Goal: Task Accomplishment & Management: Manage account settings

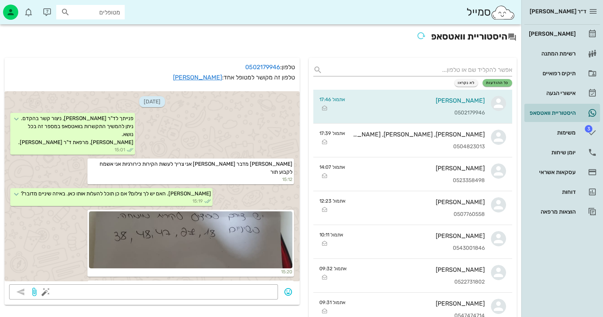
scroll to position [730, 0]
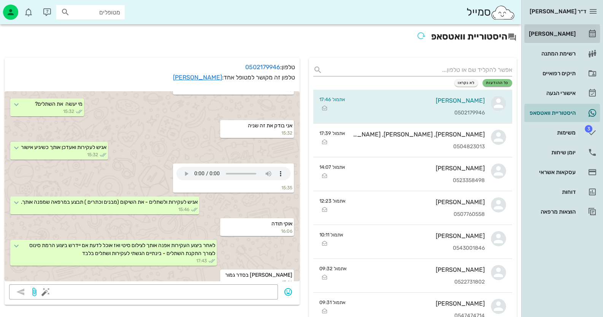
click at [569, 32] on div "[PERSON_NAME]" at bounding box center [552, 34] width 48 height 6
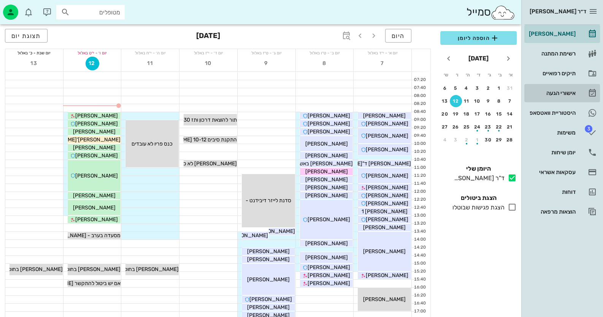
click at [560, 94] on div "אישורי הגעה" at bounding box center [552, 93] width 48 height 6
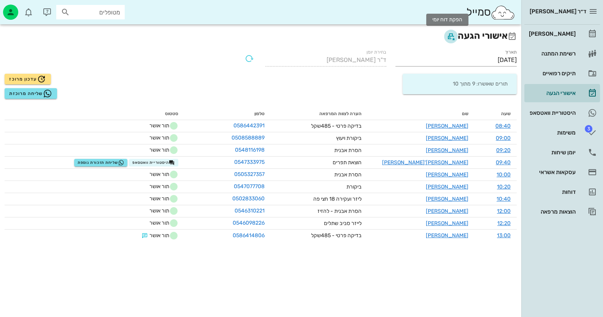
click at [449, 37] on icon "button" at bounding box center [451, 36] width 9 height 9
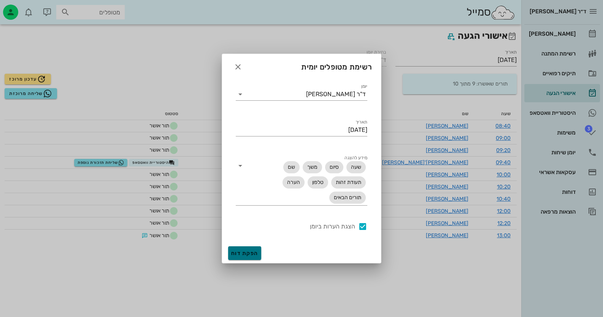
click at [252, 254] on span "הפקת דוח" at bounding box center [244, 253] width 27 height 6
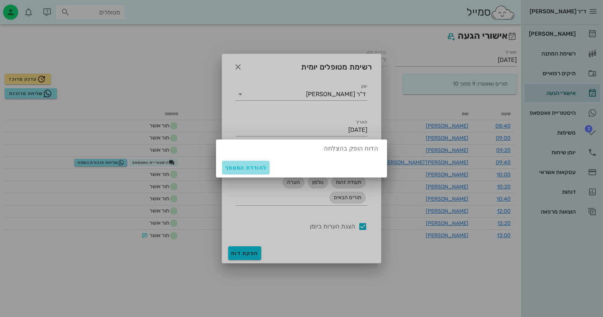
click at [248, 170] on span "להורדת המסמך" at bounding box center [245, 168] width 41 height 6
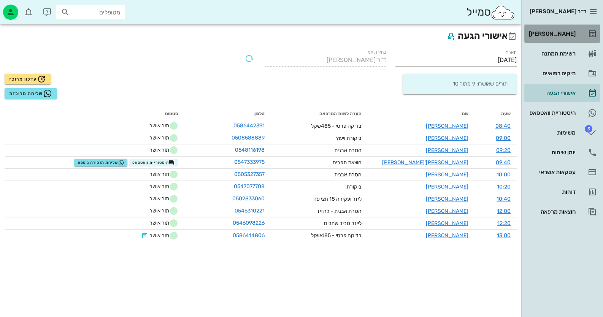
click at [565, 31] on div "[PERSON_NAME]" at bounding box center [552, 34] width 48 height 6
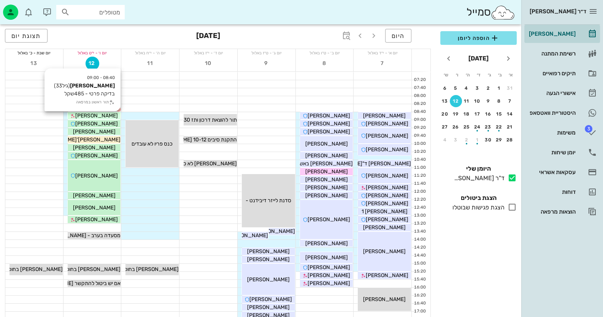
click at [89, 115] on span "[PERSON_NAME]" at bounding box center [96, 116] width 43 height 6
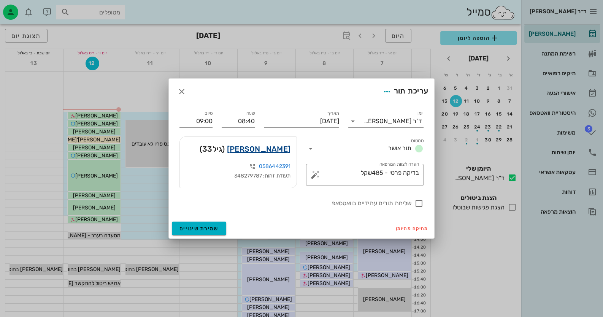
click at [265, 150] on link "אסתר נטף" at bounding box center [259, 149] width 64 height 12
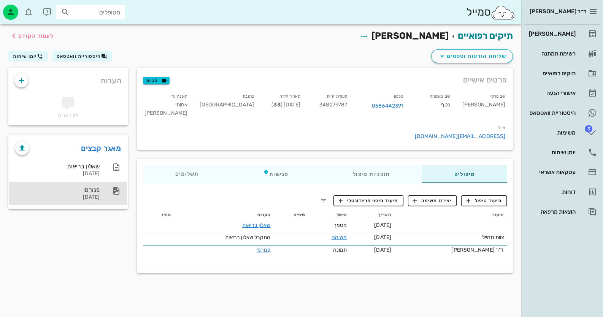
click at [88, 185] on div "פנורמי 19-08-2025" at bounding box center [57, 194] width 84 height 24
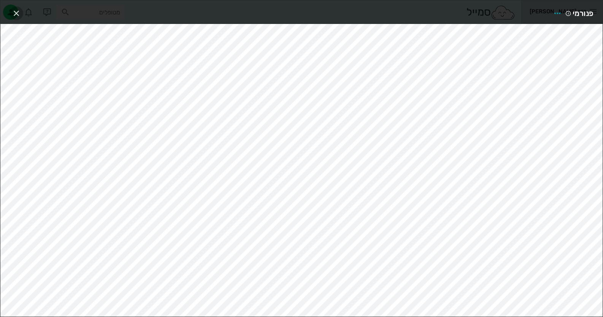
click at [17, 12] on icon "button" at bounding box center [16, 13] width 9 height 9
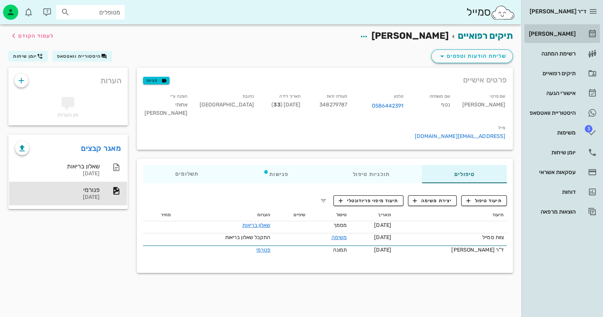
click at [571, 32] on div "[PERSON_NAME]" at bounding box center [552, 34] width 48 height 6
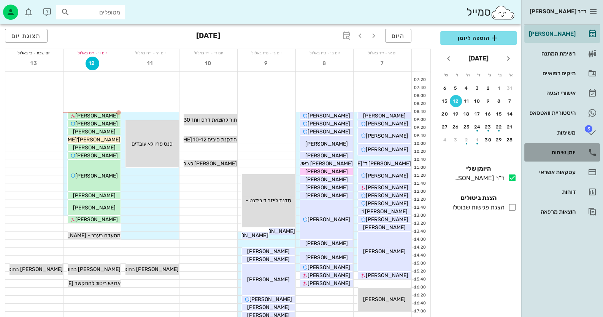
click at [566, 150] on div "יומן שיחות" at bounding box center [552, 153] width 48 height 6
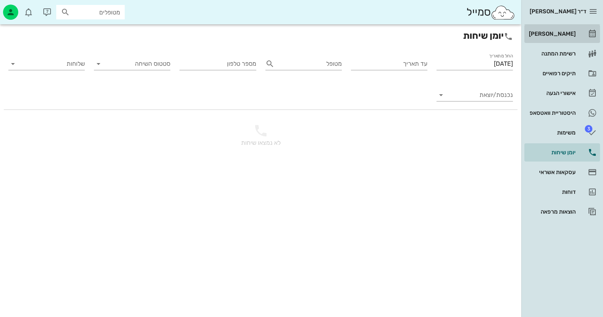
click at [566, 30] on div "[PERSON_NAME]" at bounding box center [552, 34] width 48 height 12
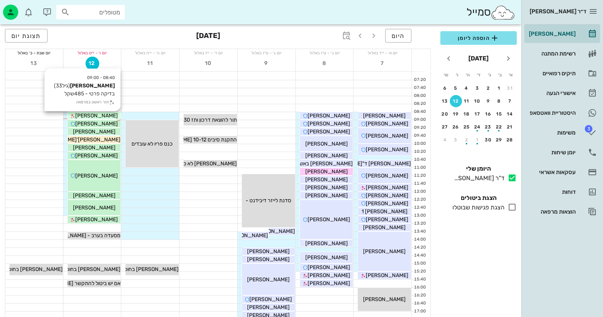
click at [102, 113] on span "[PERSON_NAME]" at bounding box center [96, 116] width 43 height 6
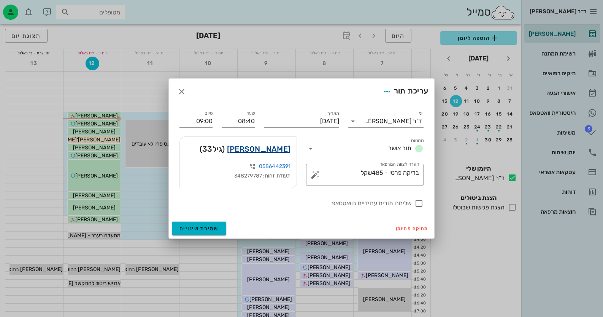
click at [273, 151] on link "אסתר נטף" at bounding box center [259, 149] width 64 height 12
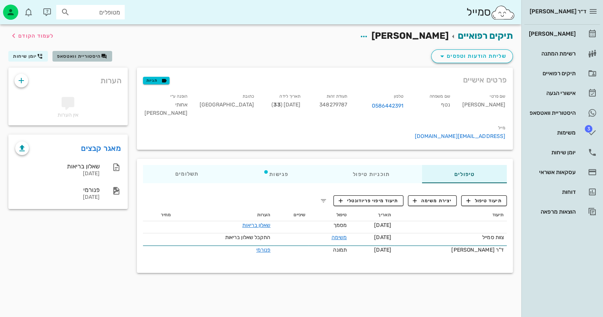
click at [90, 57] on span "היסטוריית וואטסאפ" at bounding box center [79, 56] width 44 height 5
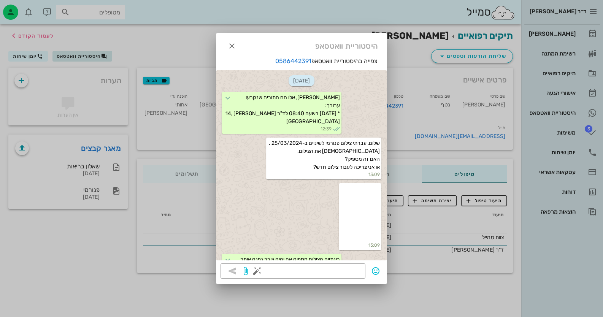
scroll to position [348, 0]
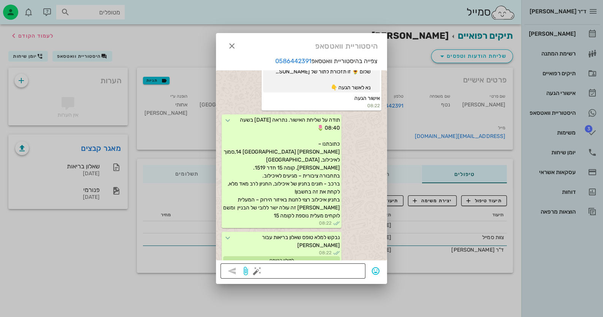
click at [257, 272] on button "button" at bounding box center [257, 271] width 9 height 9
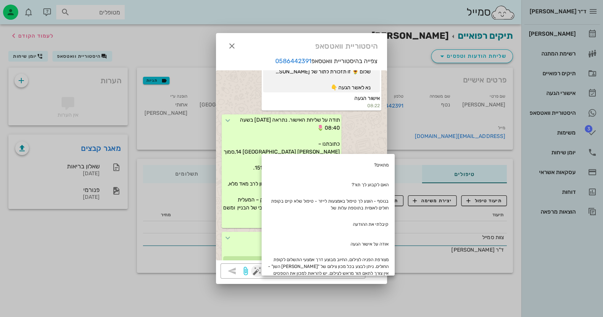
scroll to position [0, 0]
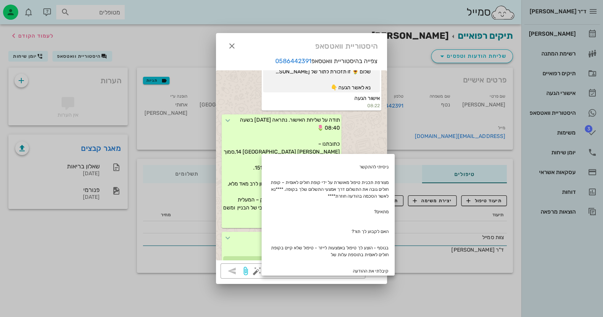
click at [571, 249] on div at bounding box center [301, 158] width 603 height 317
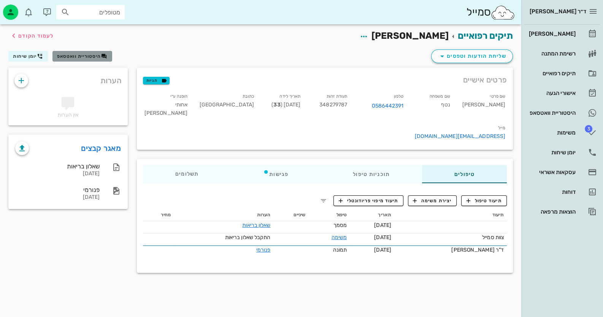
click at [74, 55] on span "היסטוריית וואטסאפ" at bounding box center [79, 56] width 44 height 5
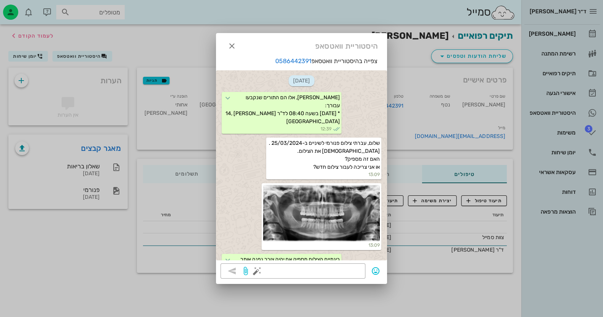
scroll to position [348, 0]
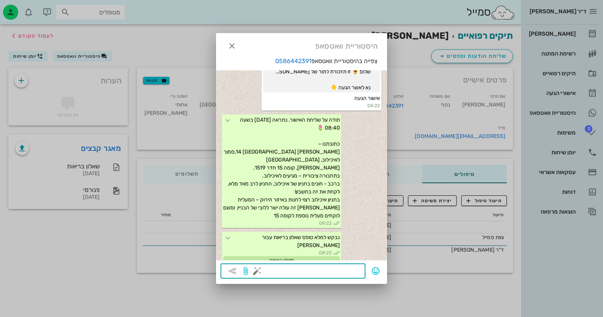
paste textarea "שלום רב, אלה המוצרים המומלצים עבורך, ופרטי הקשר לרכישתם http://oralb-dtc.co.il/…"
type textarea "שלום רב, אלה המוצרים המומלצים עבורך, ופרטי הקשר לרכישתם http://oralb-dtc.co.il/…"
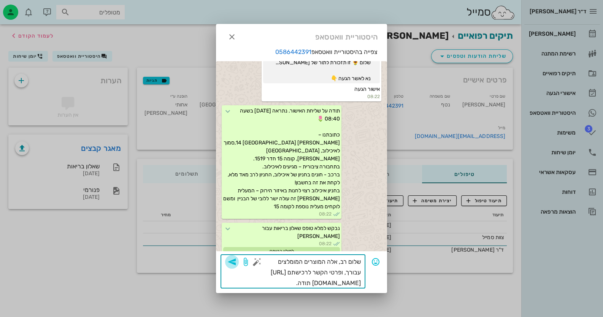
click at [231, 260] on icon "button" at bounding box center [231, 262] width 9 height 9
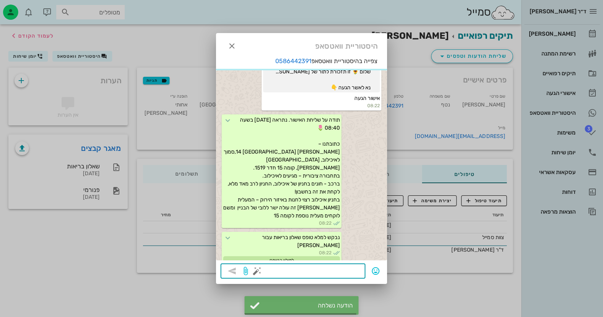
scroll to position [422, 0]
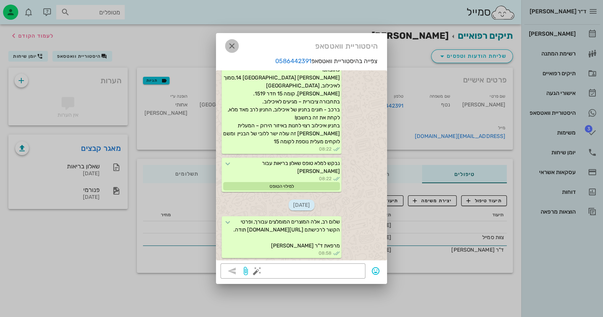
click at [235, 41] on icon "button" at bounding box center [231, 45] width 9 height 9
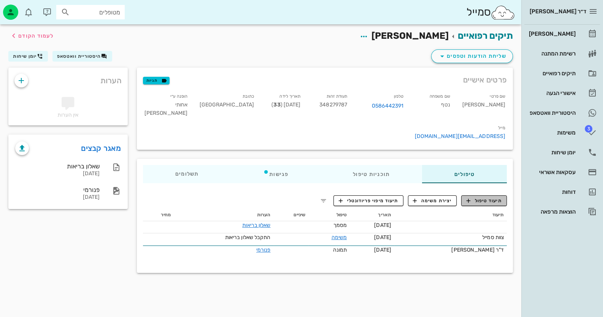
click at [484, 197] on span "תיעוד טיפול" at bounding box center [484, 200] width 35 height 7
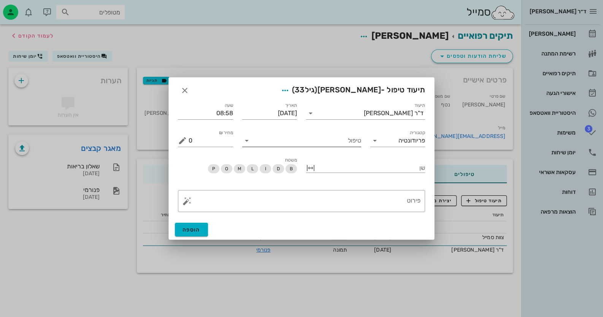
click at [350, 145] on input "טיפול" at bounding box center [307, 141] width 108 height 12
type input "E"
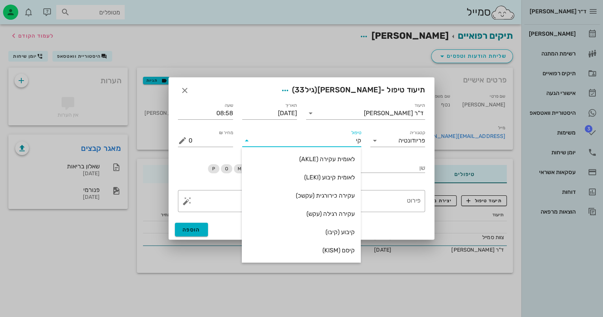
type input "קיס"
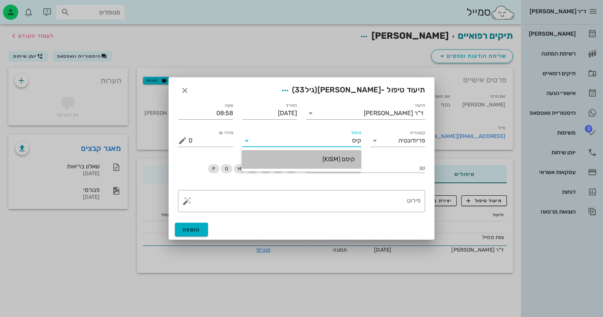
click at [352, 157] on div "קיסם (KISM)" at bounding box center [301, 159] width 107 height 7
type input "60"
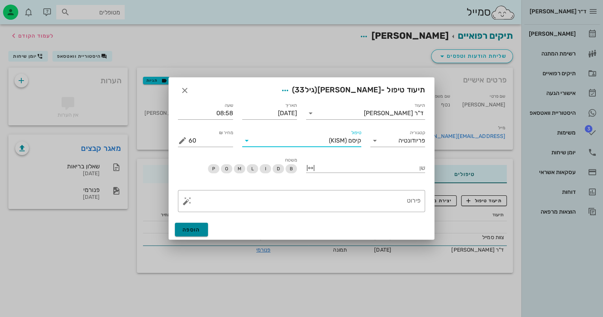
click at [195, 229] on span "הוספה" at bounding box center [192, 230] width 18 height 6
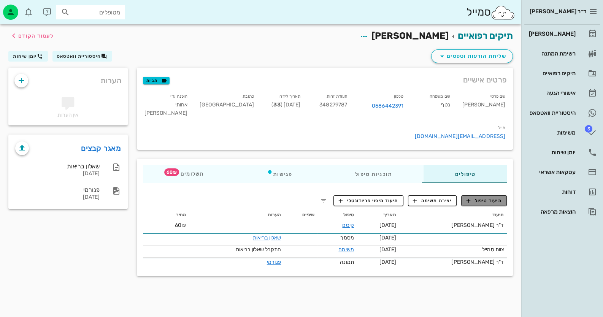
click at [474, 197] on span "תיעוד טיפול" at bounding box center [484, 200] width 35 height 7
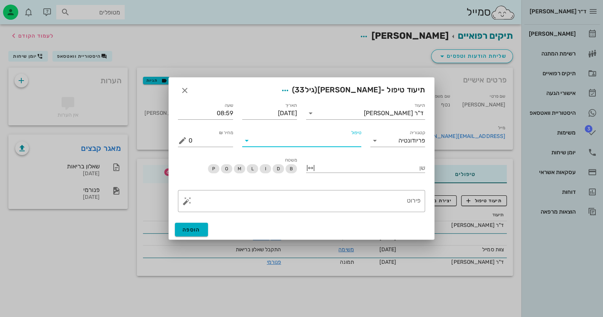
click at [346, 140] on input "טיפול" at bounding box center [307, 141] width 108 height 12
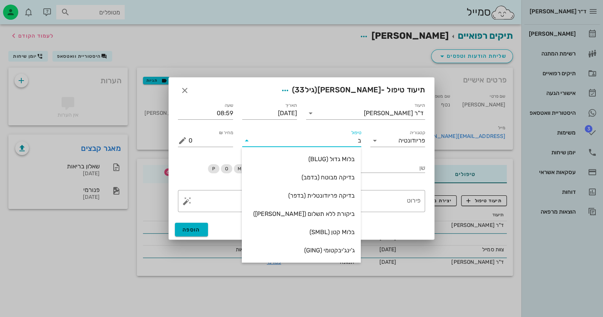
type input "בד"
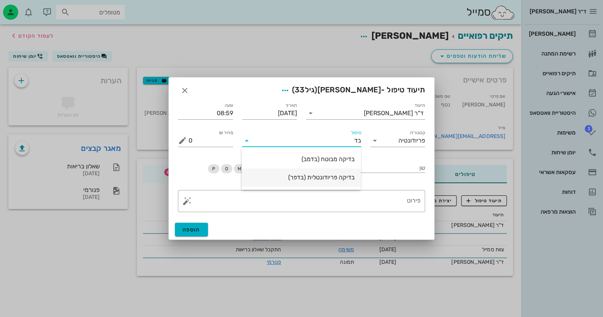
click at [304, 177] on div "בדיקה פריודונטלית (בדפר)" at bounding box center [301, 177] width 107 height 7
type input "485"
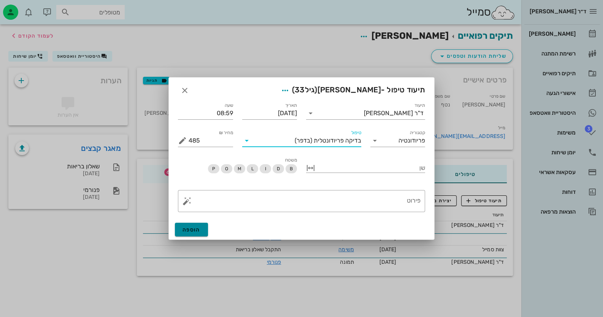
click at [202, 225] on button "הוספה" at bounding box center [191, 230] width 33 height 14
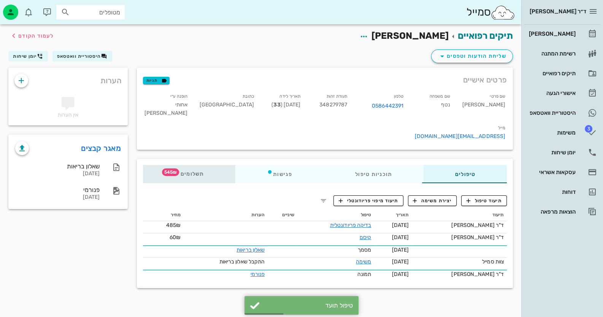
click at [201, 172] on span "תשלומים 545₪" at bounding box center [190, 174] width 30 height 5
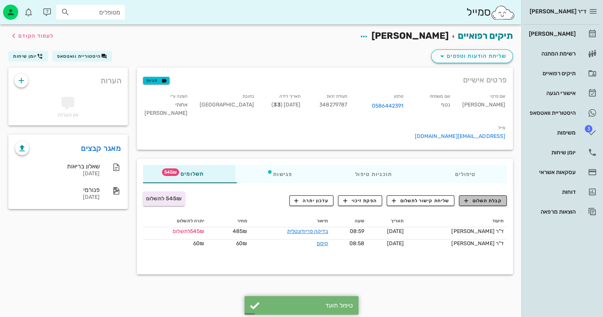
click at [468, 197] on icon "button" at bounding box center [466, 200] width 7 height 7
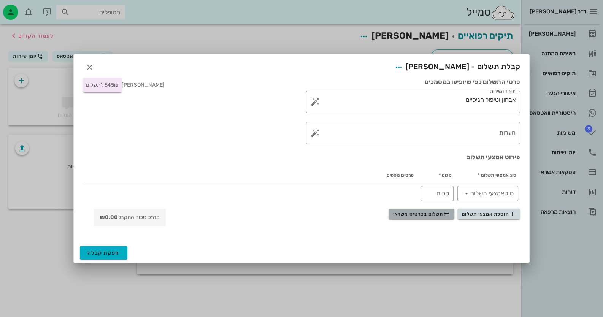
click at [443, 216] on span "תשלום בכרטיס אשראי" at bounding box center [421, 214] width 56 height 6
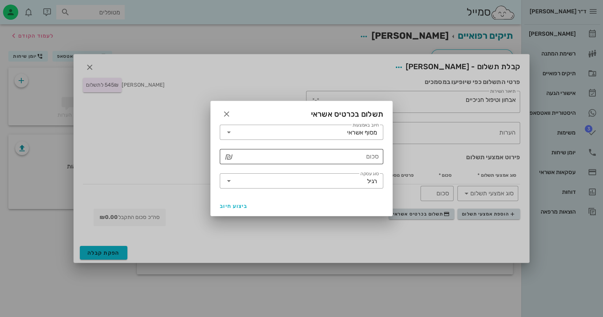
click at [333, 156] on input "סכום" at bounding box center [307, 157] width 144 height 12
type input "545"
click at [231, 196] on div "​ חיוב באמצעות מסוף אשראי ​ סכום 545 ₪ ​ סוג עסקה רגיל" at bounding box center [302, 158] width 182 height 76
click at [231, 204] on span "ביצוע חיוב" at bounding box center [234, 206] width 28 height 6
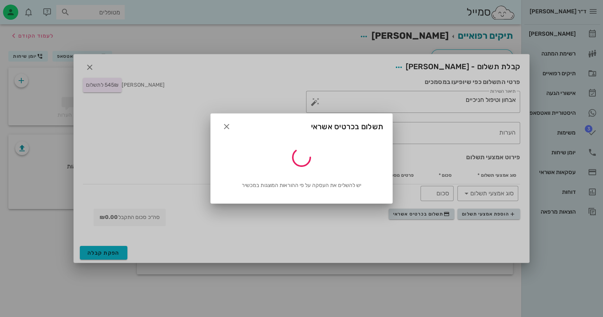
type input "545"
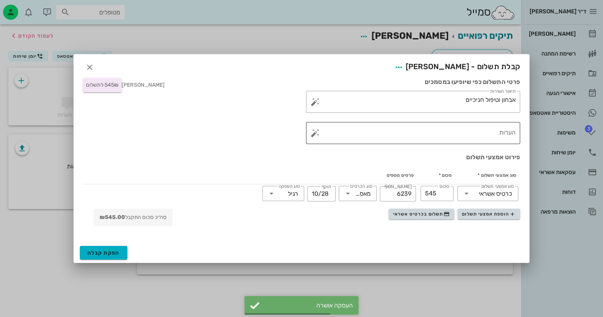
click at [315, 137] on button "button" at bounding box center [315, 133] width 9 height 9
click at [337, 102] on div "הערות לתשלום" at bounding box center [331, 102] width 40 height 15
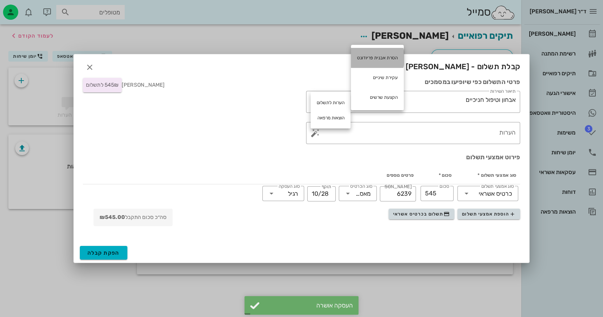
click at [380, 60] on div "הסרת אבנית פריודונט" at bounding box center [377, 58] width 53 height 20
type textarea "הסרת אבנית פריודונט"
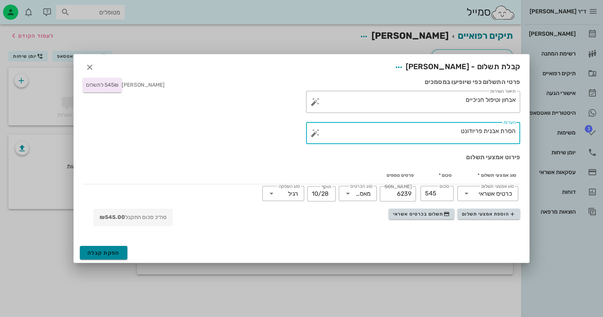
click at [108, 249] on button "הפקת קבלה" at bounding box center [104, 253] width 48 height 14
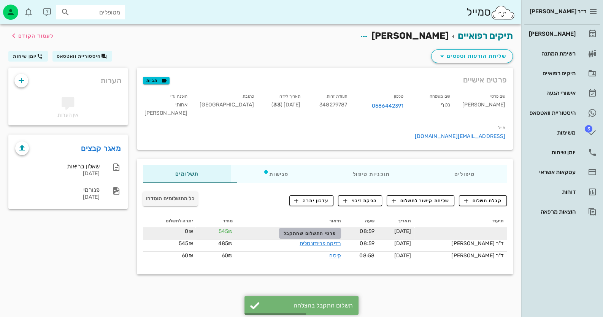
click at [310, 231] on span "פרטי התשלום שהתקבל" at bounding box center [310, 233] width 52 height 5
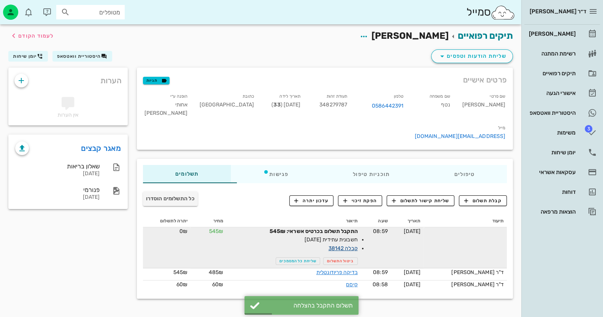
click at [357, 245] on link "קבלה 38142" at bounding box center [343, 248] width 29 height 6
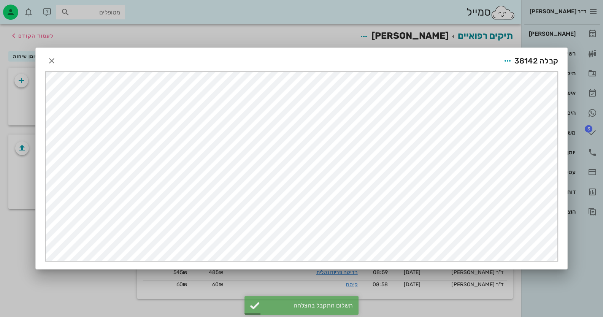
scroll to position [0, 0]
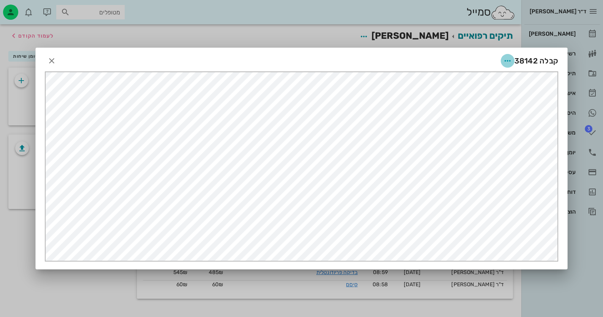
click at [512, 62] on icon "button" at bounding box center [507, 60] width 9 height 9
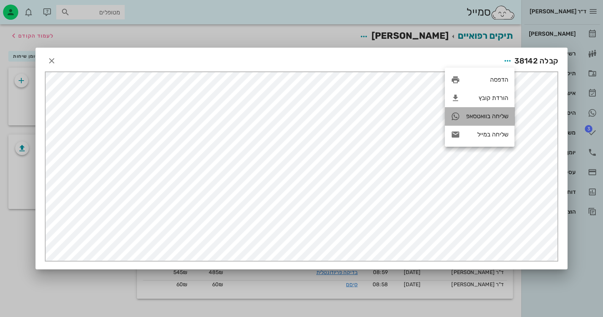
click at [494, 118] on div "שליחה בוואטסאפ" at bounding box center [487, 116] width 42 height 7
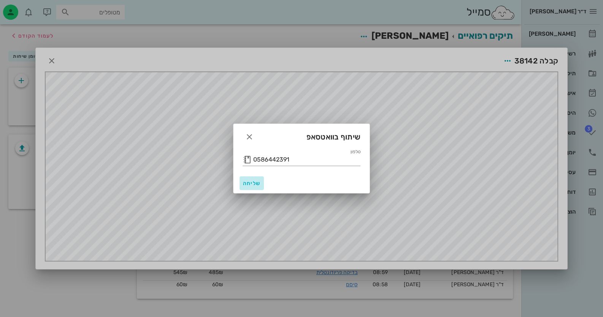
click at [257, 182] on span "שליחה" at bounding box center [252, 183] width 18 height 6
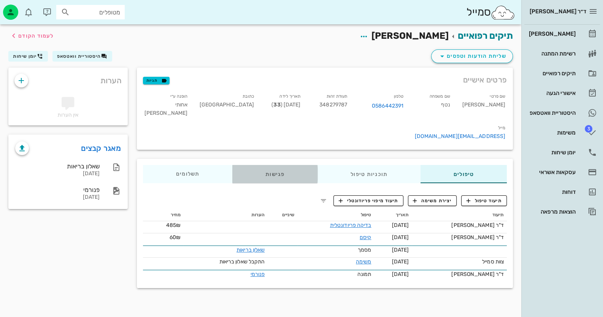
click at [278, 165] on div "פגישות" at bounding box center [274, 174] width 85 height 18
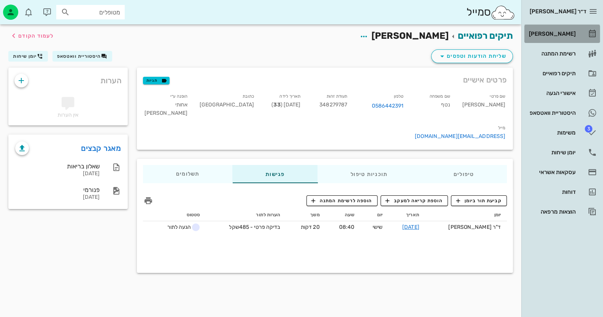
click at [564, 34] on div "[PERSON_NAME]" at bounding box center [552, 34] width 48 height 6
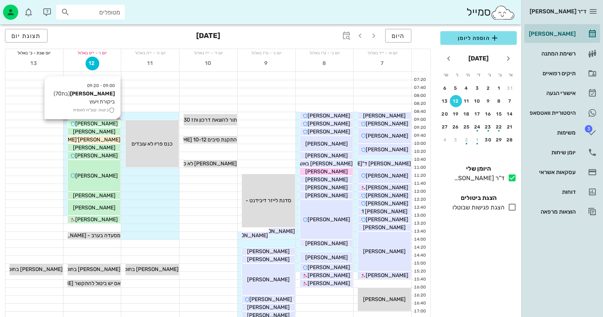
click at [114, 126] on div "[PERSON_NAME]" at bounding box center [94, 124] width 53 height 8
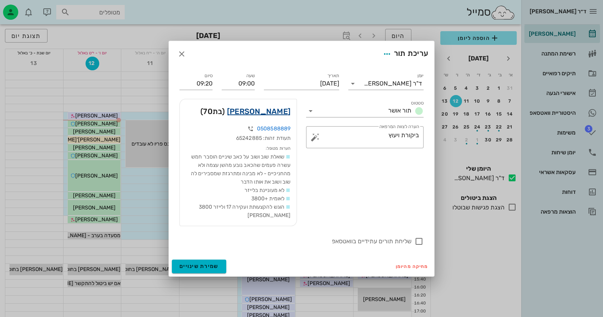
click at [278, 118] on link "[PERSON_NAME]" at bounding box center [259, 111] width 64 height 12
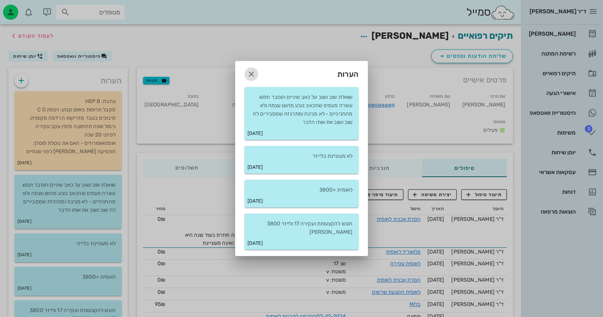
click at [251, 79] on icon "button" at bounding box center [251, 74] width 9 height 9
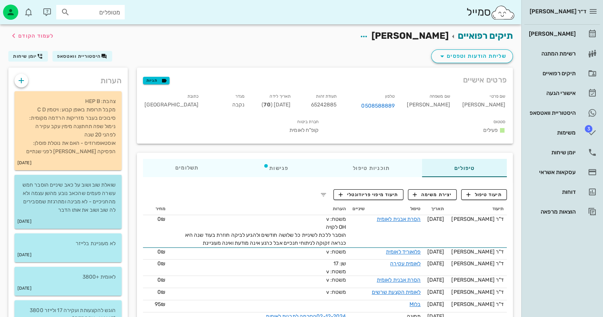
click at [107, 198] on p "שואלת שוב ושוב על כאב שיניים הוסבר חמש עשרה פעמים שהכאב נובע מהשן עצמה ולא מהחנ…" at bounding box center [68, 197] width 95 height 33
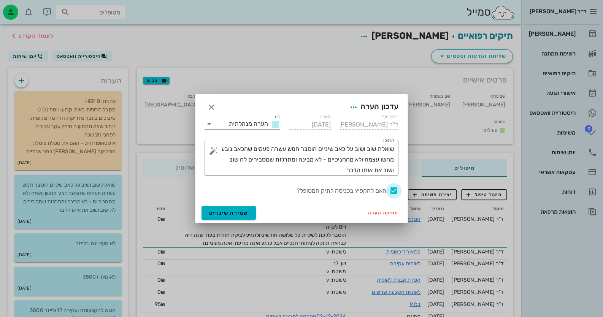
click at [392, 191] on div at bounding box center [394, 190] width 13 height 13
checkbox input "false"
click at [213, 107] on icon "button" at bounding box center [211, 107] width 9 height 9
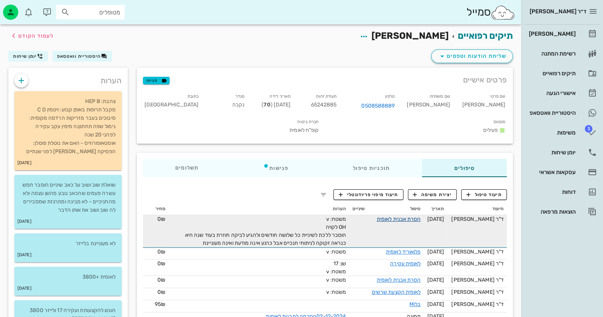
click at [421, 216] on link "הסרת אבנית לאומית" at bounding box center [399, 219] width 44 height 6
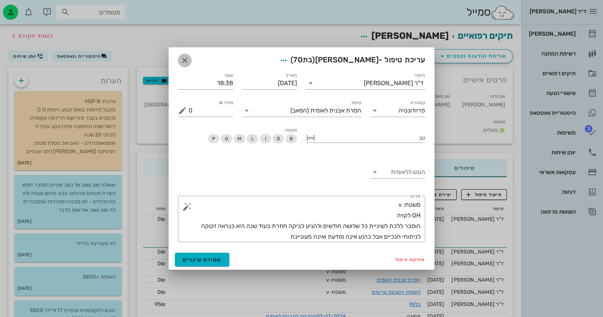
click at [186, 61] on icon "button" at bounding box center [184, 60] width 9 height 9
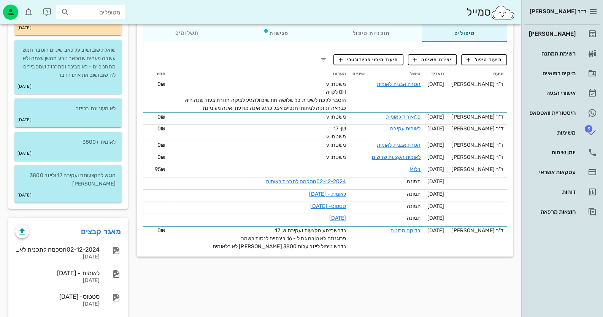
scroll to position [169, 0]
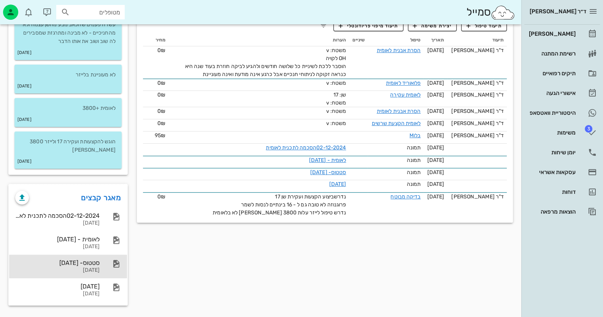
click at [108, 266] on div at bounding box center [112, 263] width 17 height 9
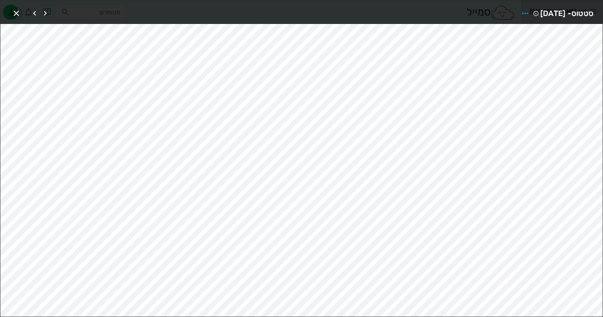
click at [14, 9] on icon "button" at bounding box center [16, 13] width 9 height 9
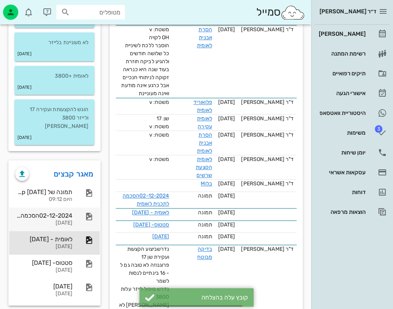
scroll to position [259, 0]
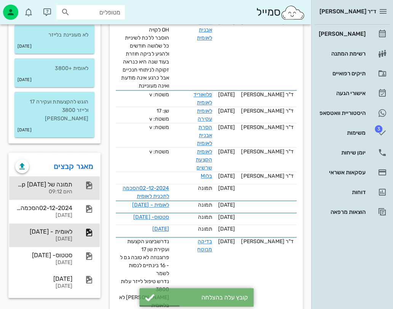
click at [48, 181] on div "תמונה של WhatsApp [DATE] בשעה 09.12.34_55e8abd4" at bounding box center [43, 184] width 57 height 7
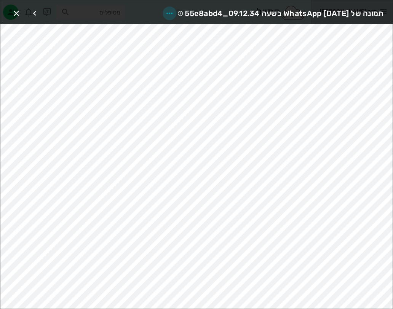
click at [165, 10] on icon "button" at bounding box center [169, 13] width 9 height 9
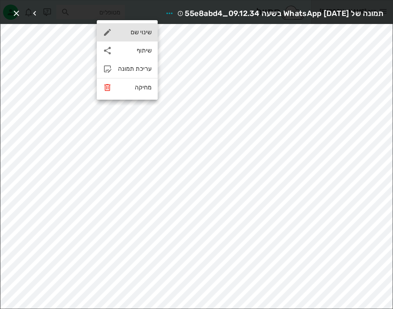
click at [144, 32] on div "שינוי שם" at bounding box center [134, 32] width 33 height 7
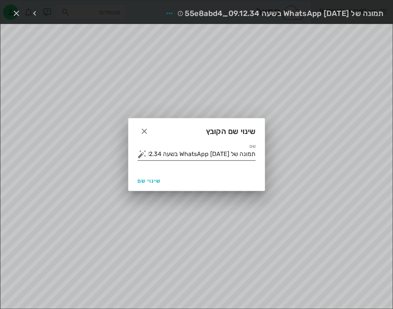
click at [181, 155] on input "תמונה של WhatsApp [DATE] בשעה 09.12.34_55e8abd4" at bounding box center [201, 154] width 107 height 12
type input "סיטי שן 36"
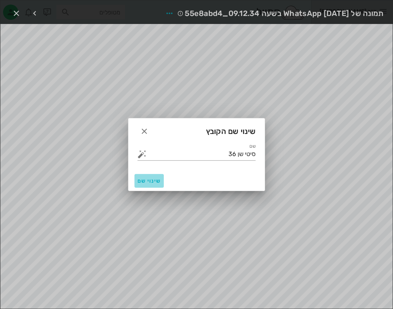
click at [154, 180] on span "שינוי שם" at bounding box center [148, 181] width 23 height 6
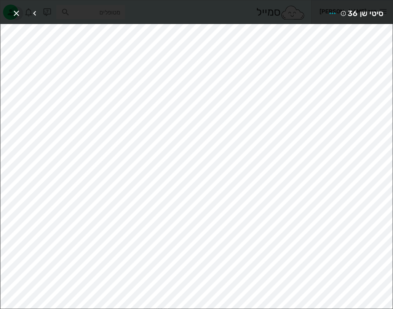
click at [21, 12] on span "button" at bounding box center [17, 13] width 14 height 9
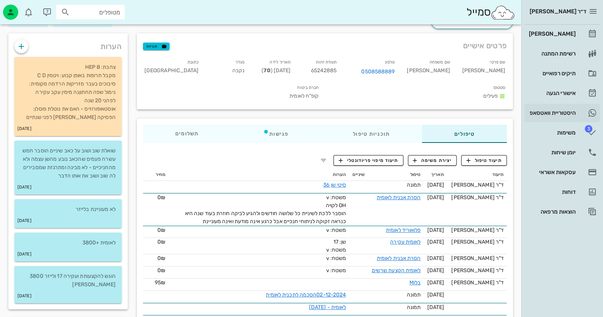
scroll to position [0, 0]
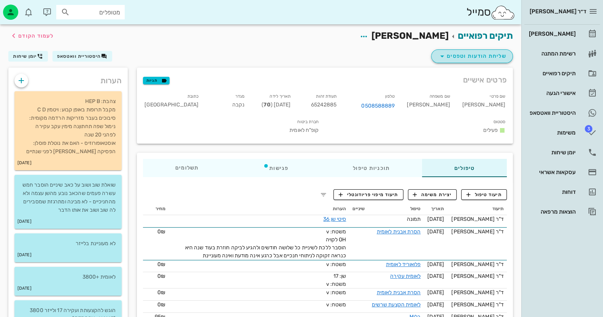
click at [491, 59] on span "שליחת הודעות וטפסים" at bounding box center [472, 56] width 69 height 9
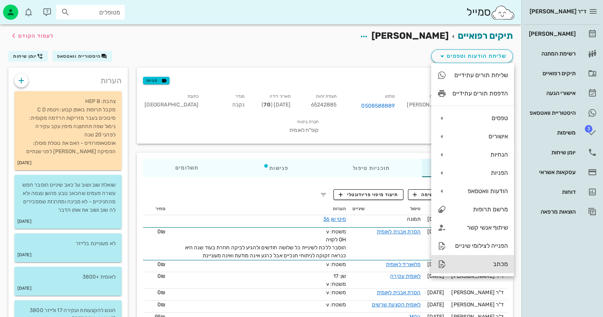
click at [479, 261] on div "מכתב" at bounding box center [481, 264] width 56 height 7
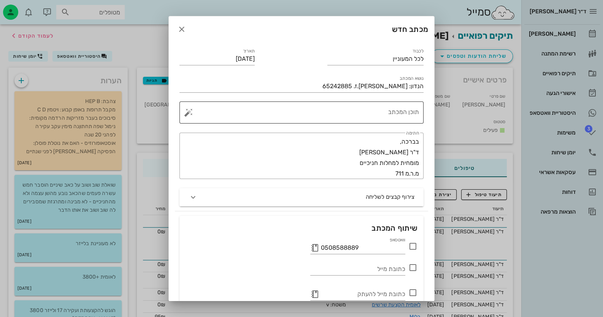
click at [378, 110] on textarea "תוכן המכתב" at bounding box center [304, 114] width 229 height 18
drag, startPoint x: 387, startPoint y: 61, endPoint x: 443, endPoint y: 60, distance: 55.9
click at [443, 60] on div "ד״ר [PERSON_NAME] רשימת המתנה תיקים רפואיים אישורי הגעה היסטוריית וואטסאפ 3 משי…" at bounding box center [301, 255] width 603 height 511
type input "לכבוד ד"ר [PERSON_NAME]"
click at [388, 111] on textarea "תוכן המכתב" at bounding box center [304, 114] width 229 height 18
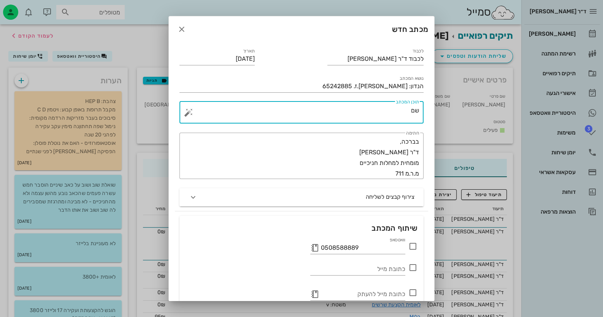
type textarea "ש"
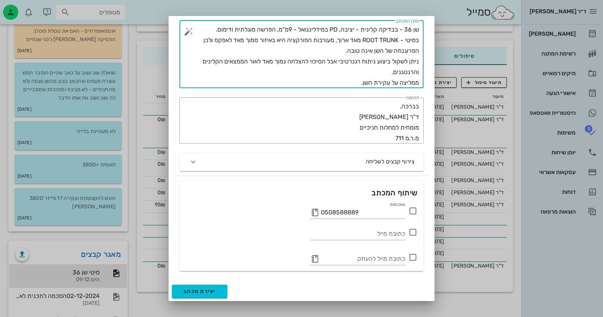
scroll to position [114, 0]
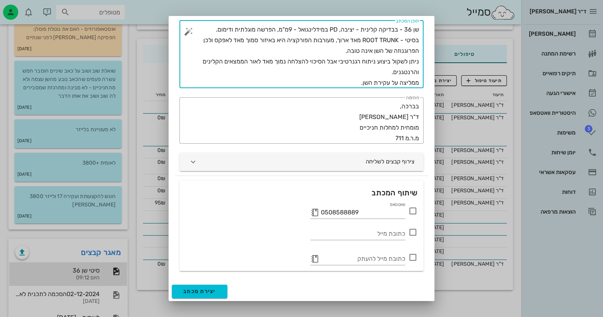
type textarea "שן 36 - בבדיקה קלינית - יציבה, PD במידלינגואל - 9מ"מ, הפרשה מוגלתית ודימום. בסי…"
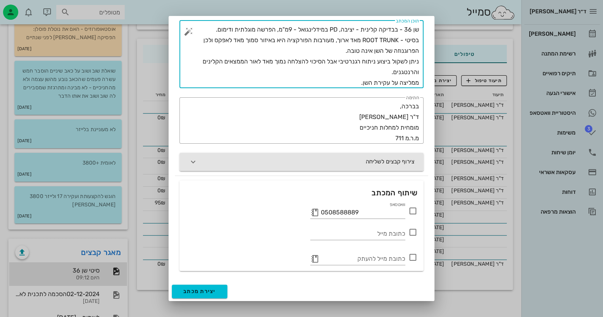
click at [366, 157] on button "צירוף קבצים לשליחה" at bounding box center [302, 162] width 244 height 18
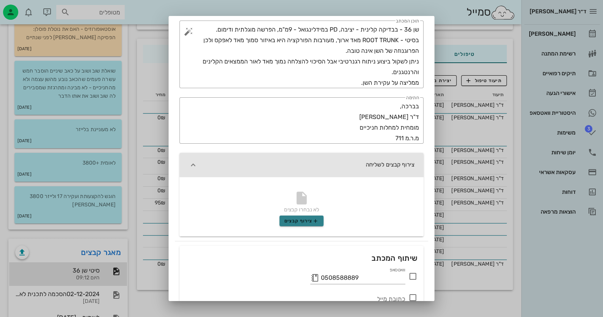
click at [306, 219] on span "צירוף קבצים" at bounding box center [302, 221] width 35 height 6
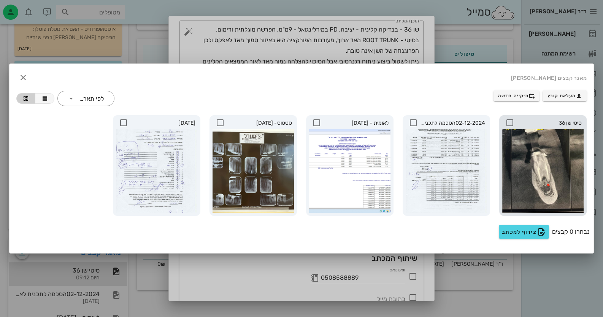
click at [509, 121] on icon at bounding box center [510, 122] width 9 height 9
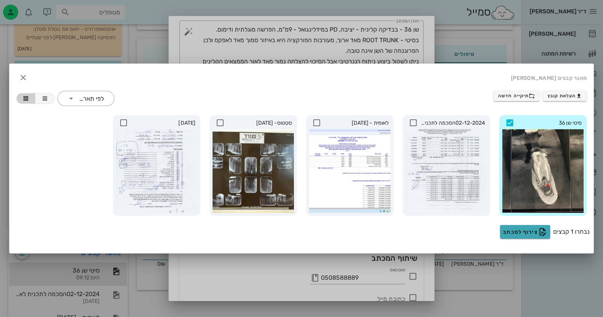
click at [525, 234] on span "צירוף למכתב" at bounding box center [525, 231] width 44 height 9
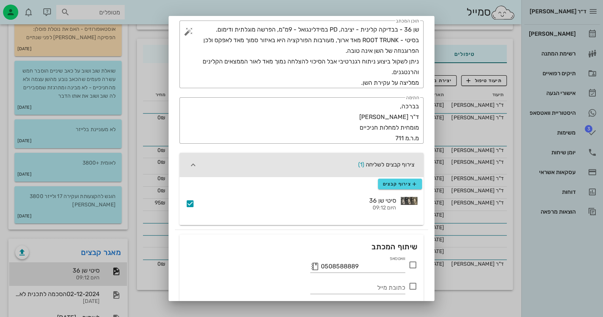
click at [411, 267] on icon at bounding box center [413, 265] width 9 height 9
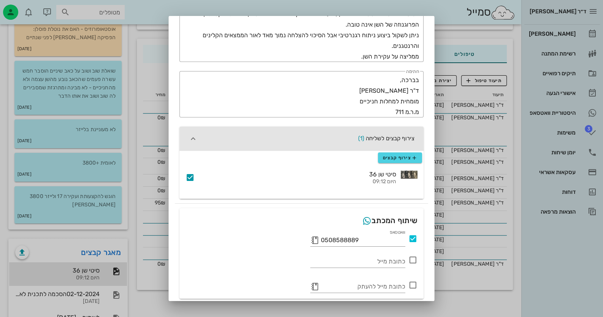
scroll to position [135, 0]
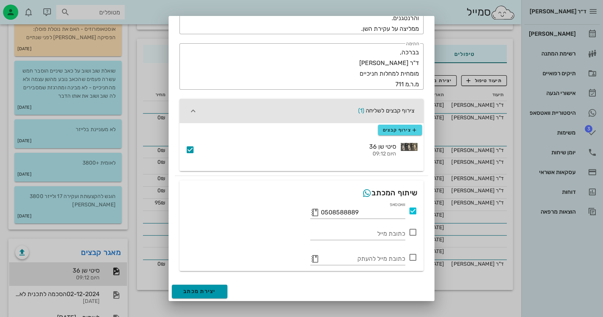
click at [224, 288] on button "יצירת מכתב" at bounding box center [200, 292] width 56 height 14
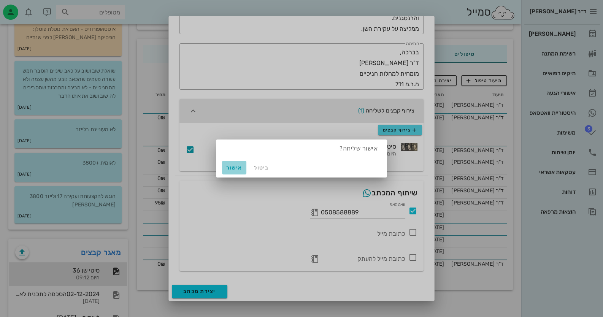
click at [230, 161] on button "אישור" at bounding box center [234, 168] width 24 height 14
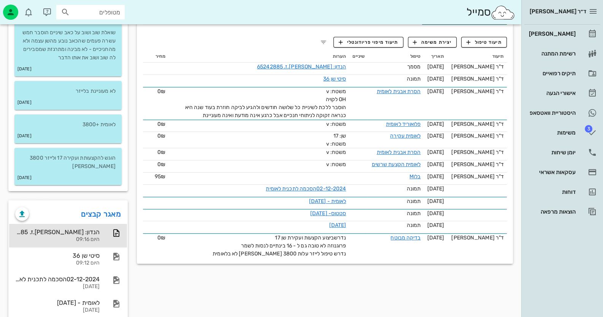
scroll to position [216, 0]
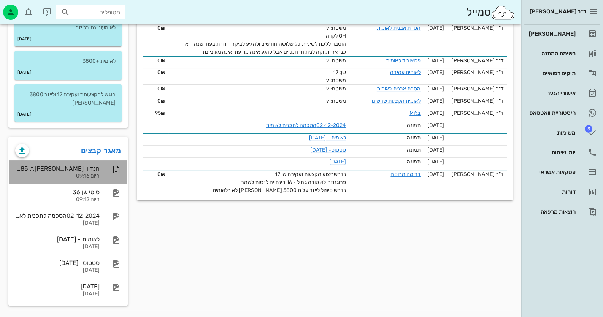
click at [100, 170] on div "הנדון: [PERSON_NAME].ז. 65242885 היום 09:16" at bounding box center [68, 173] width 118 height 24
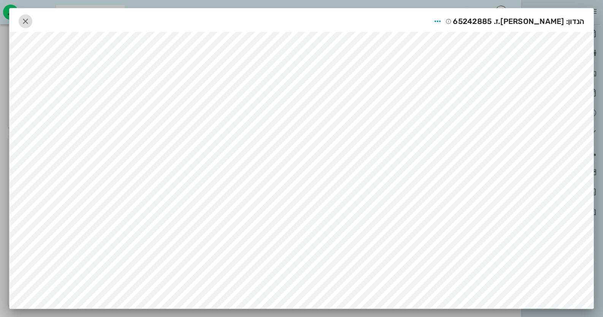
click at [30, 21] on icon "button" at bounding box center [25, 21] width 9 height 9
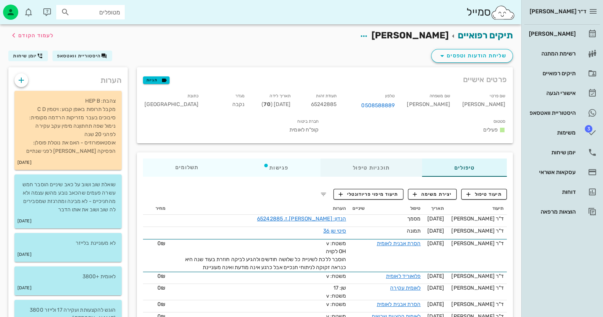
scroll to position [0, 0]
click at [574, 34] on div "[PERSON_NAME]" at bounding box center [552, 34] width 48 height 6
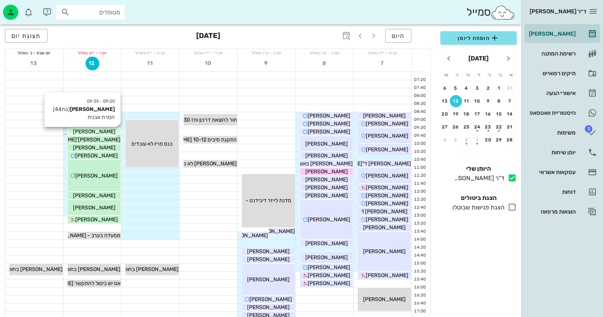
click at [109, 130] on span "[PERSON_NAME]" at bounding box center [94, 132] width 43 height 6
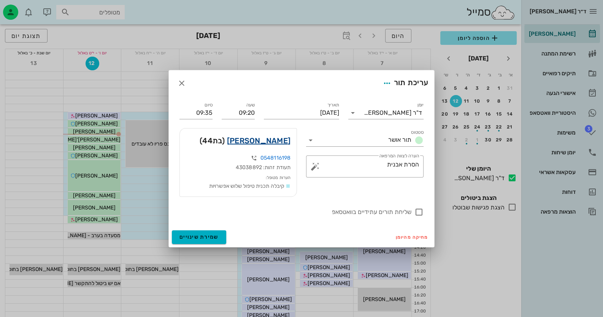
click at [267, 136] on link "[PERSON_NAME]" at bounding box center [259, 141] width 64 height 12
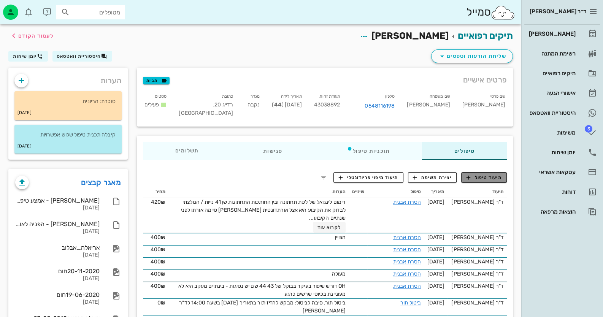
click at [500, 177] on span "תיעוד טיפול" at bounding box center [484, 177] width 35 height 7
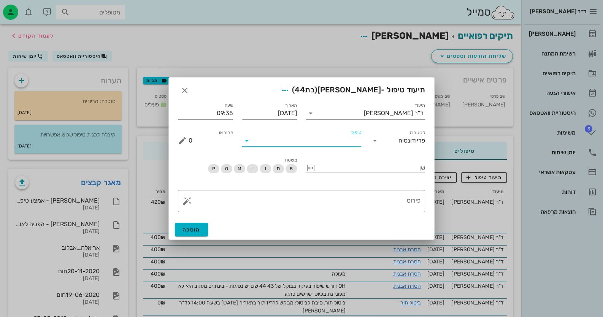
click at [318, 144] on input "טיפול" at bounding box center [307, 141] width 108 height 12
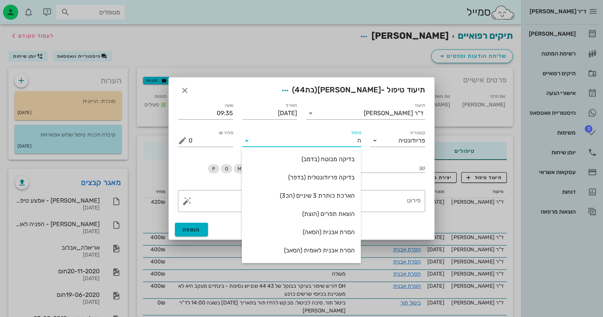
type input "[PERSON_NAME]"
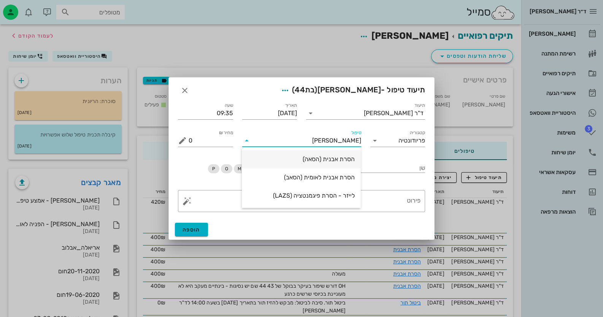
click at [340, 159] on div "הסרת אבנית (הסאה)" at bounding box center [301, 159] width 107 height 7
type input "435"
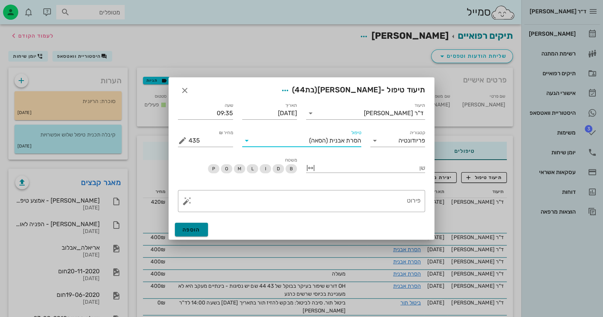
click at [199, 234] on button "הוספה" at bounding box center [191, 230] width 33 height 14
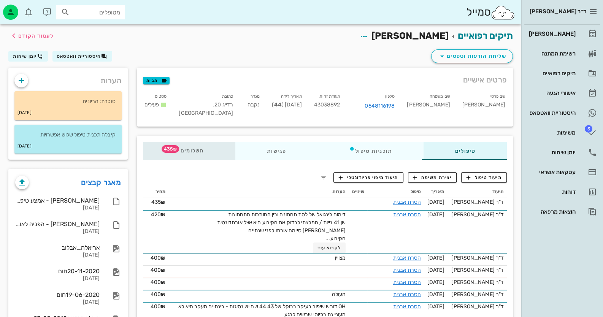
click at [194, 148] on span "תשלומים 435₪" at bounding box center [190, 150] width 30 height 5
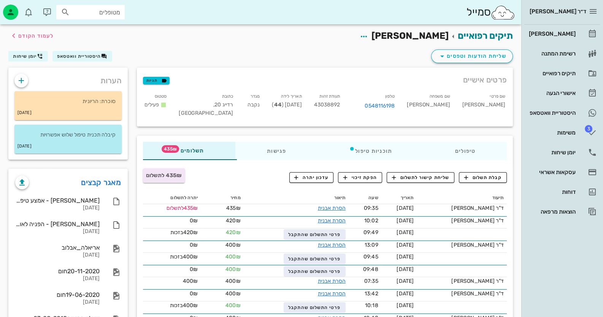
click at [484, 171] on div "קבלת תשלום שליחת קישור לתשלום הפקת זיכוי עדכון יתרה" at bounding box center [387, 178] width 249 height 20
click at [483, 178] on span "קבלת תשלום" at bounding box center [483, 177] width 38 height 7
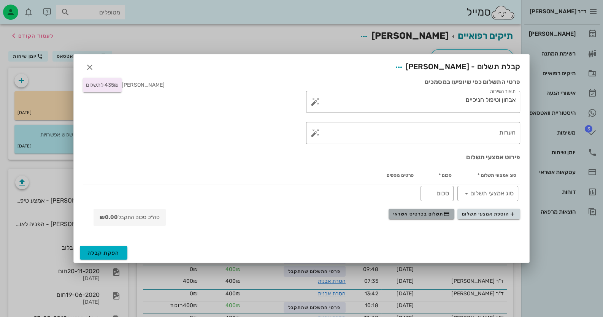
click at [441, 212] on span "תשלום בכרטיס אשראי" at bounding box center [421, 214] width 56 height 6
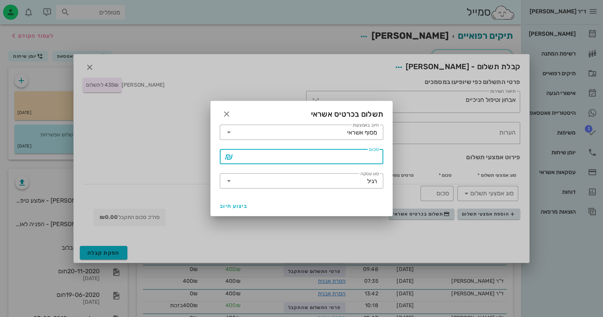
click at [358, 156] on input "סכום" at bounding box center [307, 157] width 144 height 12
type input "415"
click at [233, 207] on span "ביצוע חיוב" at bounding box center [234, 206] width 28 height 6
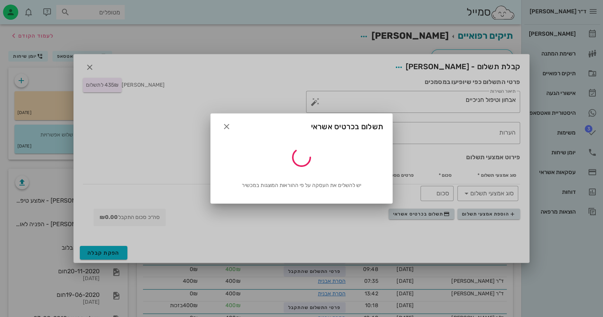
type input "415"
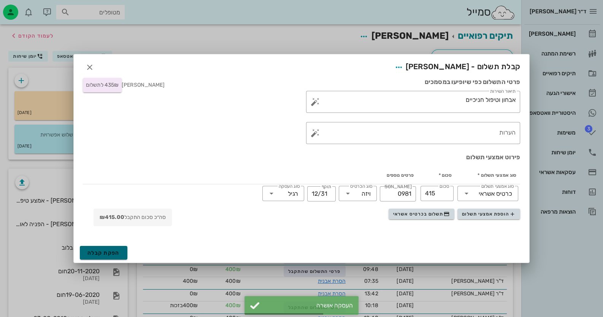
click at [98, 253] on span "הפקת קבלה" at bounding box center [103, 253] width 32 height 6
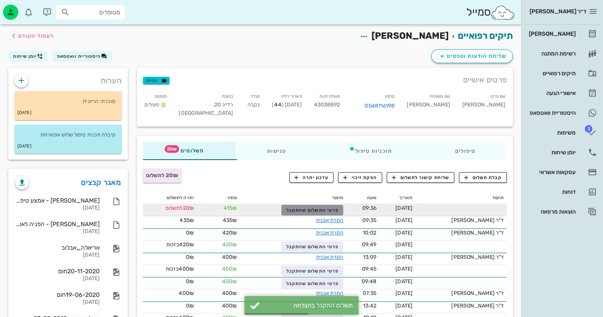
click at [312, 210] on span "פרטי התשלום שהתקבל" at bounding box center [312, 210] width 52 height 5
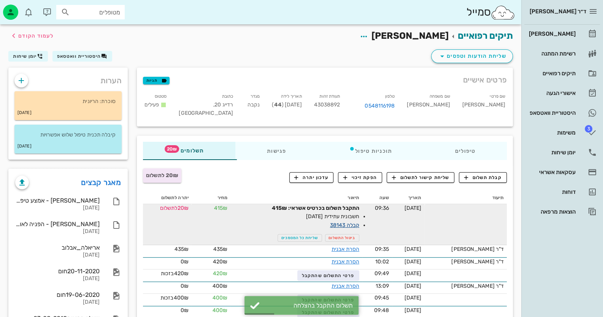
click at [359, 224] on link "קבלה 38143" at bounding box center [344, 225] width 29 height 6
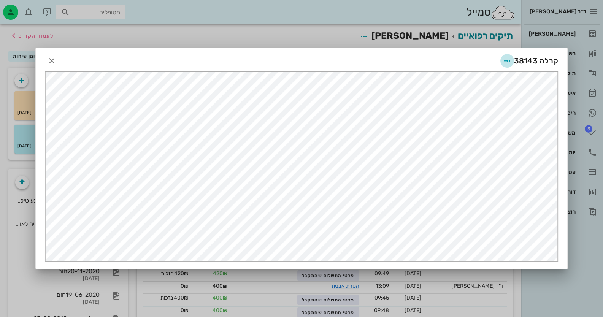
click at [512, 60] on icon "button" at bounding box center [507, 60] width 9 height 9
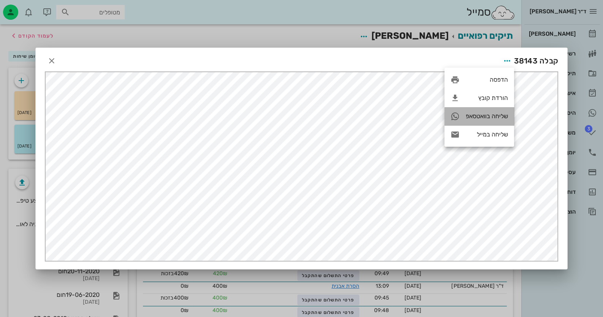
click at [484, 121] on div "שליחה בוואטסאפ" at bounding box center [480, 116] width 70 height 18
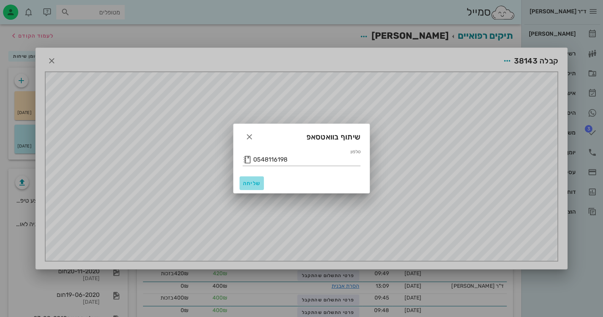
click at [254, 182] on span "שליחה" at bounding box center [252, 183] width 18 height 6
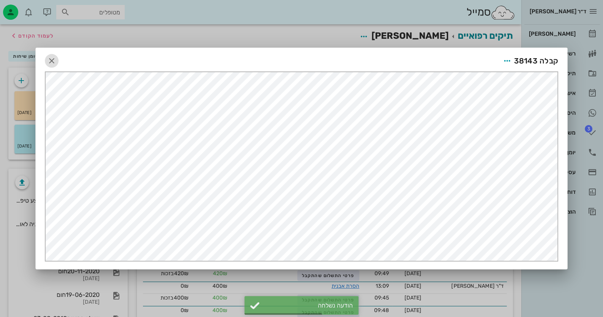
click at [55, 63] on icon "button" at bounding box center [51, 60] width 9 height 9
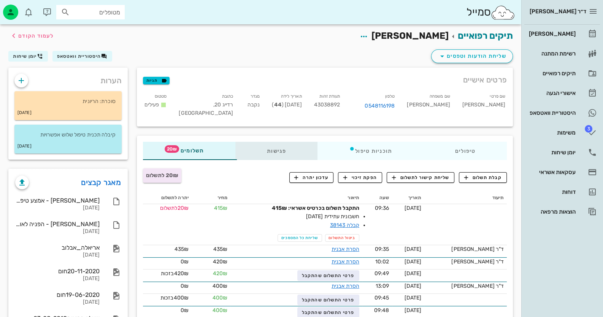
click at [289, 151] on div "פגישות" at bounding box center [276, 151] width 82 height 18
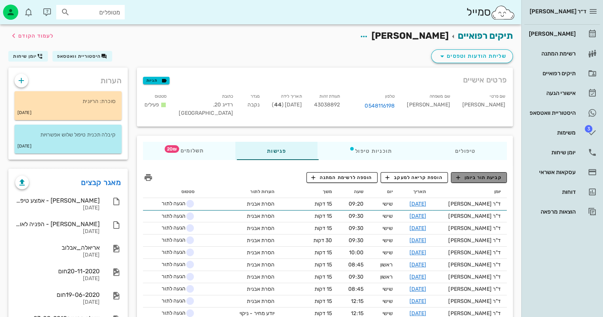
click at [473, 181] on button "קביעת תור ביומן" at bounding box center [479, 177] width 56 height 11
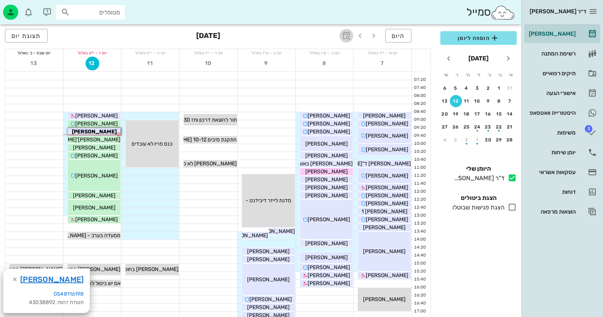
click at [348, 36] on icon "button" at bounding box center [346, 35] width 9 height 9
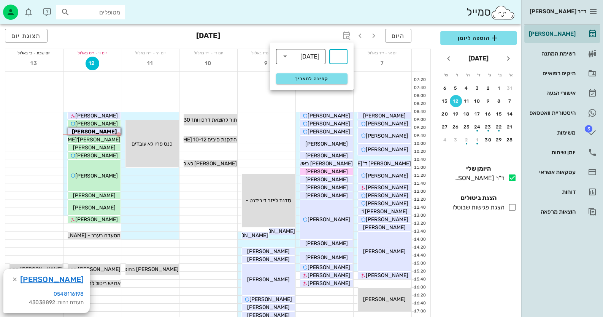
click at [311, 58] on div "[DATE]" at bounding box center [310, 56] width 19 height 7
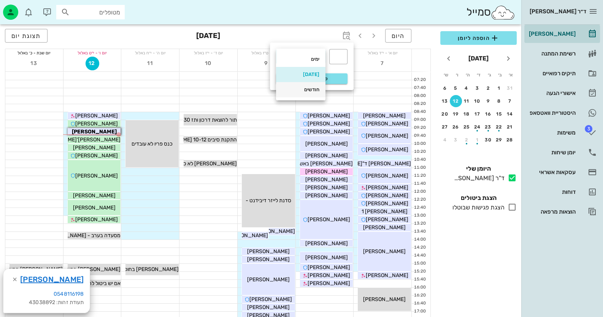
click at [312, 87] on div "חודשים" at bounding box center [300, 90] width 37 height 6
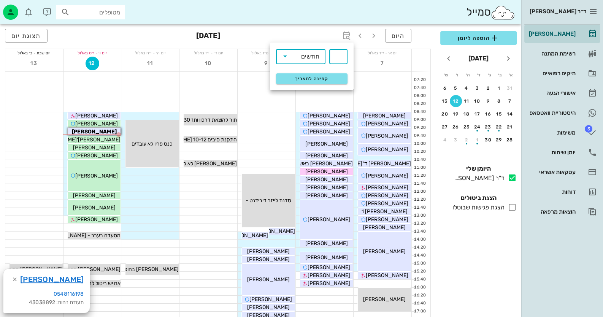
click at [340, 55] on input "text" at bounding box center [338, 57] width 9 height 12
type input "4"
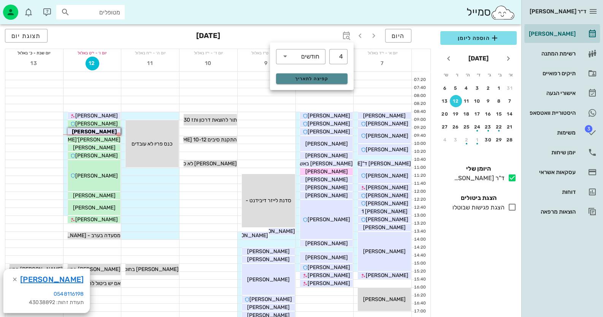
click at [335, 75] on button "קפיצה לתאריך" at bounding box center [312, 78] width 72 height 11
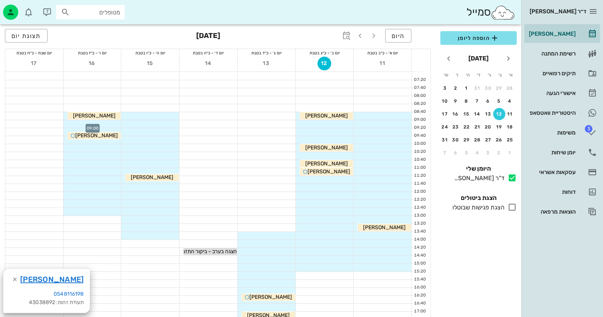
click at [105, 125] on div at bounding box center [93, 124] width 58 height 8
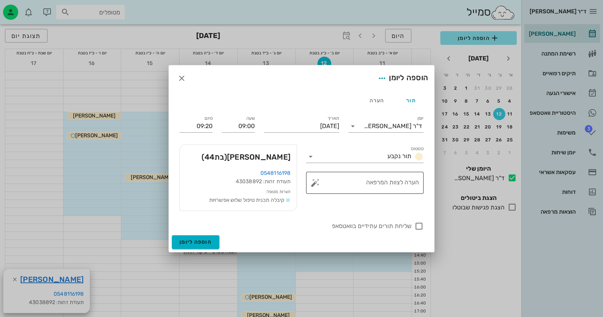
click at [313, 184] on button "button" at bounding box center [315, 182] width 9 height 9
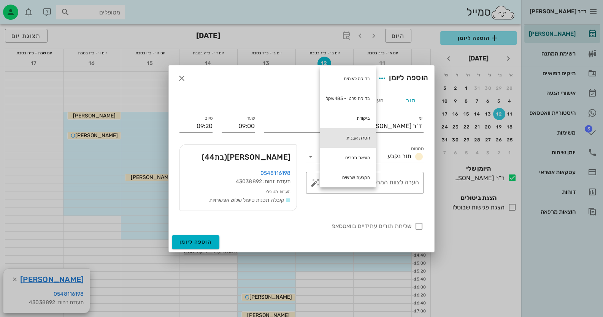
click at [350, 135] on div "הסרת אבנית" at bounding box center [348, 138] width 56 height 20
type textarea "הסרת אבנית"
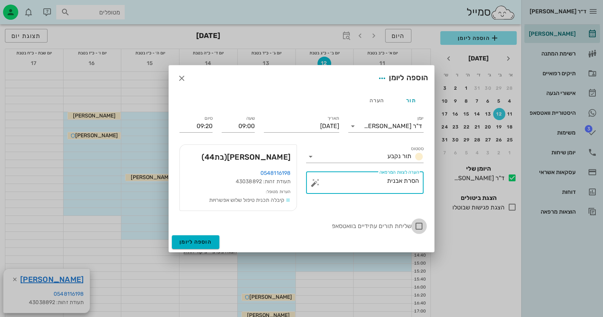
click at [420, 228] on div at bounding box center [419, 226] width 13 height 13
checkbox input "true"
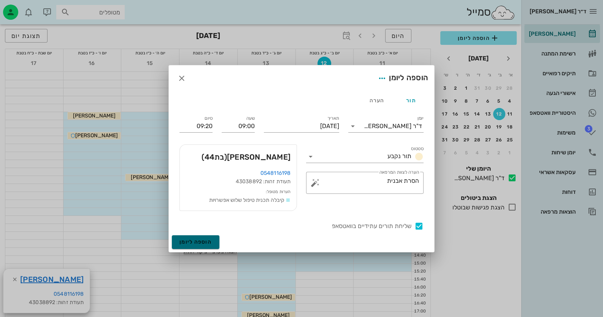
click at [196, 243] on span "הוספה ליומן" at bounding box center [196, 242] width 32 height 6
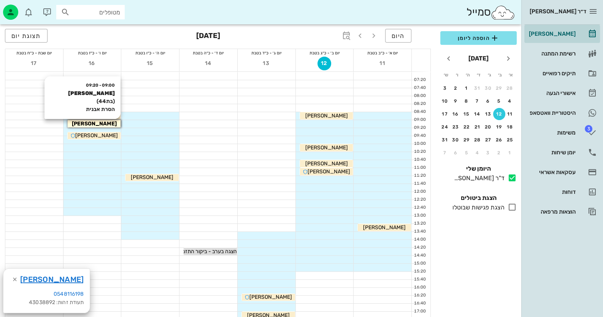
click at [94, 126] on span "[PERSON_NAME]" at bounding box center [94, 124] width 45 height 6
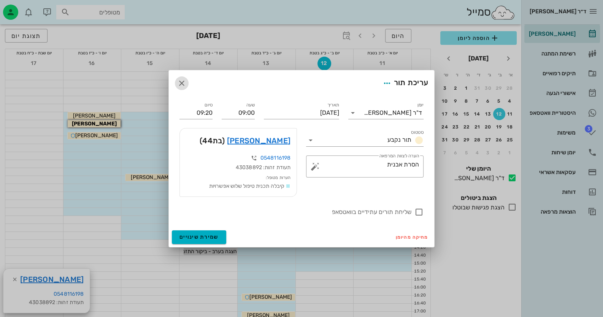
click at [181, 83] on icon "button" at bounding box center [181, 83] width 9 height 9
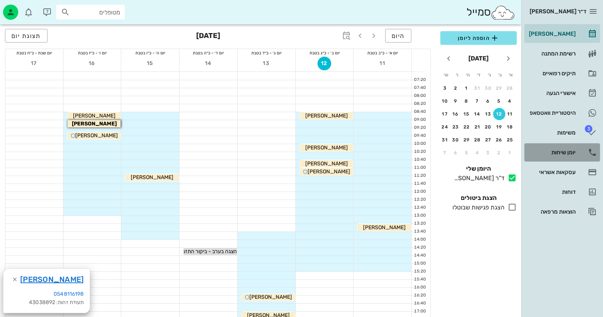
click at [570, 156] on div "יומן שיחות" at bounding box center [552, 152] width 48 height 12
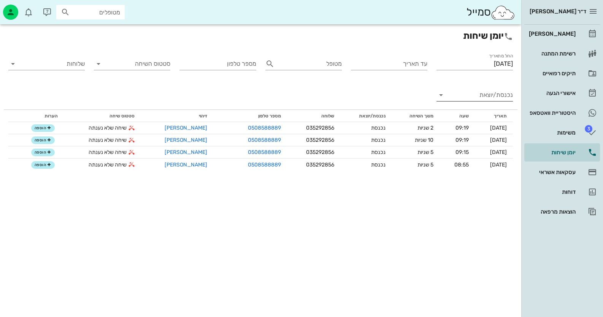
click at [502, 94] on input "נכנסת/יוצאת" at bounding box center [481, 95] width 64 height 12
click at [496, 108] on div "נכנסת" at bounding box center [488, 101] width 17 height 18
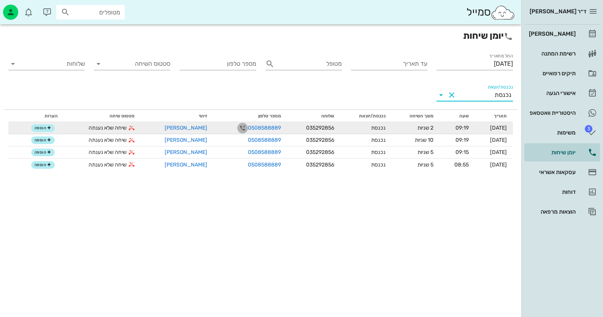
click at [238, 125] on icon "button" at bounding box center [242, 128] width 9 height 9
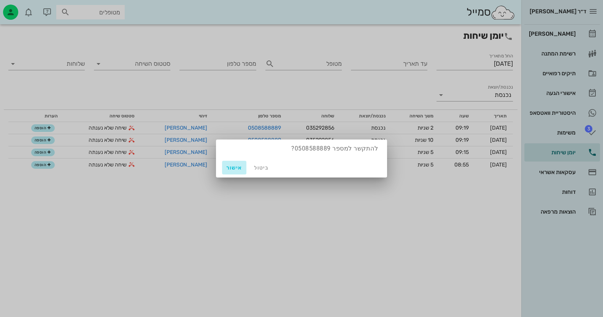
click at [237, 165] on span "אישור" at bounding box center [234, 168] width 18 height 6
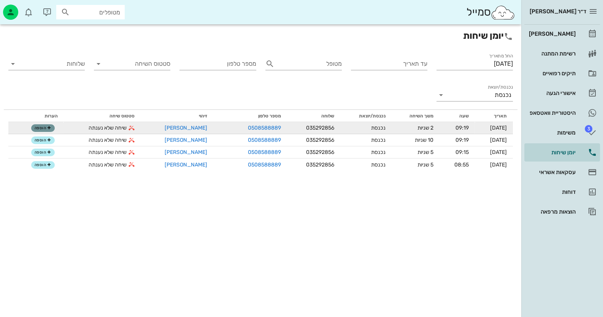
click at [49, 130] on icon "button" at bounding box center [49, 128] width 5 height 5
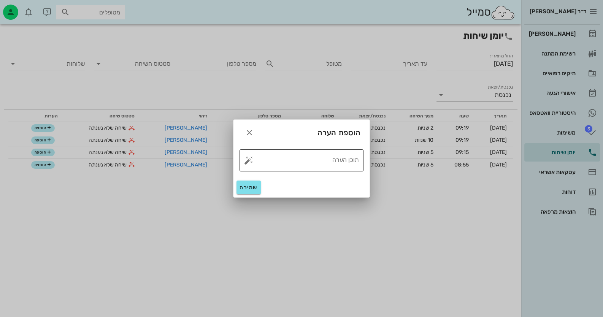
click at [250, 159] on button "button" at bounding box center [248, 160] width 9 height 9
click at [248, 130] on icon "button" at bounding box center [249, 132] width 9 height 9
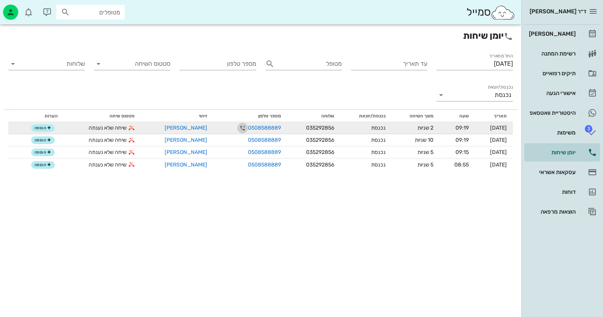
click at [238, 129] on icon "button" at bounding box center [242, 128] width 9 height 9
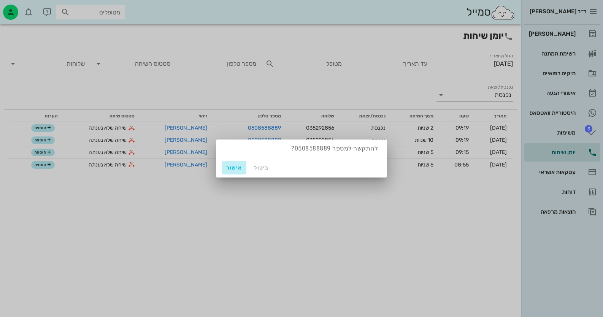
click at [234, 171] on button "אישור" at bounding box center [234, 168] width 24 height 14
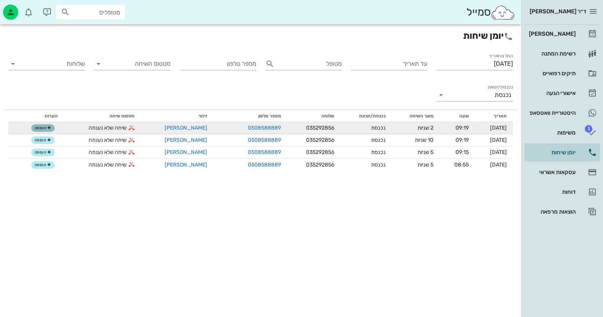
click at [40, 131] on button "הוספה" at bounding box center [43, 128] width 24 height 8
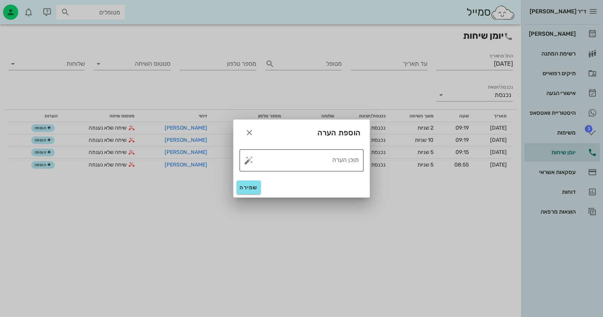
click at [248, 159] on button "button" at bounding box center [248, 160] width 9 height 9
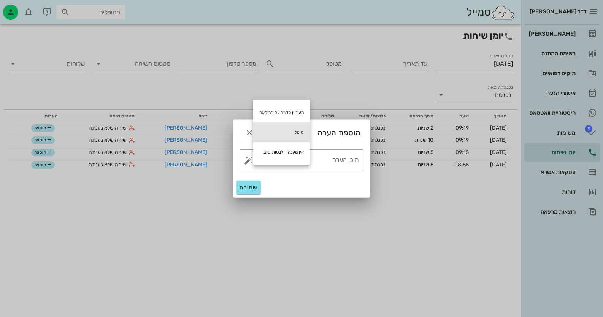
click at [272, 126] on div "טופל" at bounding box center [281, 132] width 57 height 20
type textarea "טופל"
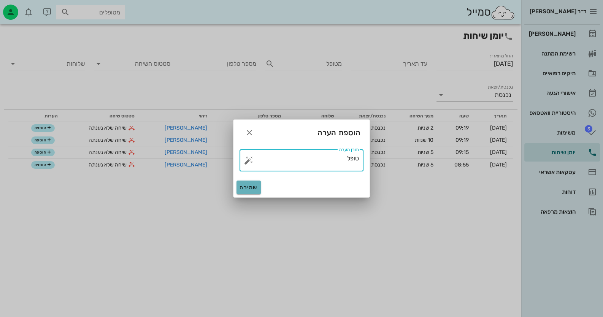
click at [245, 186] on span "שמירה" at bounding box center [249, 187] width 18 height 6
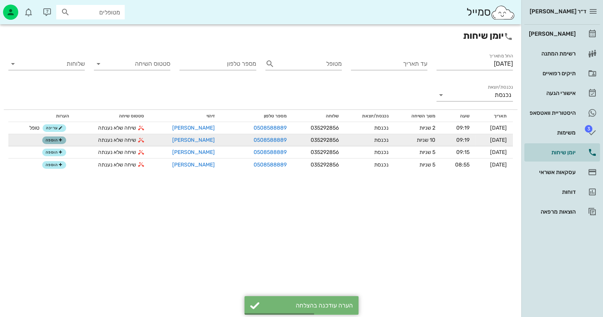
click at [55, 139] on span "הוספה" at bounding box center [54, 140] width 17 height 5
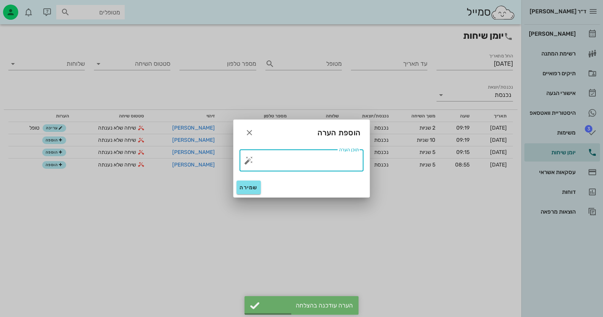
click at [289, 163] on textarea "תוכן הערה" at bounding box center [304, 162] width 109 height 18
click at [247, 161] on button "button" at bounding box center [248, 160] width 9 height 9
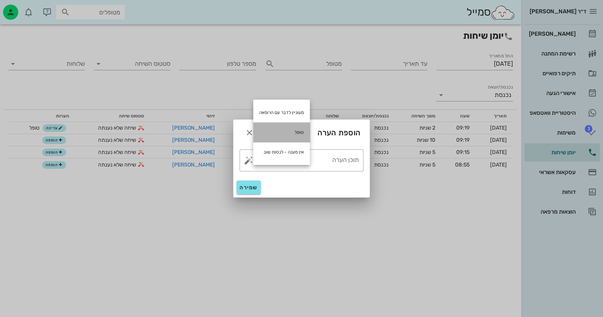
click at [279, 127] on div "טופל" at bounding box center [281, 132] width 57 height 20
type textarea "טופל"
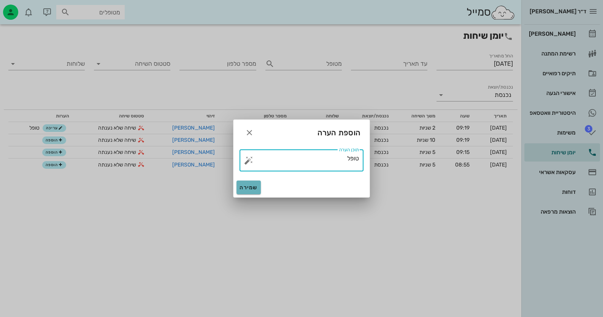
click at [255, 191] on button "שמירה" at bounding box center [249, 188] width 24 height 14
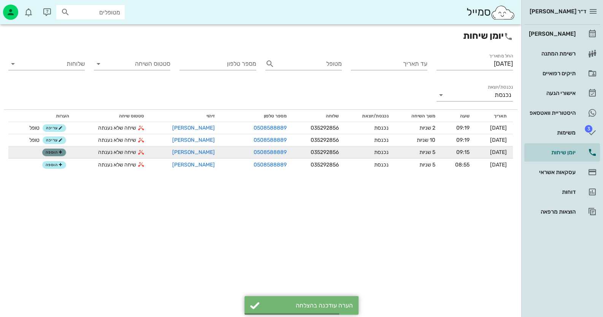
click at [54, 151] on span "הוספה" at bounding box center [54, 152] width 17 height 5
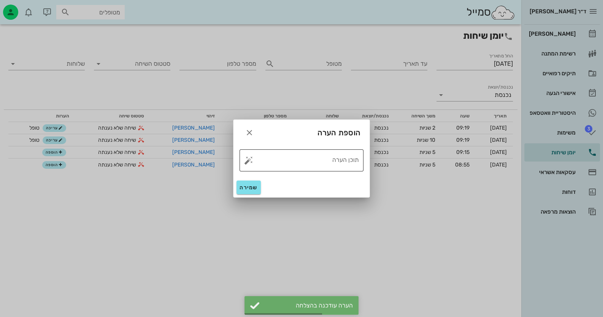
click at [245, 163] on button "button" at bounding box center [248, 160] width 9 height 9
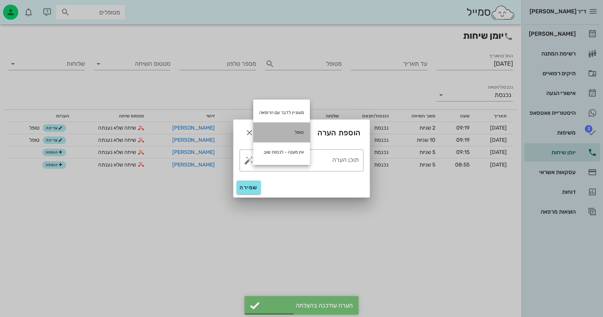
click at [291, 134] on div "טופל" at bounding box center [281, 132] width 57 height 20
type textarea "טופל"
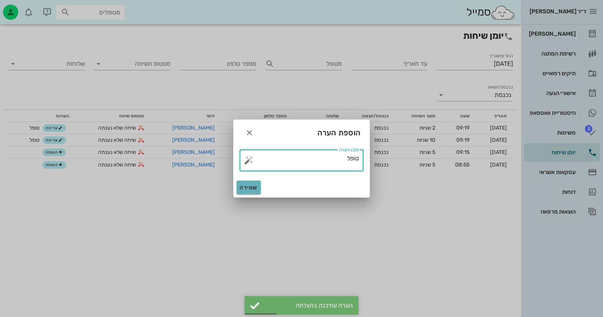
click at [250, 186] on span "שמירה" at bounding box center [249, 187] width 18 height 6
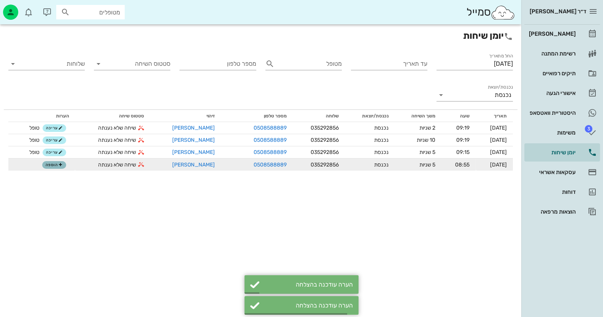
click at [59, 162] on button "הוספה" at bounding box center [54, 165] width 24 height 8
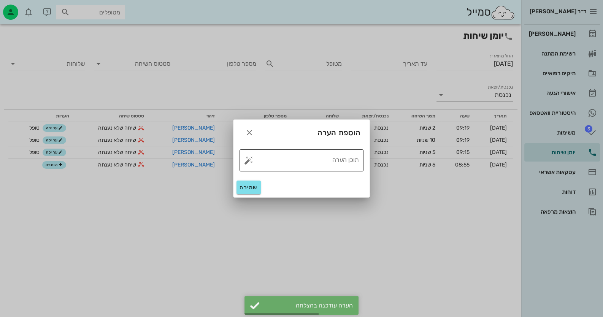
click at [250, 162] on button "button" at bounding box center [248, 160] width 9 height 9
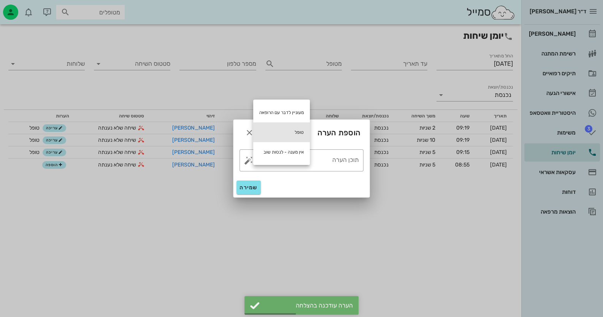
click at [291, 131] on div "טופל" at bounding box center [281, 132] width 57 height 20
type textarea "טופל"
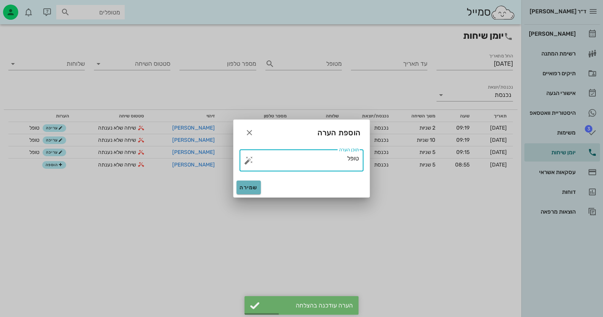
click at [243, 186] on span "שמירה" at bounding box center [249, 187] width 18 height 6
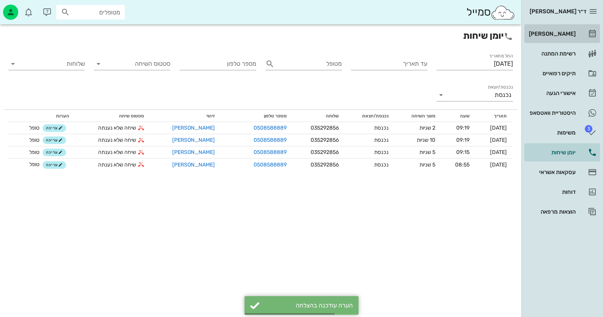
click at [569, 25] on link "[PERSON_NAME]" at bounding box center [563, 34] width 76 height 18
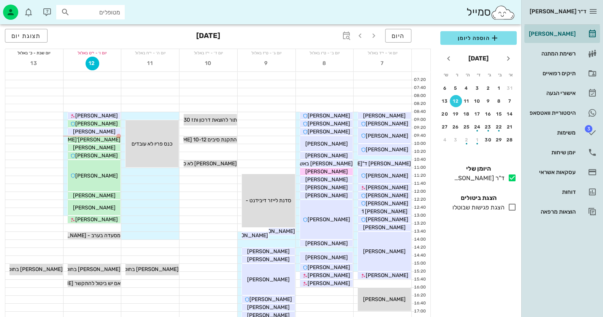
click at [113, 14] on input "מטופלים" at bounding box center [96, 12] width 49 height 10
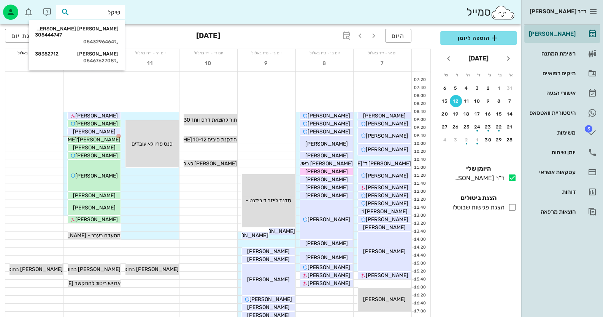
type input "[PERSON_NAME]"
click at [109, 26] on div "[PERSON_NAME] [PERSON_NAME] 305444747" at bounding box center [77, 32] width 84 height 12
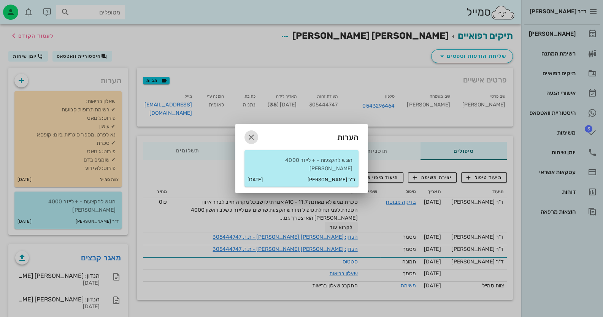
click at [249, 140] on icon "button" at bounding box center [251, 137] width 9 height 9
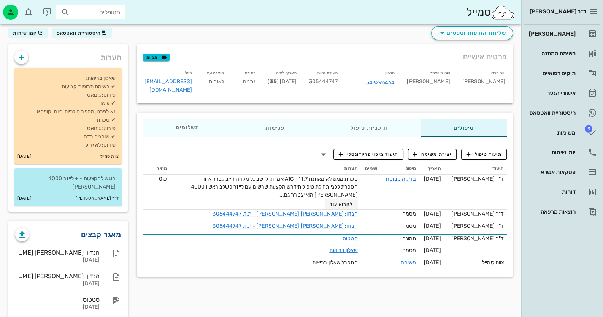
scroll to position [52, 0]
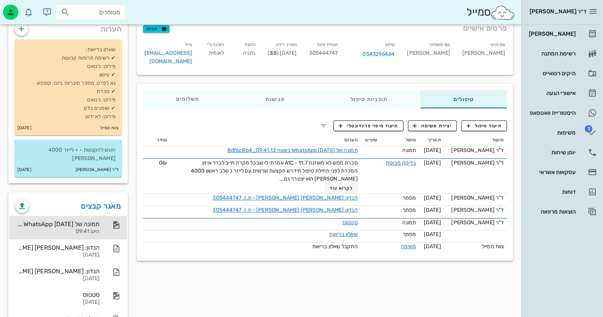
click at [72, 216] on div "תמונה של WhatsApp [DATE] בשעה 09.41.12_8df6c8b4 היום 09:41" at bounding box center [57, 228] width 84 height 24
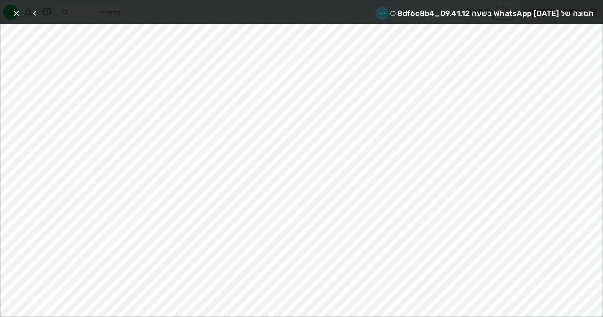
click at [378, 10] on icon "button" at bounding box center [382, 13] width 9 height 9
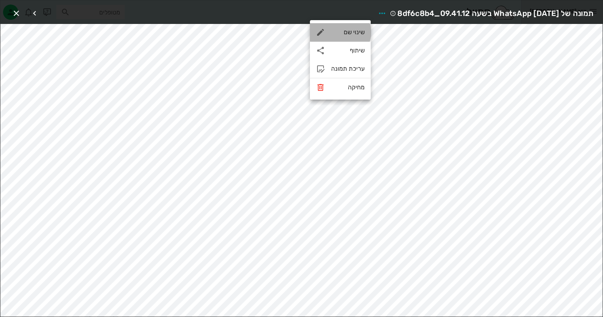
click at [360, 38] on div "שינוי שם" at bounding box center [340, 32] width 61 height 18
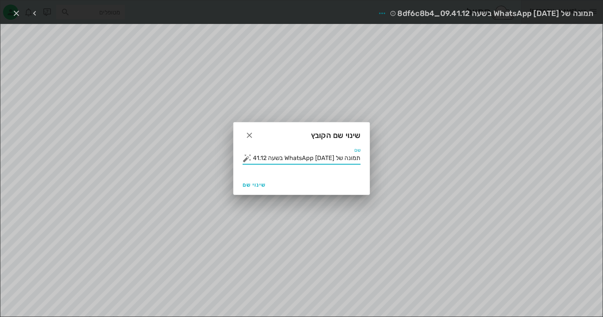
click at [350, 161] on input "תמונה של WhatsApp [DATE] בשעה 09.41.12_8df6c8b4" at bounding box center [306, 158] width 107 height 12
click at [247, 159] on button "button" at bounding box center [247, 158] width 9 height 9
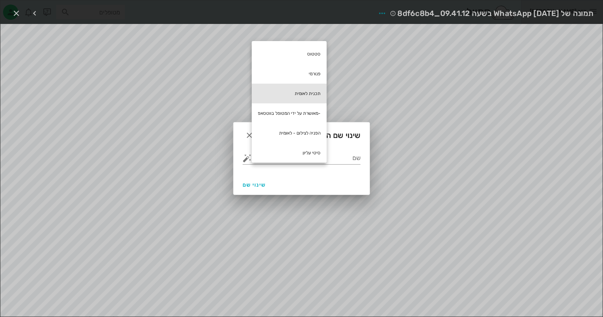
click at [289, 90] on div "תכנית לאומית" at bounding box center [289, 94] width 75 height 20
type input "תכנית לאומית"
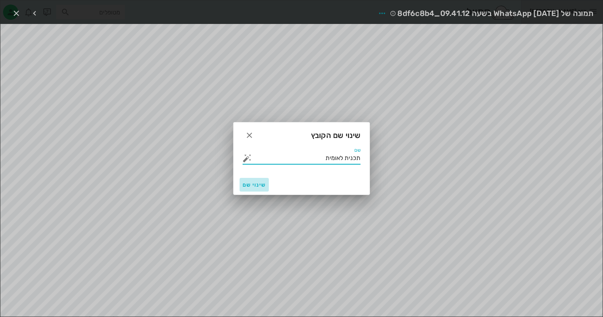
click at [241, 185] on button "שינוי שם" at bounding box center [254, 185] width 29 height 14
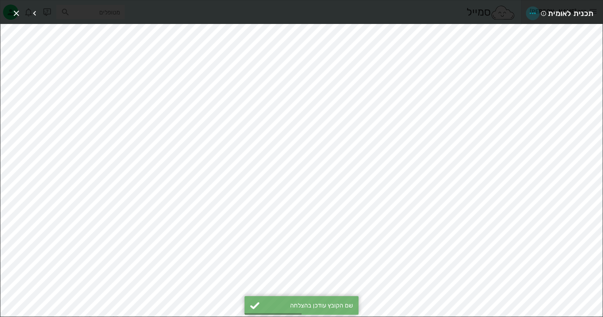
click at [532, 10] on icon "button" at bounding box center [532, 13] width 9 height 9
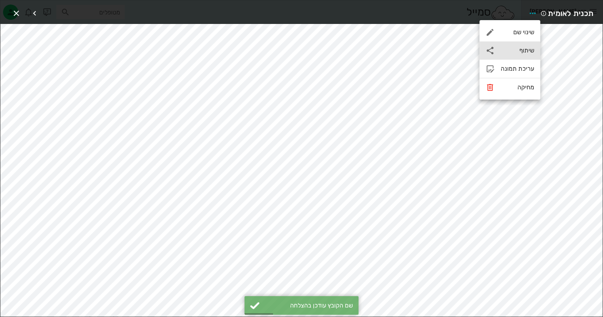
click at [523, 49] on div "שיתוף" at bounding box center [517, 50] width 33 height 7
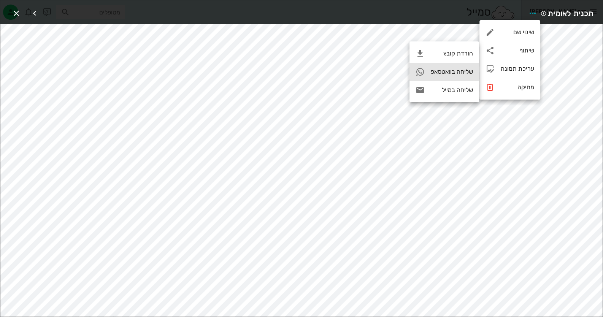
click at [440, 72] on div "שליחה בוואטסאפ" at bounding box center [452, 71] width 42 height 7
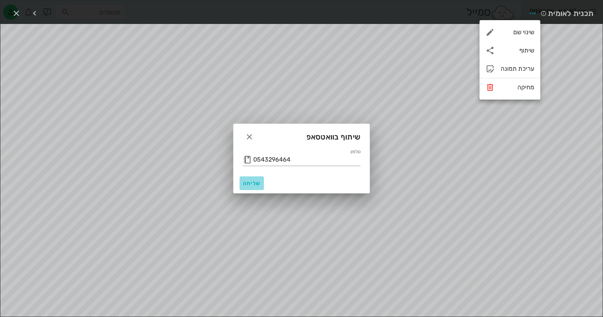
click at [252, 184] on span "שליחה" at bounding box center [252, 183] width 18 height 6
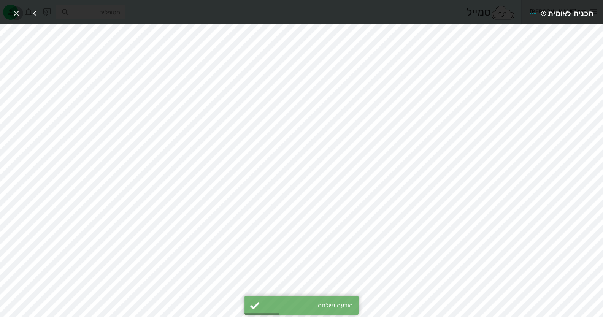
click at [17, 14] on icon "button" at bounding box center [16, 13] width 9 height 9
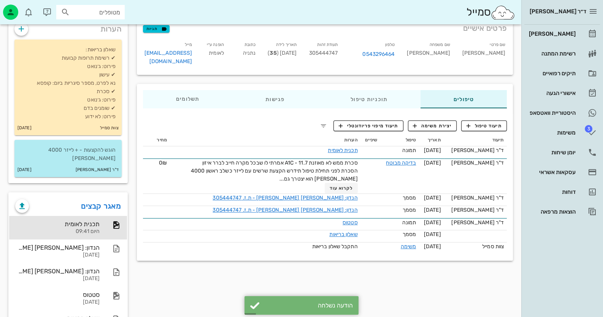
scroll to position [0, 0]
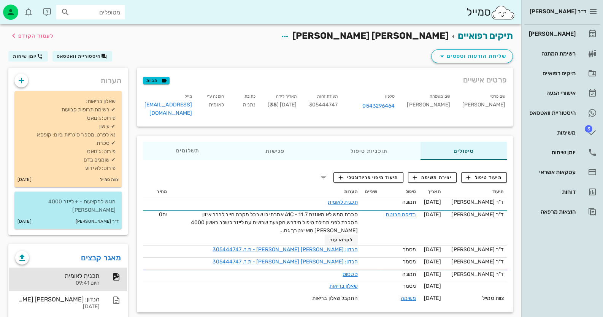
click at [59, 50] on div "שליחת הודעות וטפסים היסטוריית וואטסאפ יומן שיחות" at bounding box center [261, 58] width 514 height 20
click at [78, 59] on button "היסטוריית וואטסאפ" at bounding box center [82, 56] width 60 height 11
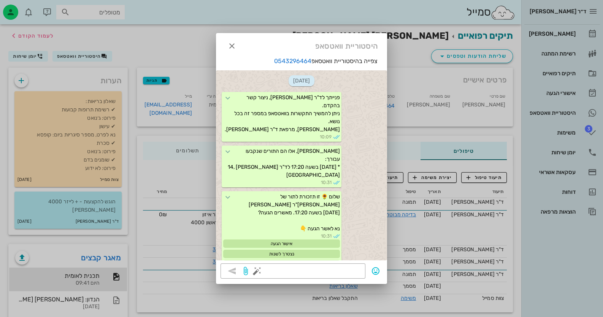
scroll to position [635, 0]
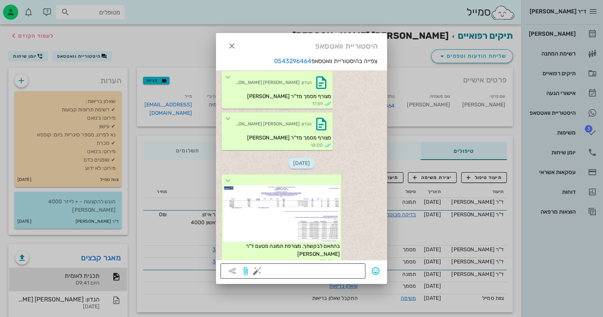
click at [255, 274] on button "button" at bounding box center [257, 271] width 9 height 9
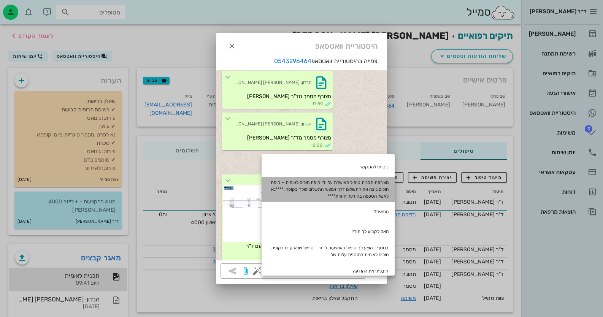
click at [381, 182] on div "מצורפת תכנית טיפול מאושרת על ידי קופת חולים לאומית – קופת חולים גובה את התשלום …" at bounding box center [328, 189] width 133 height 25
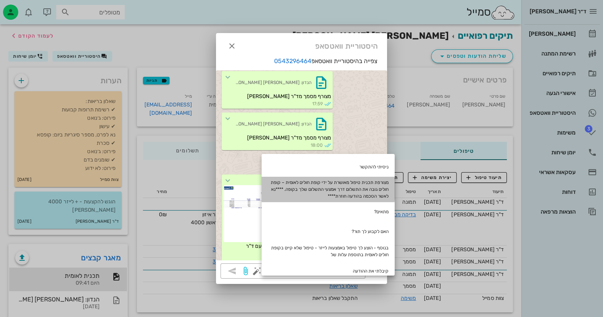
type textarea "מצורפת תכנית טיפול מאושרת על ידי קופת חולים לאומית – קופת חולים גובה את התשלום …"
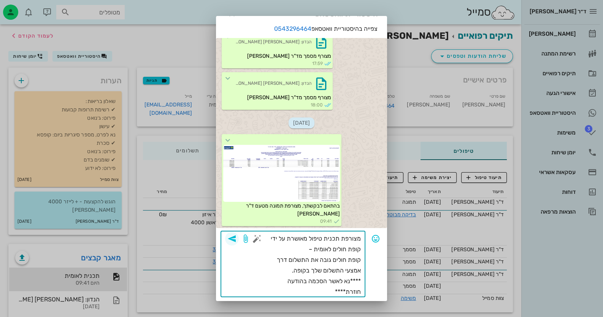
click at [239, 239] on span "button" at bounding box center [232, 238] width 14 height 9
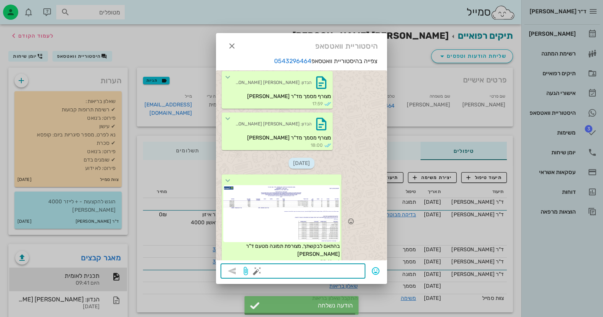
scroll to position [697, 0]
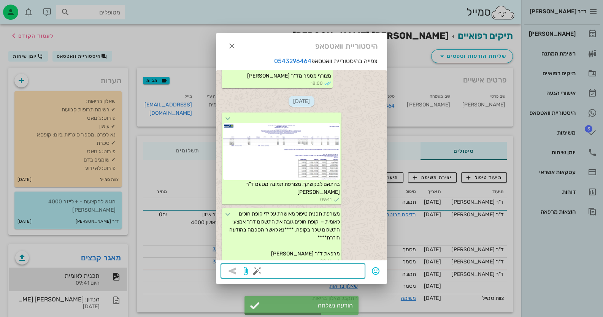
click at [256, 272] on button "button" at bounding box center [257, 271] width 9 height 9
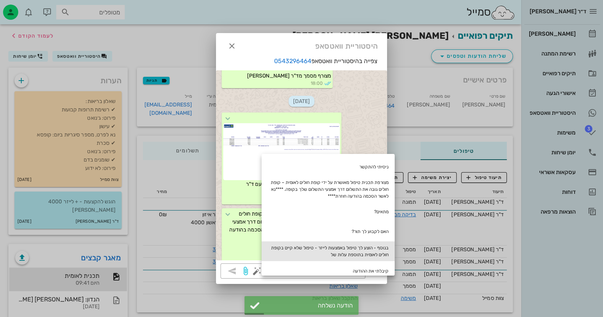
click at [360, 249] on div "בנוסף - הוצע לך טיפול באמצעות לייזר - טיפול שלא קיים בקופת חולים לאומית בתוספת …" at bounding box center [328, 252] width 133 height 20
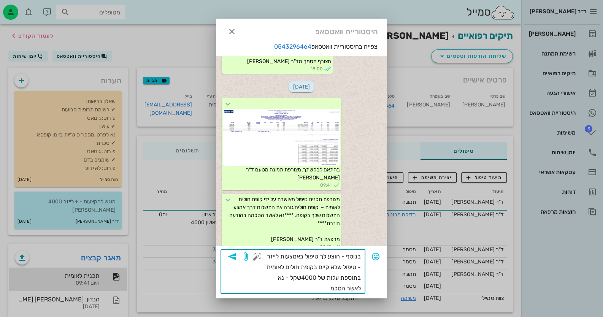
type textarea "בנוסף - הוצע לך טיפול באמצעות לייזר - טיפול שלא קיים בקופת חולים לאומית בתוספת …"
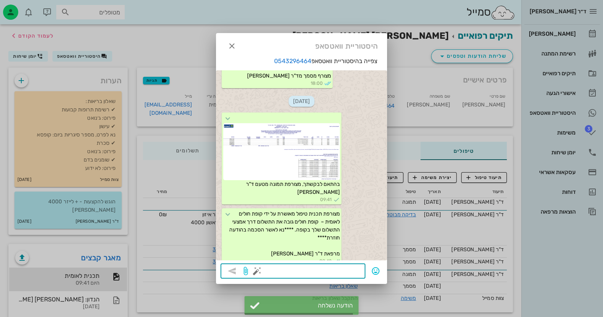
scroll to position [751, 0]
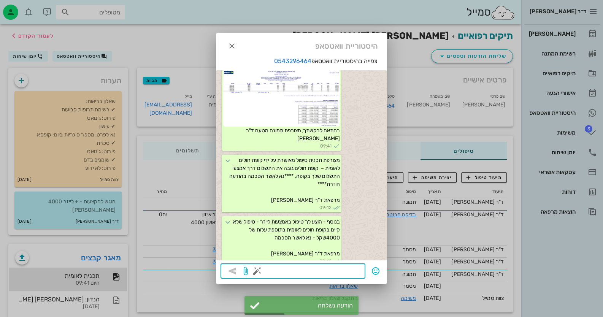
click at [87, 208] on div at bounding box center [301, 158] width 603 height 317
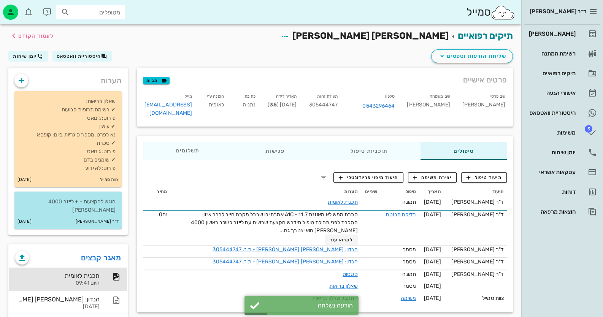
click at [89, 215] on div "ד"ר [PERSON_NAME] [DATE]" at bounding box center [67, 222] width 107 height 14
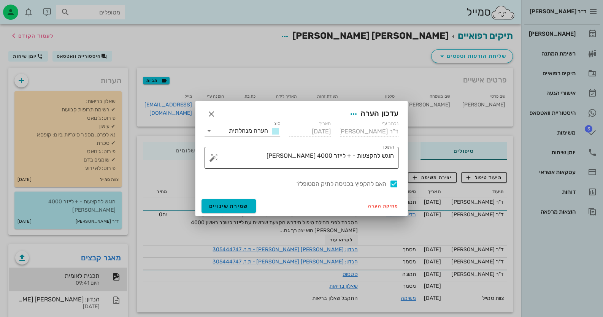
click at [208, 158] on div "​ התוכן הוגש להקצעות - + לייזר 4000 [PERSON_NAME]" at bounding box center [302, 158] width 194 height 22
click at [213, 156] on button "button" at bounding box center [213, 157] width 9 height 9
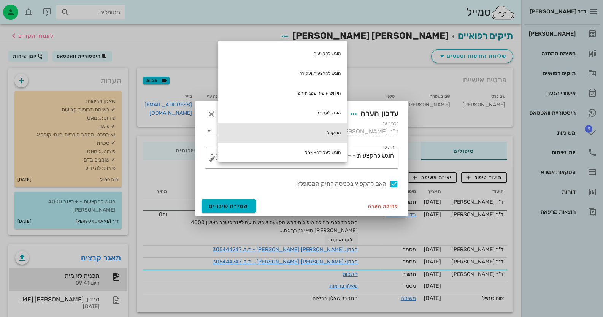
click at [330, 132] on div "התקבל" at bounding box center [282, 133] width 129 height 20
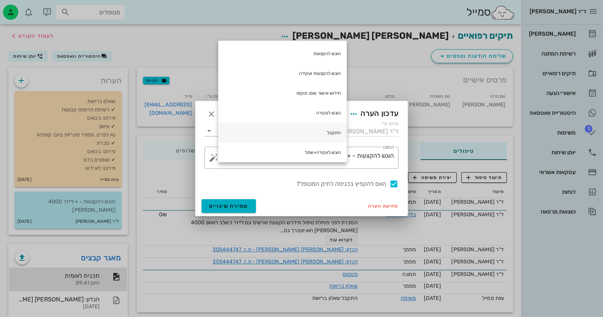
type textarea "הוגש להקצעות - + לייזר 4000 [PERSON_NAME] התקבל"
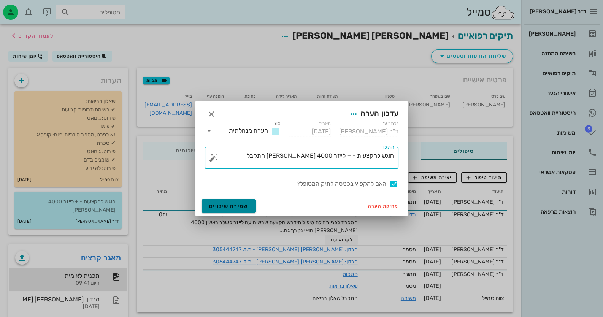
click at [246, 210] on button "שמירת שינויים" at bounding box center [229, 206] width 54 height 14
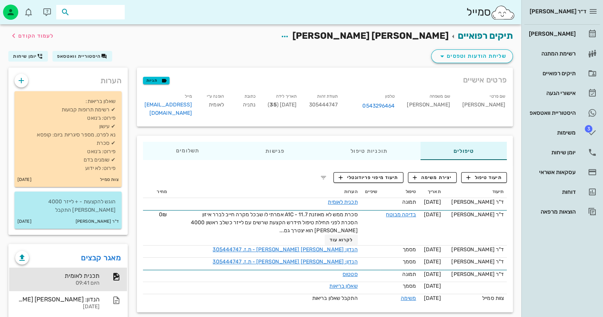
click at [104, 17] on input "text" at bounding box center [96, 12] width 49 height 10
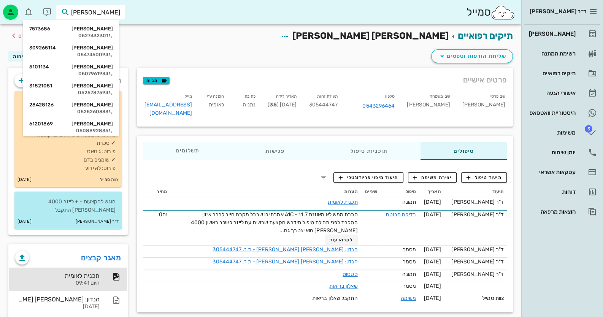
type input "[PERSON_NAME]"
click at [105, 35] on div "0527432301" at bounding box center [71, 36] width 84 height 6
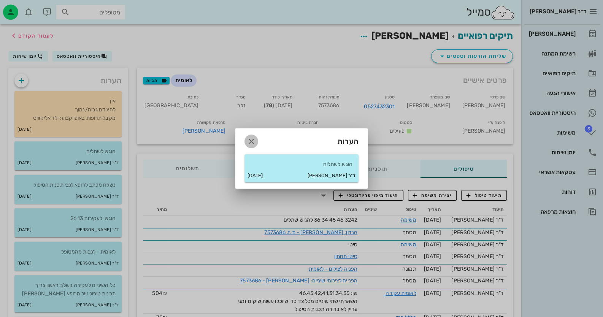
click at [256, 139] on span "button" at bounding box center [252, 141] width 14 height 9
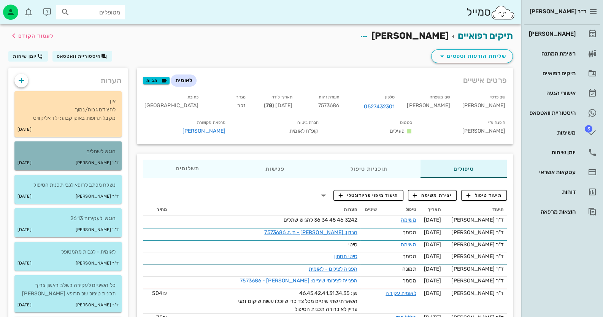
drag, startPoint x: 68, startPoint y: 149, endPoint x: 72, endPoint y: 150, distance: 4.3
click at [68, 150] on p "הוגש לשתלים" at bounding box center [68, 152] width 95 height 8
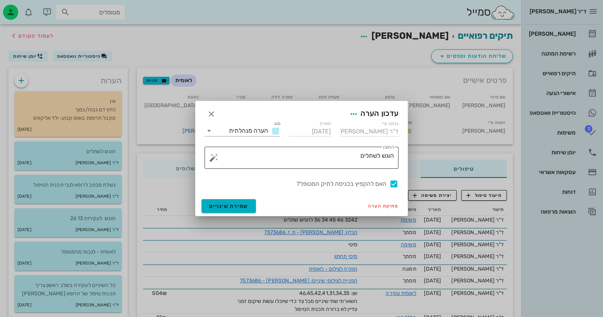
click at [212, 158] on button "button" at bounding box center [213, 157] width 9 height 9
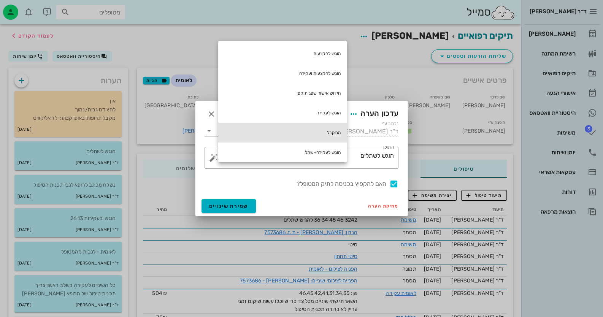
click at [330, 136] on div "התקבל" at bounding box center [282, 133] width 129 height 20
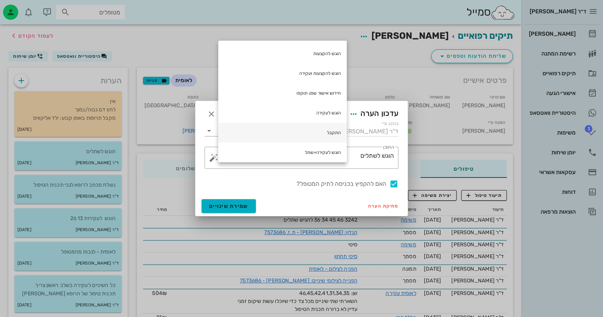
type textarea "הוגש לשתלים התקבל"
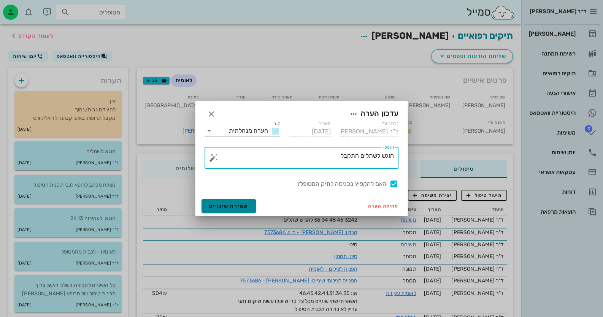
drag, startPoint x: 241, startPoint y: 207, endPoint x: 250, endPoint y: 207, distance: 8.7
click at [242, 207] on span "שמירת שינויים" at bounding box center [228, 206] width 39 height 6
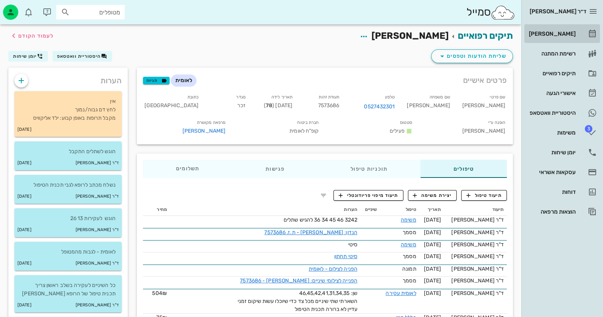
click at [562, 30] on div "[PERSON_NAME]" at bounding box center [552, 34] width 48 height 12
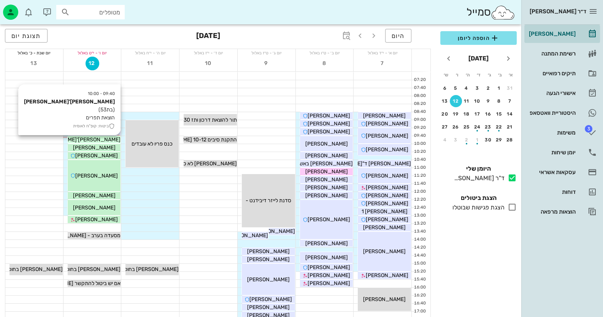
click at [106, 137] on span "[PERSON_NAME]'[PERSON_NAME]" at bounding box center [77, 140] width 86 height 6
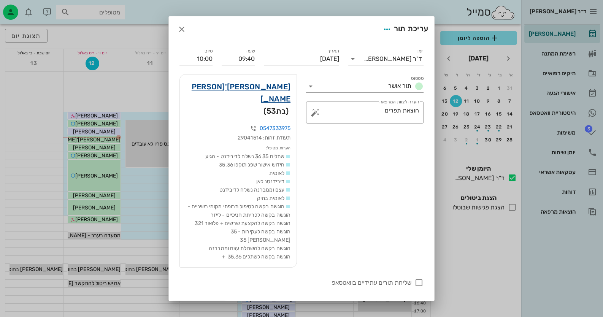
click at [245, 86] on link "[PERSON_NAME]'[PERSON_NAME]" at bounding box center [238, 93] width 105 height 24
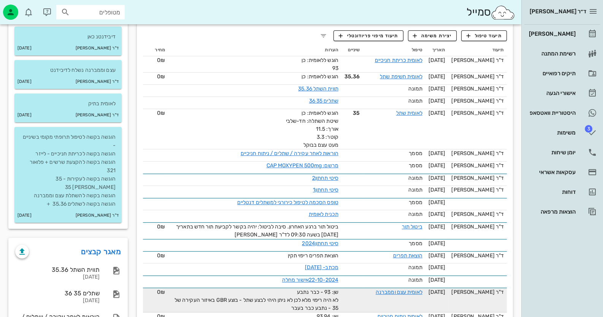
scroll to position [152, 0]
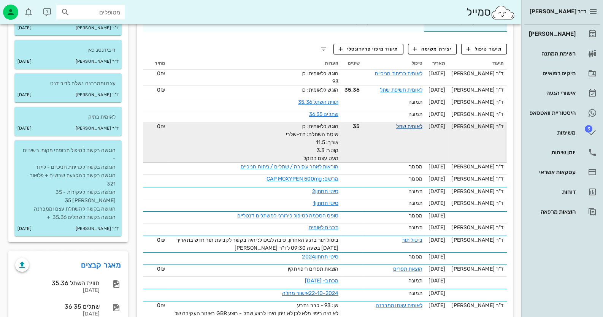
click at [423, 123] on link "לאומית שתל" at bounding box center [409, 126] width 26 height 6
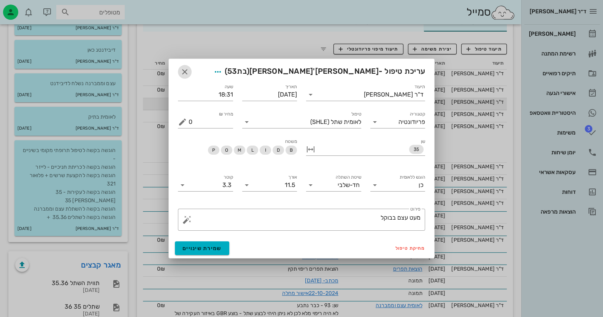
click at [180, 70] on span "button" at bounding box center [185, 71] width 14 height 9
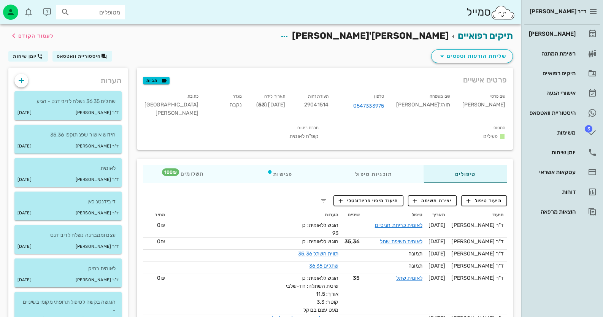
scroll to position [0, 0]
click at [289, 165] on div "פגישות" at bounding box center [279, 174] width 88 height 18
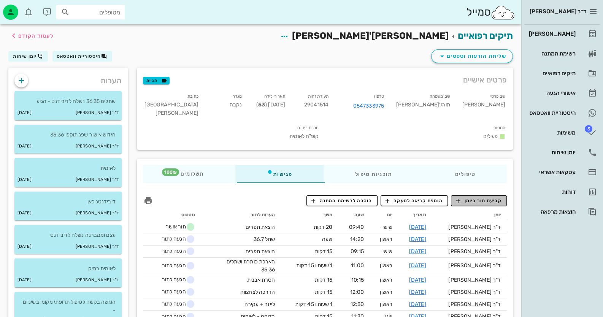
click at [472, 197] on span "קביעת תור ביומן" at bounding box center [479, 200] width 46 height 7
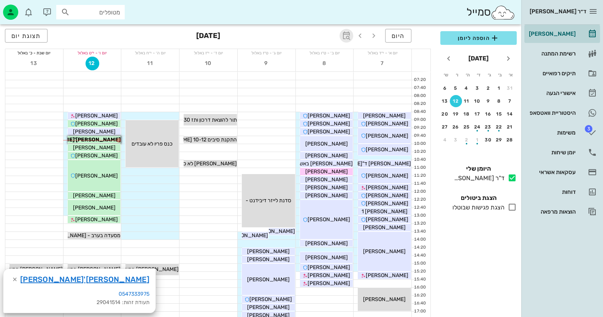
click at [350, 34] on icon "button" at bounding box center [346, 35] width 9 height 9
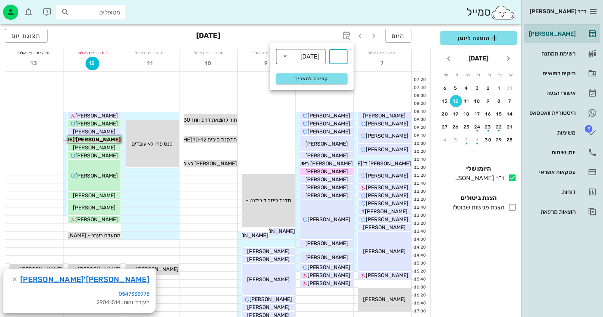
click at [316, 54] on div "[DATE]" at bounding box center [310, 56] width 19 height 7
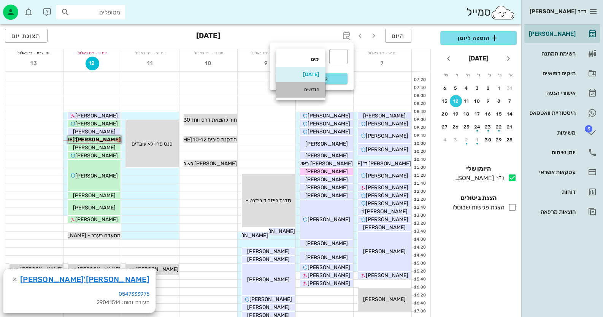
click at [307, 94] on div "חודשים" at bounding box center [300, 90] width 37 height 12
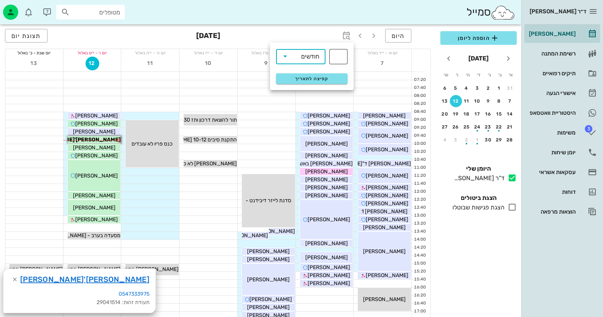
click at [340, 59] on input "text" at bounding box center [338, 57] width 9 height 12
type input "3"
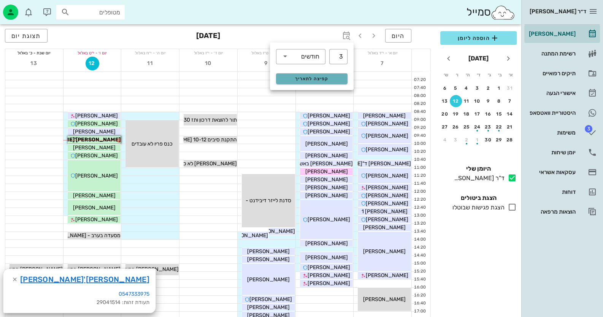
click at [338, 77] on span "קפיצה לתאריך" at bounding box center [312, 78] width 62 height 5
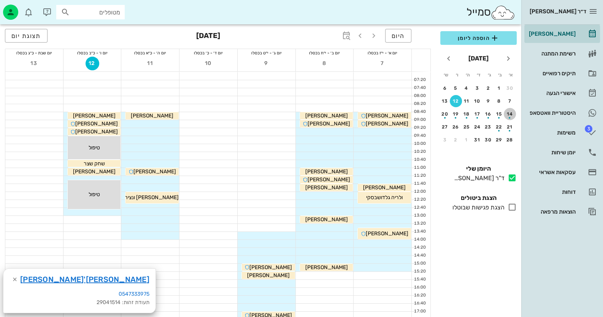
click at [512, 114] on div "button" at bounding box center [510, 116] width 12 height 4
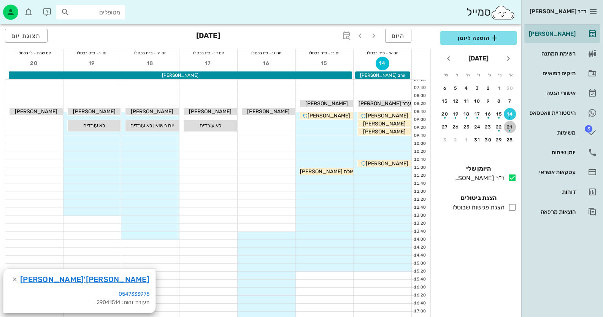
click at [513, 127] on div "button" at bounding box center [510, 129] width 12 height 4
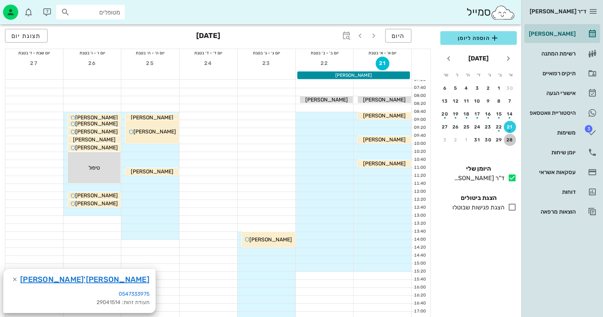
click at [511, 137] on div "28" at bounding box center [510, 139] width 12 height 5
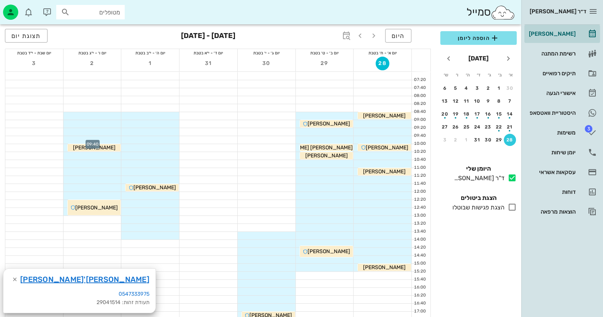
click at [106, 139] on div at bounding box center [93, 140] width 58 height 8
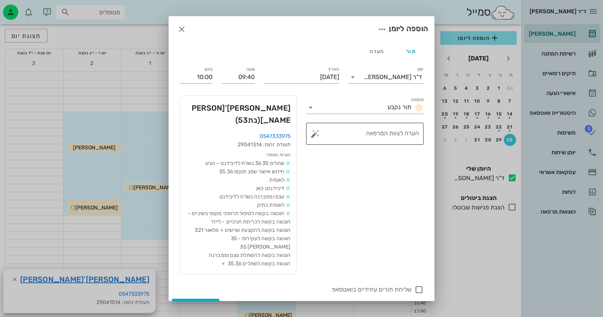
click at [319, 135] on button "button" at bounding box center [315, 133] width 9 height 9
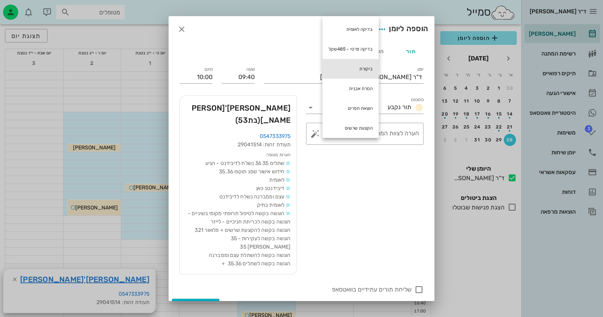
click at [359, 62] on div "ביקורת" at bounding box center [351, 69] width 56 height 20
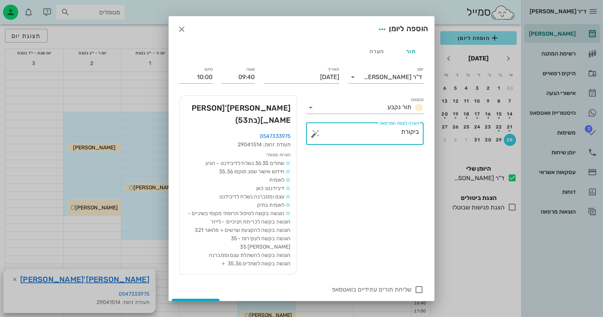
click at [383, 129] on textarea "ביקורת" at bounding box center [368, 136] width 102 height 18
type textarea "ביקורת על שתלים 35 36"
click at [417, 285] on div at bounding box center [419, 289] width 13 height 13
checkbox input "true"
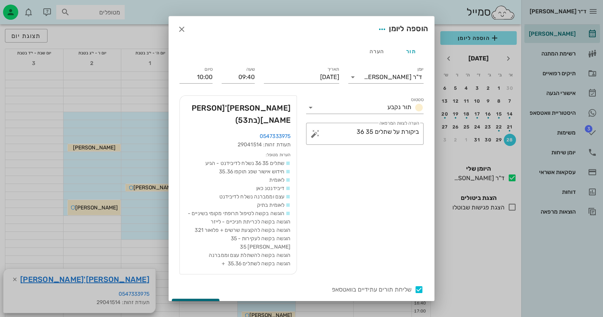
click at [212, 302] on span "הוספה ליומן" at bounding box center [196, 305] width 32 height 6
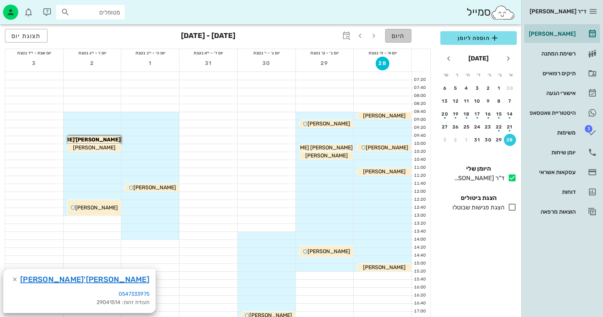
click at [398, 34] on span "היום" at bounding box center [398, 35] width 13 height 7
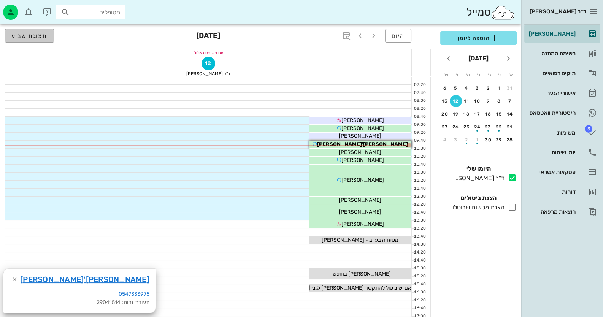
drag, startPoint x: 40, startPoint y: 32, endPoint x: 46, endPoint y: 32, distance: 5.7
click at [41, 32] on span "תצוגת שבוע" at bounding box center [29, 35] width 36 height 7
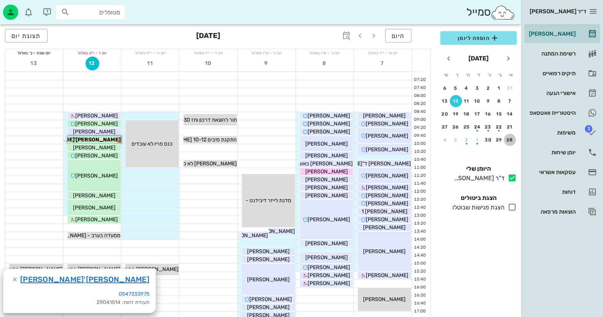
click at [511, 137] on div "28" at bounding box center [510, 139] width 12 height 5
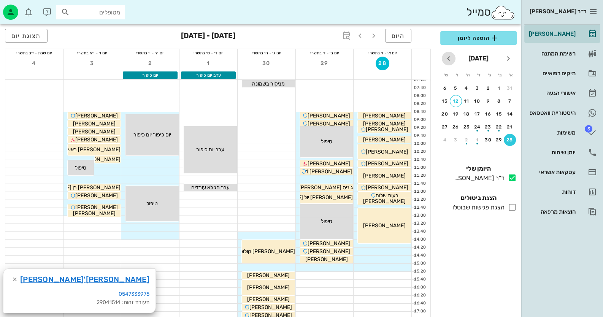
click at [453, 62] on icon "חודש הבא" at bounding box center [448, 58] width 9 height 9
click at [510, 101] on div "5" at bounding box center [510, 101] width 12 height 5
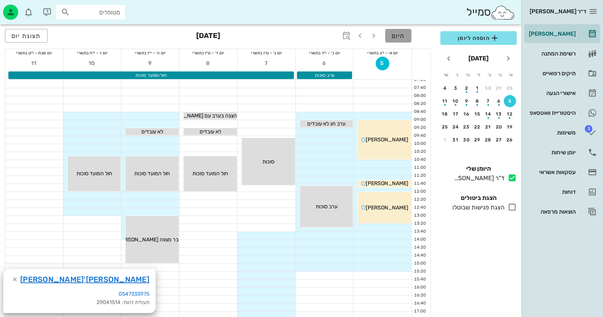
click at [398, 38] on span "היום" at bounding box center [398, 35] width 13 height 7
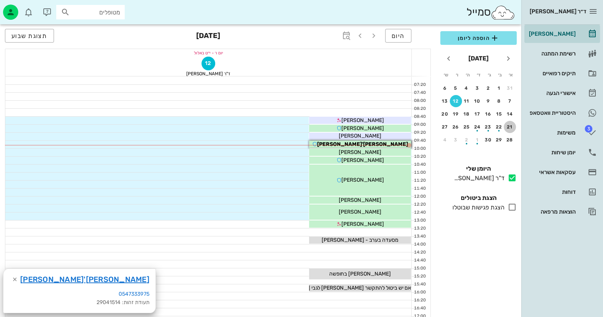
click at [511, 126] on div "21" at bounding box center [510, 126] width 12 height 5
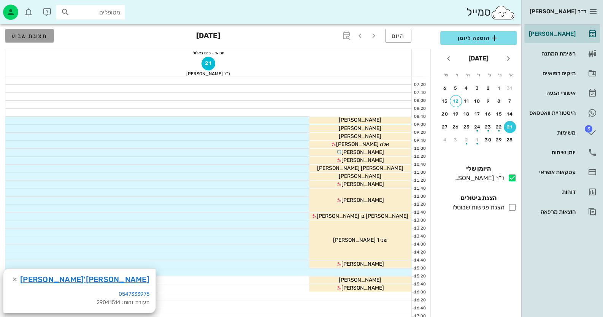
click at [35, 40] on button "תצוגת שבוע" at bounding box center [29, 36] width 49 height 14
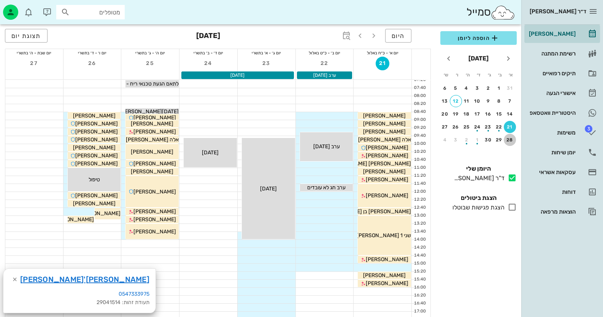
click at [514, 138] on div "28" at bounding box center [510, 139] width 12 height 5
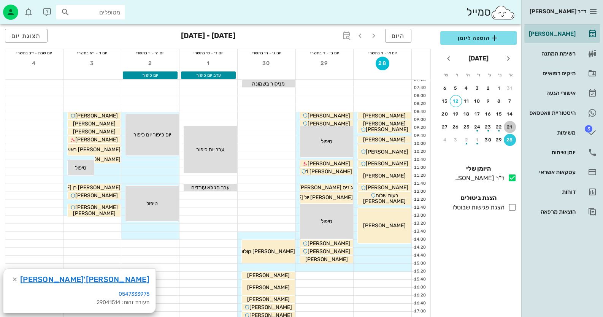
click at [514, 125] on div "21" at bounding box center [510, 126] width 12 height 5
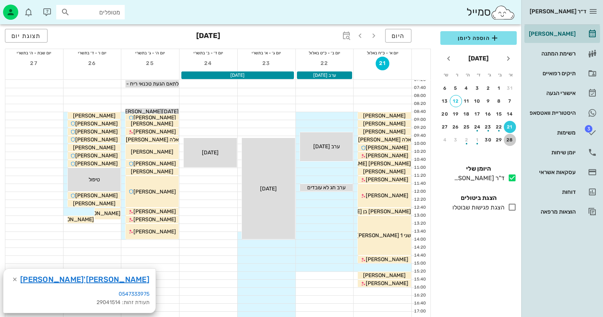
click at [508, 139] on div "28" at bounding box center [510, 139] width 12 height 5
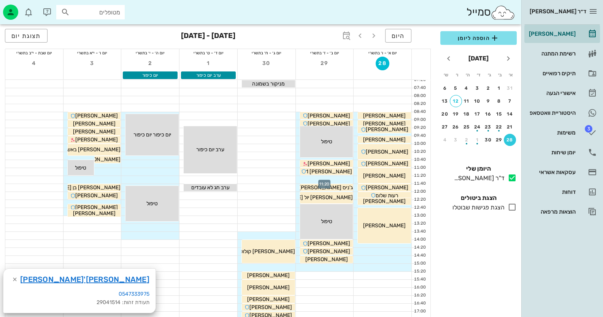
click at [341, 178] on div at bounding box center [325, 180] width 58 height 8
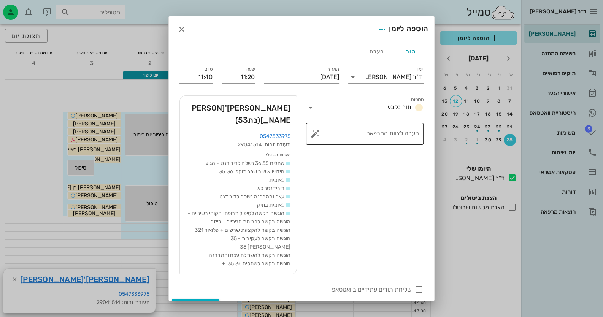
click at [319, 134] on button "button" at bounding box center [315, 133] width 9 height 9
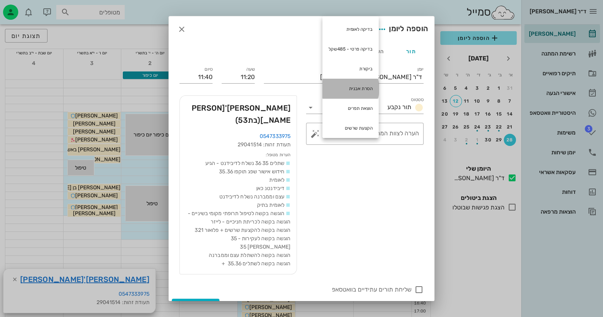
click at [336, 85] on div "הסרת אבנית" at bounding box center [351, 89] width 56 height 20
type textarea "הסרת אבנית"
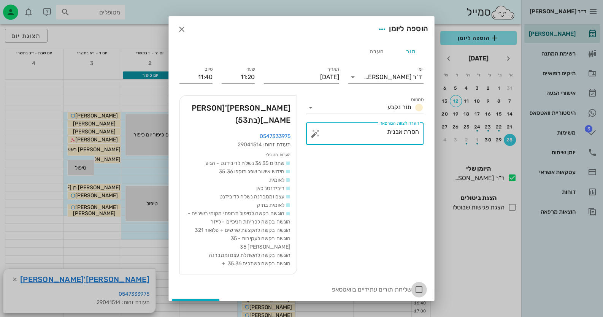
click at [418, 289] on div at bounding box center [419, 289] width 13 height 13
checkbox input "true"
click at [209, 299] on button "הוספה ליומן" at bounding box center [196, 306] width 48 height 14
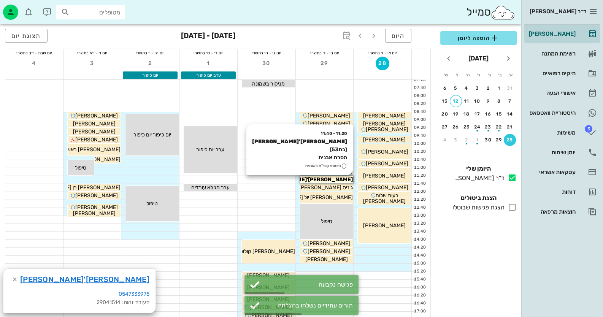
click at [329, 180] on span "[PERSON_NAME]'[PERSON_NAME]" at bounding box center [307, 180] width 91 height 6
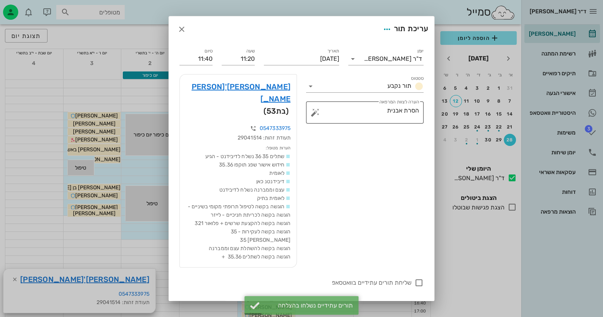
click at [348, 110] on textarea "הסרת אבנית" at bounding box center [368, 114] width 102 height 18
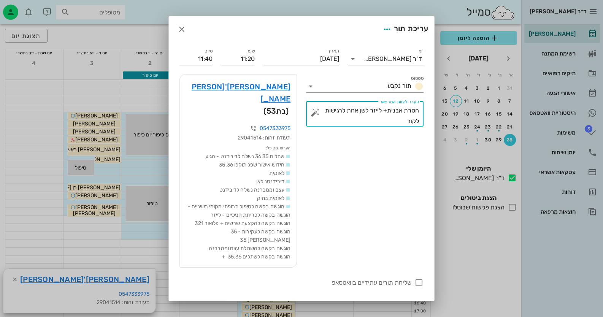
type textarea "הסרת אבנית+ לייזר לשן אחת לרגישות לקור"
click at [223, 301] on button "שמירת שינויים" at bounding box center [199, 308] width 54 height 14
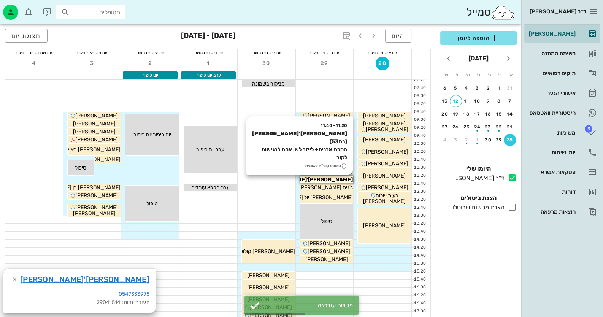
click at [331, 178] on span "[PERSON_NAME]'[PERSON_NAME]" at bounding box center [307, 180] width 91 height 6
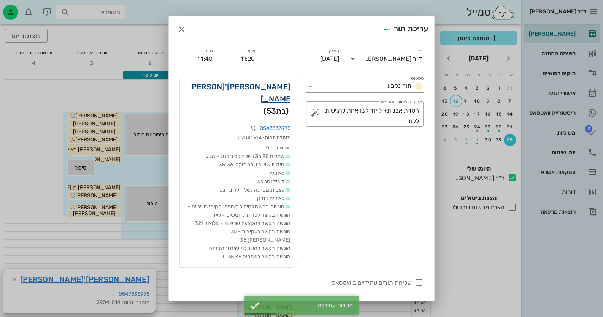
click at [253, 86] on link "[PERSON_NAME]'[PERSON_NAME]" at bounding box center [238, 93] width 105 height 24
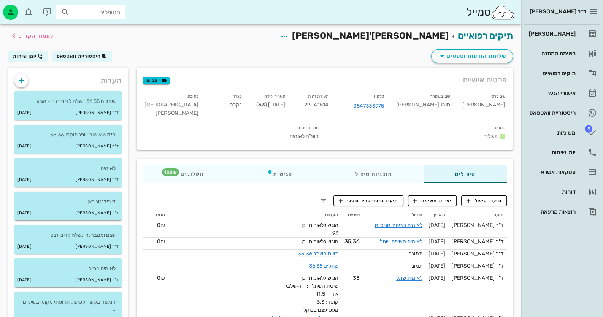
click at [91, 62] on div "שליחת הודעות וטפסים היסטוריית וואטסאפ יומן שיחות" at bounding box center [261, 58] width 514 height 20
click at [94, 57] on span "היסטוריית וואטסאפ" at bounding box center [79, 56] width 44 height 5
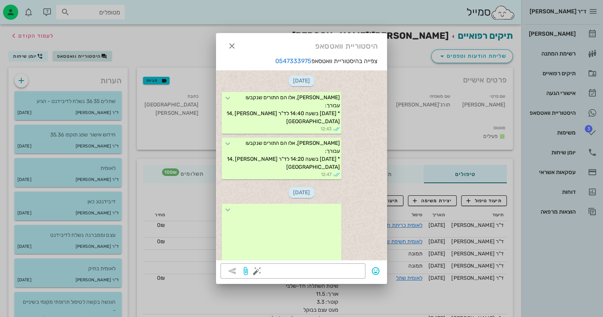
scroll to position [1042, 0]
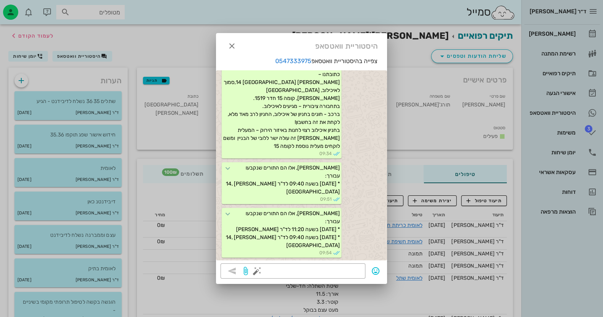
click at [572, 38] on div at bounding box center [301, 158] width 603 height 317
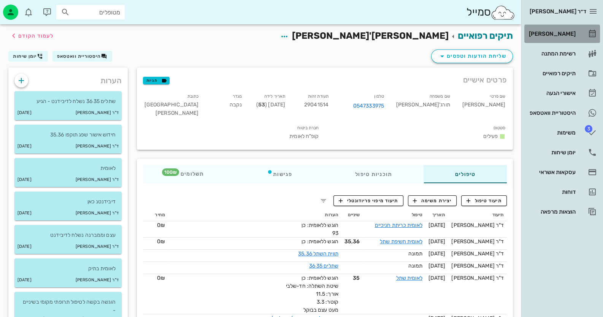
click at [563, 32] on div "[PERSON_NAME]" at bounding box center [552, 34] width 48 height 6
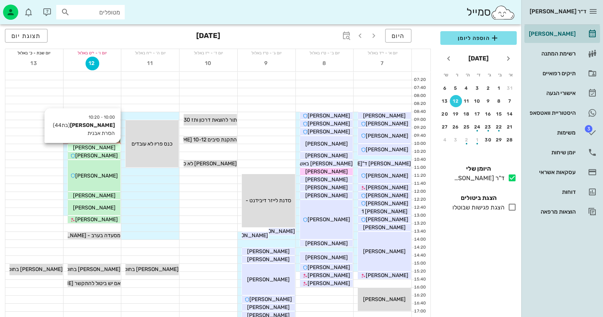
click at [104, 146] on span "[PERSON_NAME]" at bounding box center [94, 148] width 43 height 6
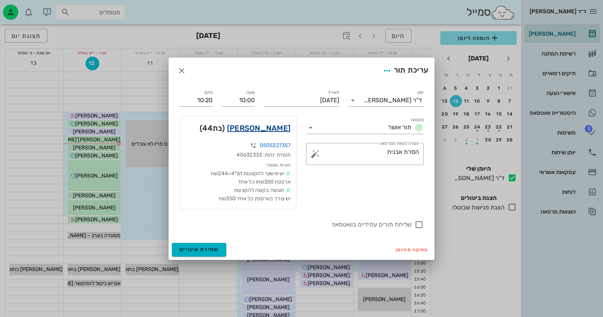
click at [265, 126] on link "[PERSON_NAME]" at bounding box center [259, 128] width 64 height 12
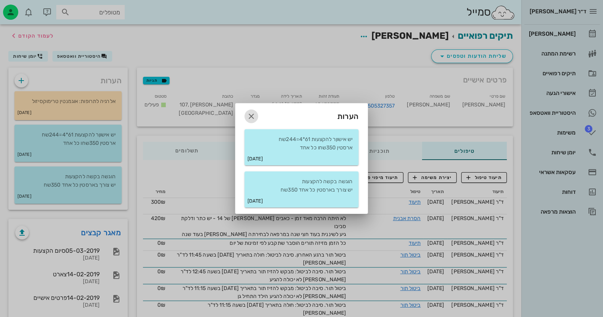
click at [253, 115] on icon "button" at bounding box center [251, 116] width 9 height 9
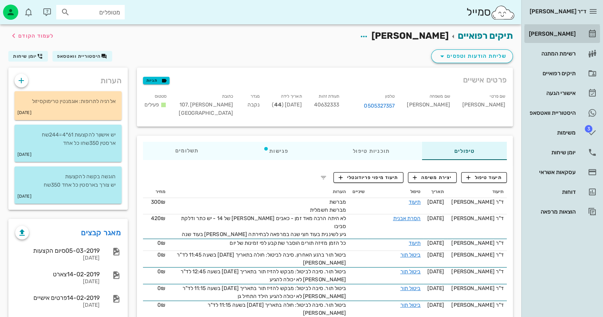
click at [560, 40] on div "[PERSON_NAME]" at bounding box center [552, 34] width 48 height 12
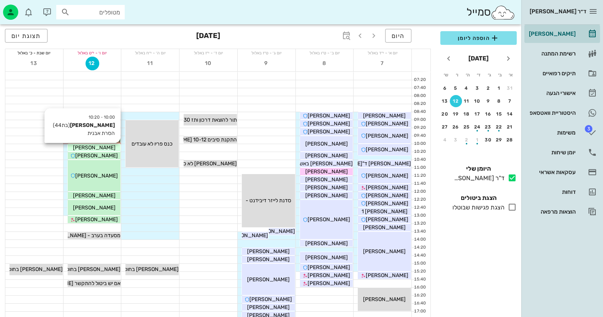
click at [107, 146] on div "[PERSON_NAME]" at bounding box center [94, 148] width 53 height 8
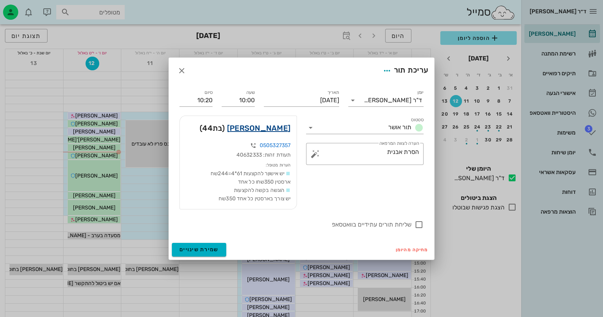
click at [272, 127] on link "[PERSON_NAME]" at bounding box center [259, 128] width 64 height 12
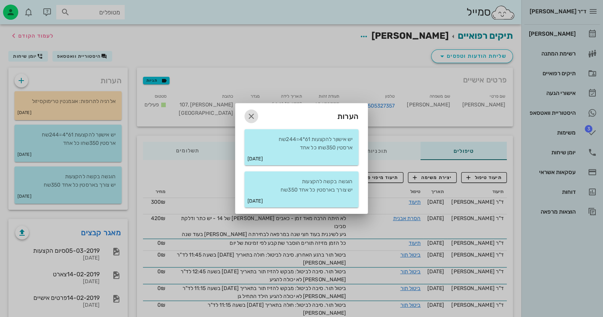
click at [249, 115] on icon "button" at bounding box center [251, 116] width 9 height 9
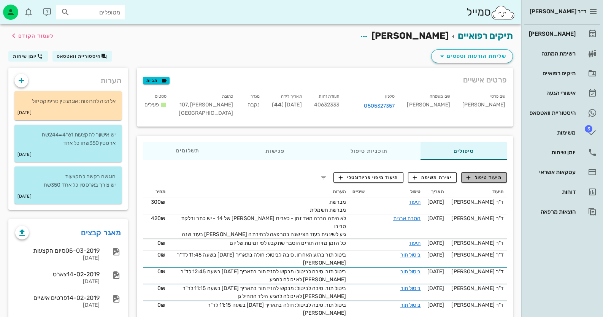
click at [487, 174] on span "תיעוד טיפול" at bounding box center [484, 177] width 35 height 7
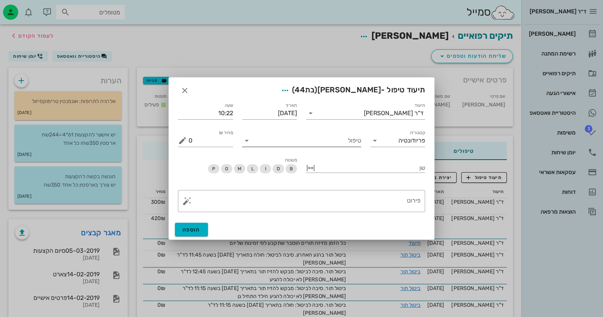
click at [297, 137] on input "טיפול" at bounding box center [307, 141] width 108 height 12
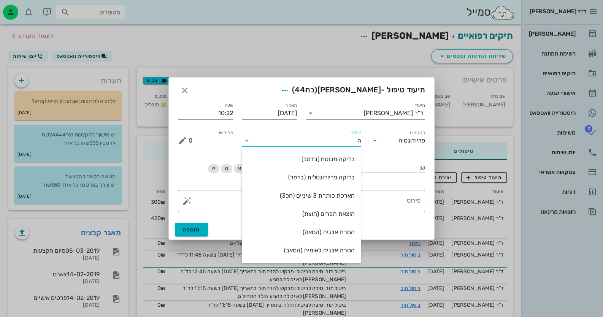
type input "[PERSON_NAME]"
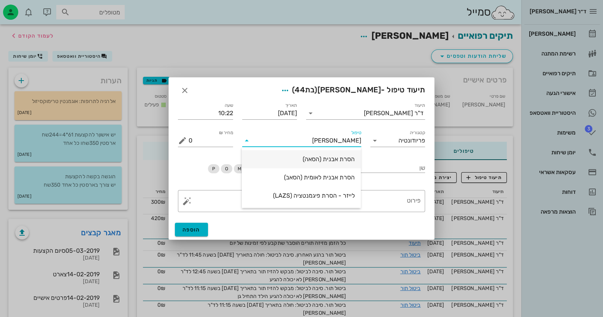
click at [334, 163] on div "הסרת אבנית (הסאה)" at bounding box center [301, 159] width 107 height 16
type input "435"
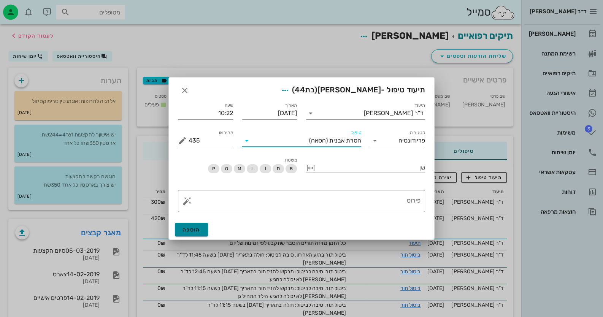
click at [202, 228] on button "הוספה" at bounding box center [191, 230] width 33 height 14
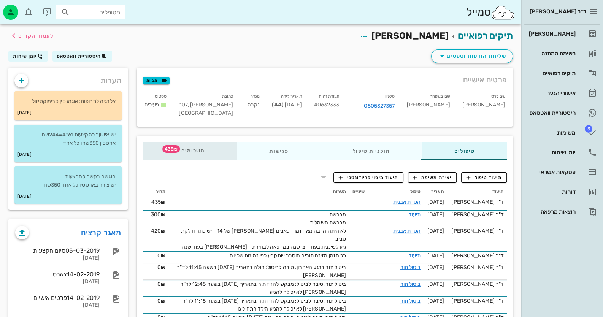
click at [200, 144] on div "תשלומים 435₪" at bounding box center [190, 151] width 94 height 18
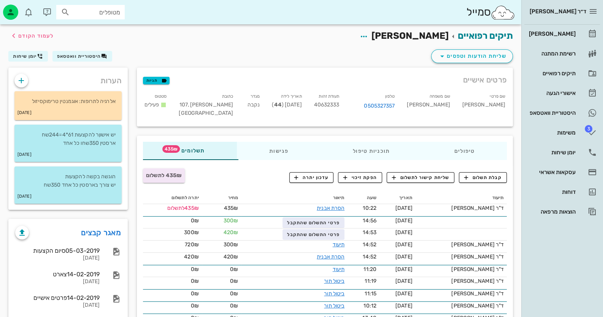
click at [483, 171] on div "קבלת תשלום שליחת קישור לתשלום הפקת זיכוי עדכון יתרה" at bounding box center [387, 178] width 249 height 20
click at [487, 177] on span "קבלת תשלום" at bounding box center [483, 177] width 38 height 7
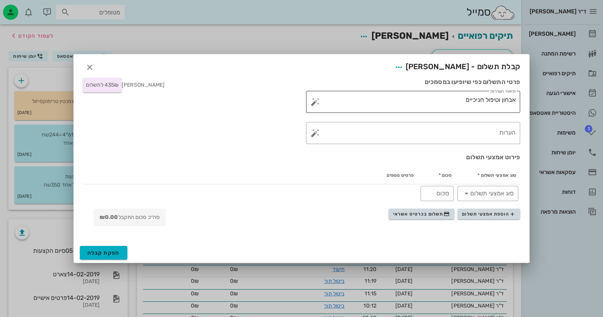
click at [316, 100] on button "button" at bounding box center [315, 101] width 9 height 9
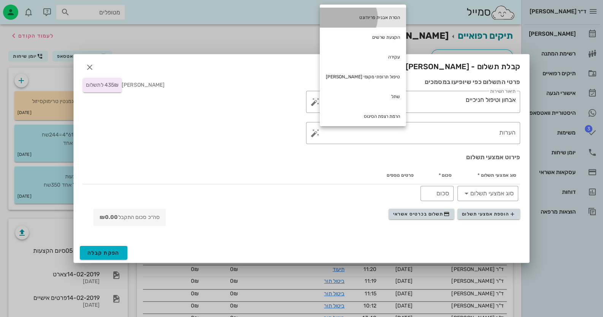
click at [361, 22] on div "הסרת אבנית פריודונט" at bounding box center [363, 18] width 86 height 20
type textarea "אבחון וטיפול חניכיים הסרת אבנית פריודונט"
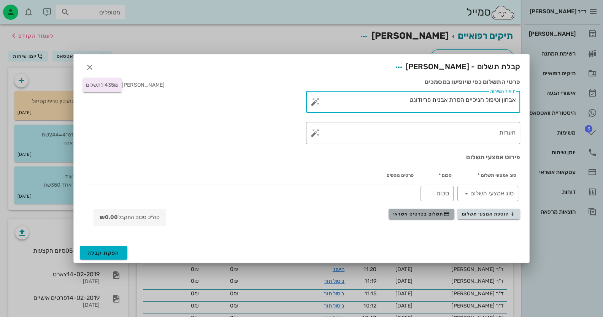
click at [440, 211] on span "תשלום בכרטיס אשראי" at bounding box center [421, 214] width 56 height 6
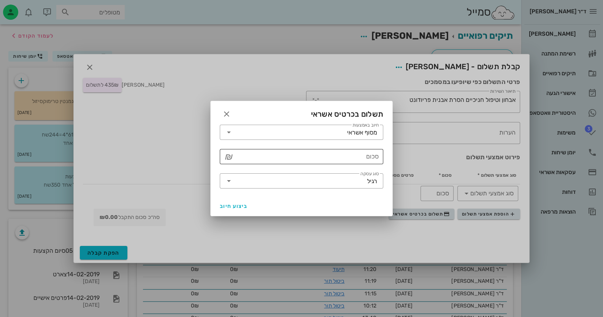
click at [298, 160] on input "סכום" at bounding box center [307, 157] width 144 height 12
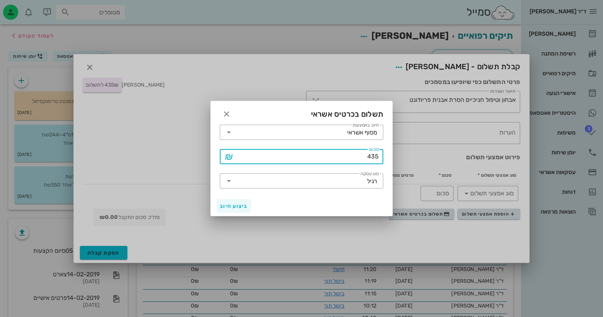
type input "435"
click at [238, 205] on span "ביצוע חיוב" at bounding box center [234, 206] width 28 height 6
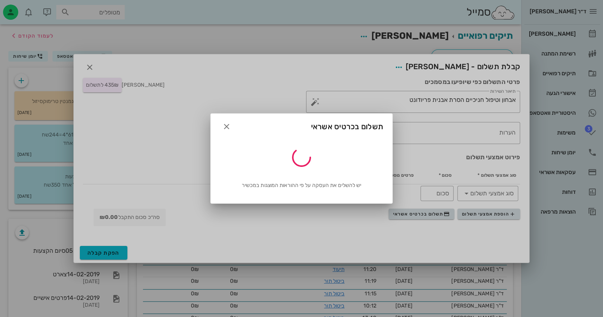
type input "435"
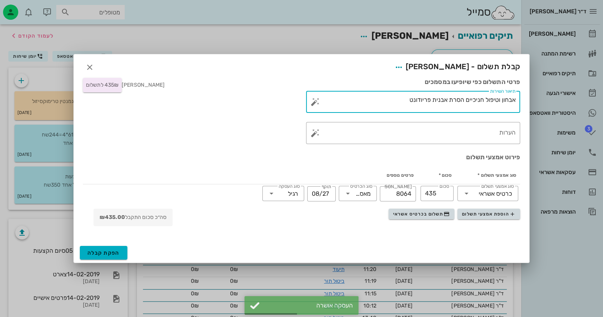
drag, startPoint x: 466, startPoint y: 100, endPoint x: 549, endPoint y: 101, distance: 82.6
click at [549, 101] on div "ד״ר [PERSON_NAME] רשימת המתנה תיקים רפואיים אישורי הגעה היסטוריית וואטסאפ 3 משי…" at bounding box center [301, 312] width 603 height 624
type textarea "הסרת אבנית פריודונט"
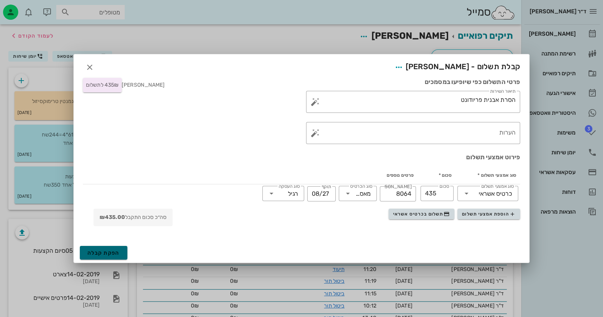
click at [116, 256] on span "הפקת קבלה" at bounding box center [103, 253] width 32 height 6
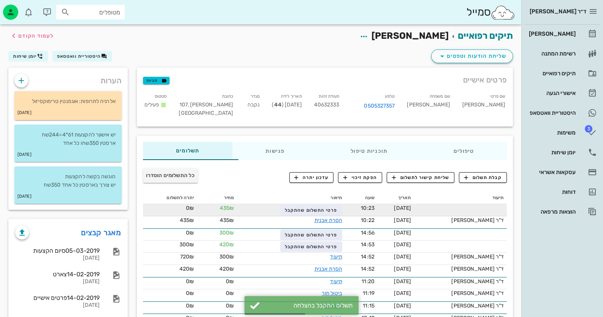
click at [310, 215] on td "פרטי התשלום שהתקבל" at bounding box center [291, 210] width 108 height 12
click at [312, 213] on button "פרטי התשלום שהתקבל" at bounding box center [311, 210] width 62 height 11
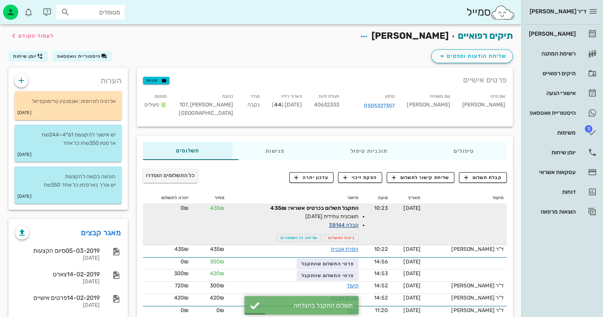
click at [359, 224] on link "קבלה 38144" at bounding box center [344, 225] width 30 height 6
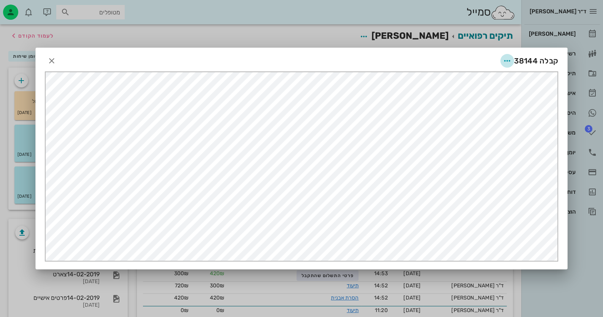
click at [511, 58] on icon "button" at bounding box center [507, 60] width 9 height 9
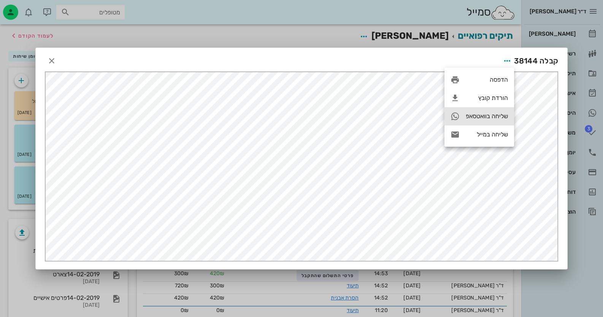
click at [495, 119] on div "שליחה בוואטסאפ" at bounding box center [487, 116] width 42 height 7
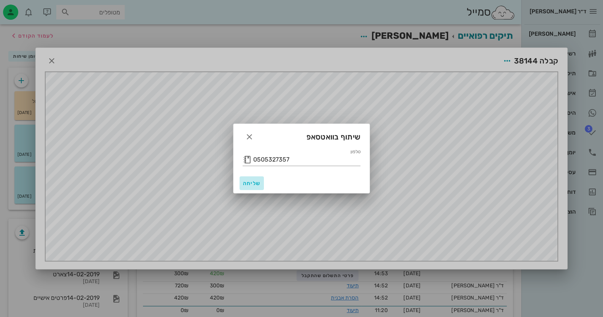
click at [252, 181] on span "שליחה" at bounding box center [252, 183] width 18 height 6
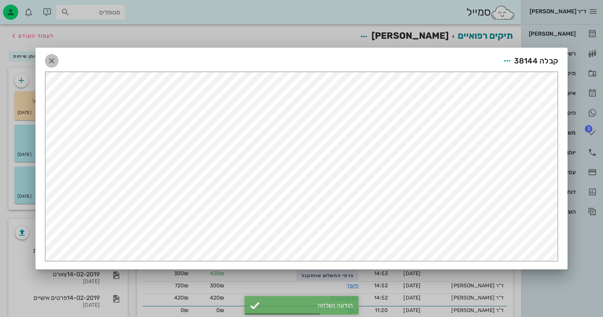
click at [53, 60] on icon "button" at bounding box center [51, 60] width 9 height 9
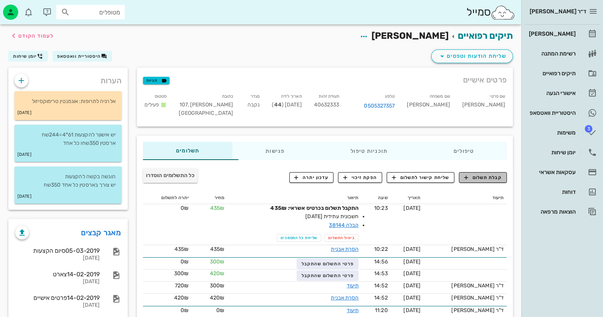
click at [482, 177] on span "קבלת תשלום" at bounding box center [483, 177] width 38 height 7
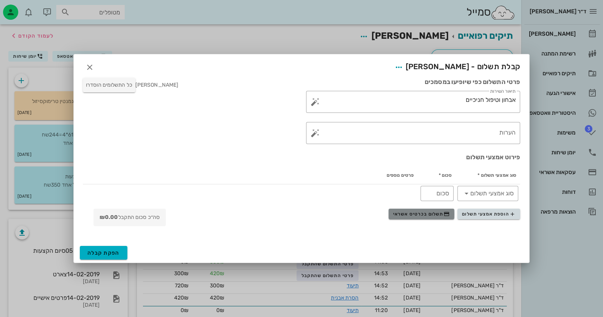
click at [416, 216] on span "תשלום בכרטיס אשראי" at bounding box center [421, 214] width 56 height 6
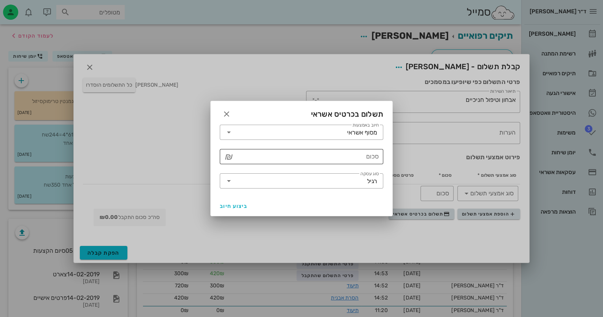
click at [352, 159] on input "סכום" at bounding box center [307, 157] width 144 height 12
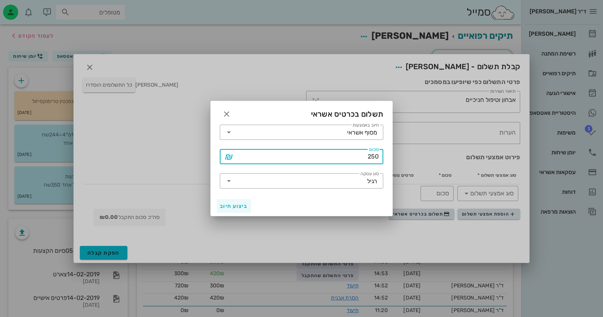
type input "250"
click at [226, 203] on span "ביצוע חיוב" at bounding box center [234, 206] width 28 height 6
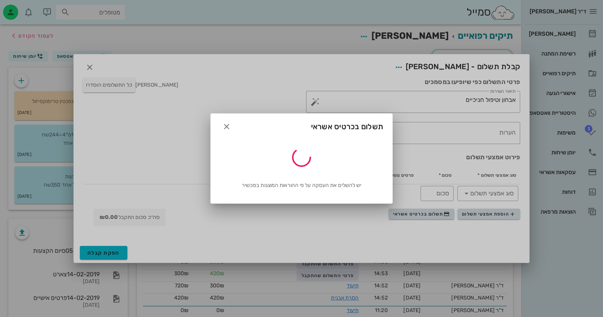
type input "250"
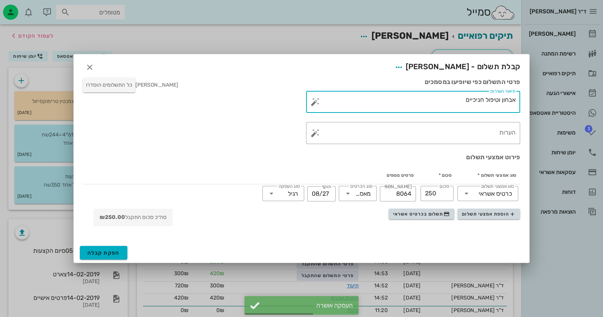
drag, startPoint x: 462, startPoint y: 103, endPoint x: 608, endPoint y: 99, distance: 146.5
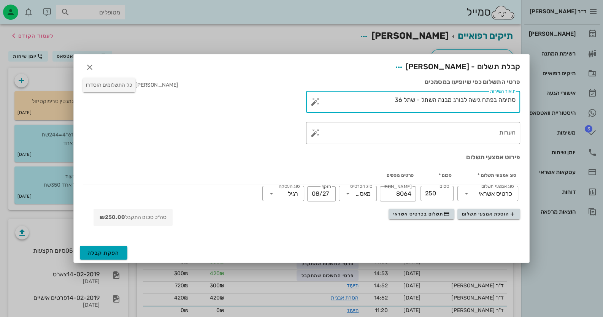
type textarea "סתימה בפתח גישה לבורג מבנה השתל - שתל 36"
click at [110, 258] on button "הפקת קבלה" at bounding box center [104, 253] width 48 height 14
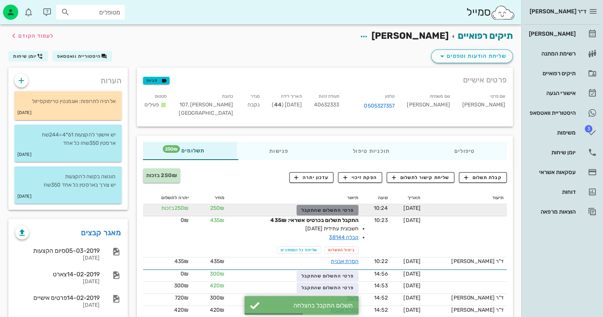
click at [345, 214] on button "פרטי התשלום שהתקבל" at bounding box center [328, 210] width 62 height 11
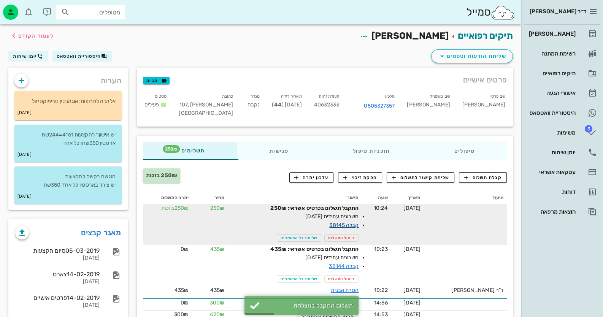
click at [359, 224] on link "קבלה 38145" at bounding box center [343, 225] width 29 height 6
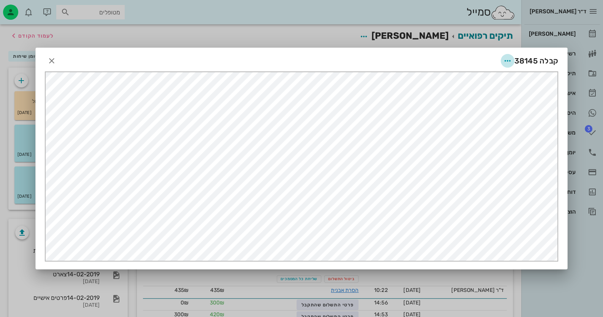
click at [512, 61] on icon "button" at bounding box center [507, 60] width 9 height 9
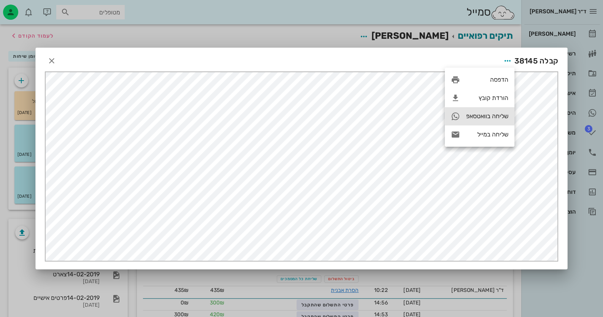
click at [491, 118] on div "שליחה בוואטסאפ" at bounding box center [487, 116] width 42 height 7
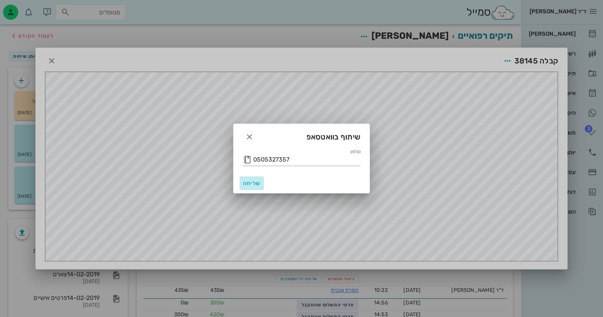
click at [250, 186] on span "שליחה" at bounding box center [252, 183] width 18 height 6
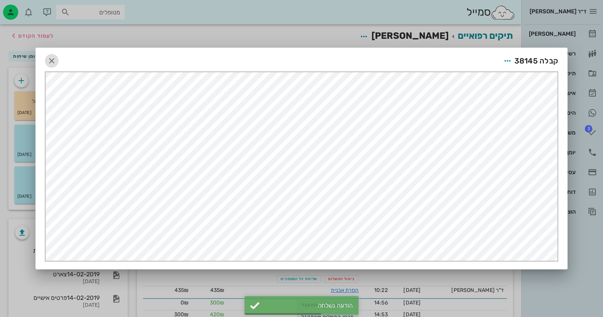
click at [51, 62] on icon "button" at bounding box center [51, 60] width 9 height 9
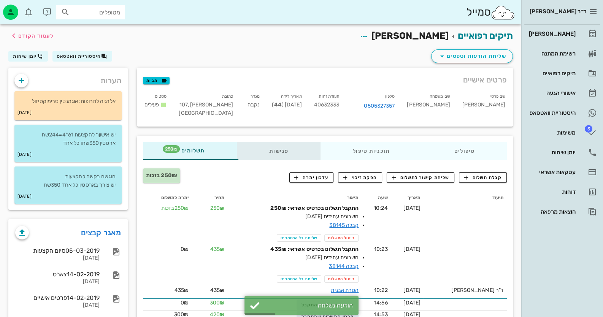
click at [286, 152] on div "פגישות" at bounding box center [279, 151] width 84 height 18
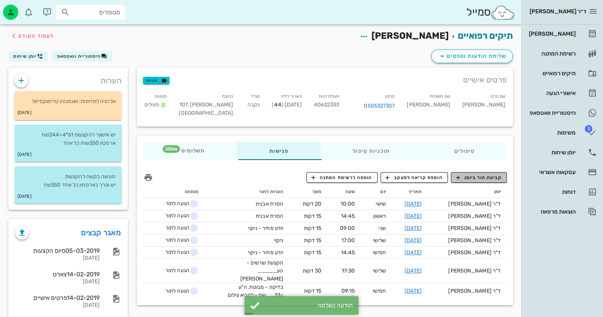
click at [488, 180] on span "קביעת תור ביומן" at bounding box center [479, 177] width 46 height 7
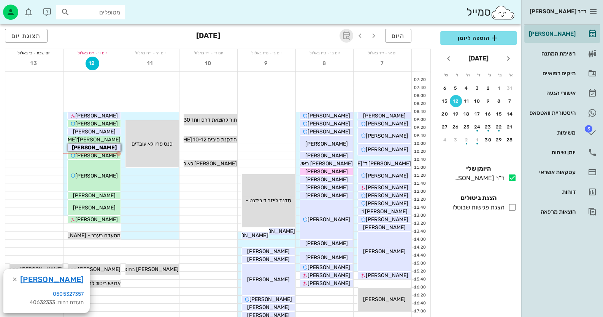
click at [344, 39] on icon "button" at bounding box center [346, 35] width 9 height 9
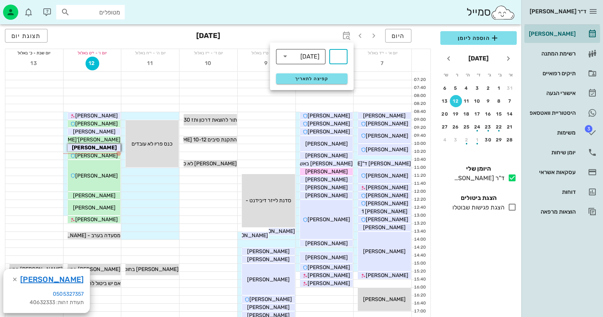
click at [316, 59] on div "[DATE]" at bounding box center [310, 56] width 19 height 7
click at [316, 59] on div "ימים" at bounding box center [314, 56] width 11 height 7
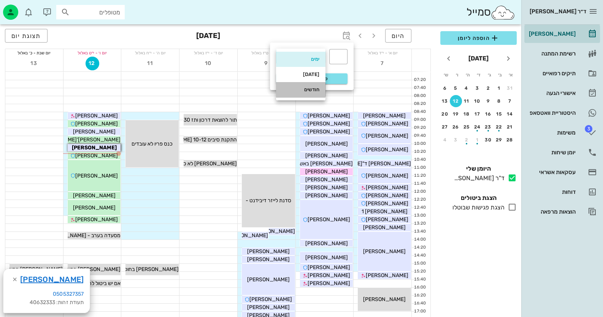
click at [312, 89] on div "חודשים" at bounding box center [300, 90] width 37 height 6
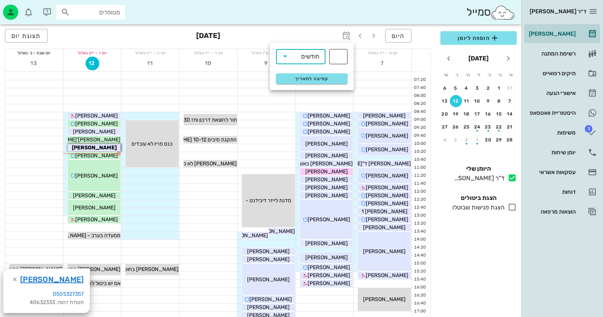
click at [338, 50] on div at bounding box center [338, 56] width 9 height 15
type input "6"
click at [319, 79] on span "קפיצה לתאריך" at bounding box center [312, 78] width 62 height 5
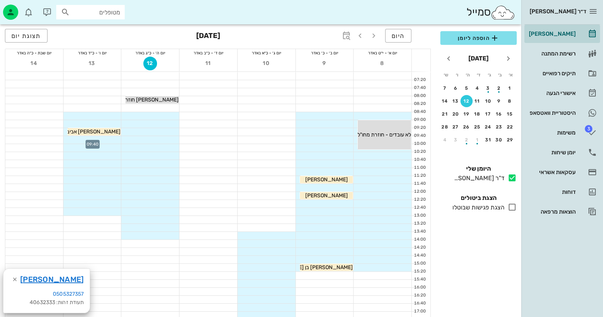
click at [111, 138] on div at bounding box center [93, 140] width 58 height 8
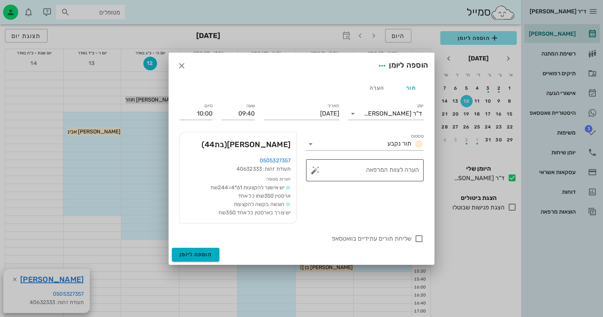
click at [315, 172] on button "button" at bounding box center [315, 170] width 9 height 9
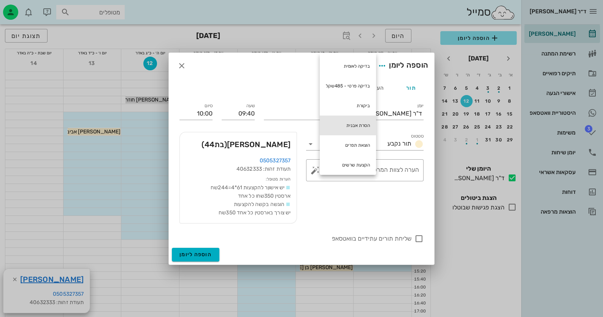
click at [353, 129] on div "הסרת אבנית" at bounding box center [348, 126] width 56 height 20
type textarea "הסרת אבנית"
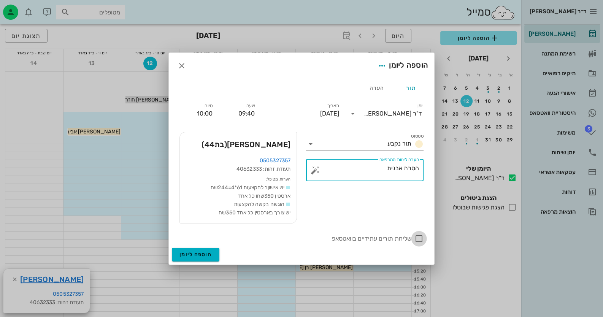
click at [423, 241] on div at bounding box center [419, 238] width 13 height 13
checkbox input "true"
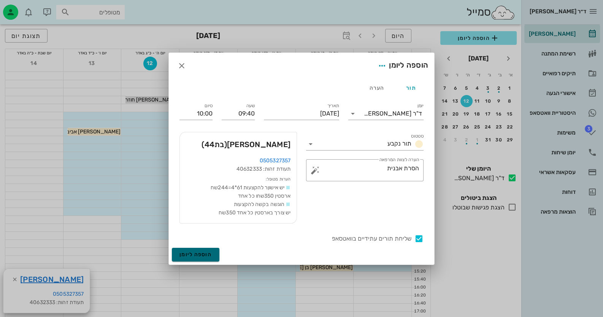
click at [180, 252] on span "הוספה ליומן" at bounding box center [196, 254] width 32 height 6
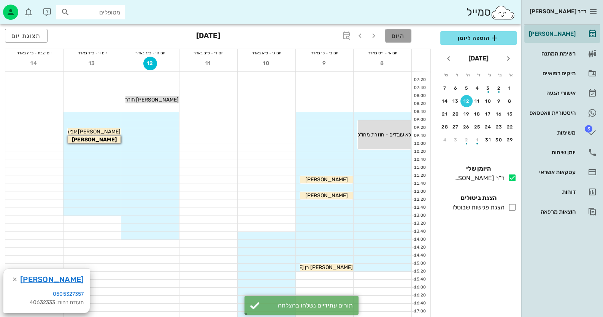
click at [393, 37] on span "היום" at bounding box center [398, 35] width 13 height 7
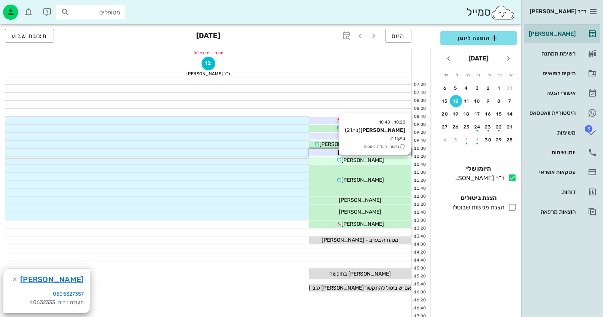
click at [367, 161] on span "[PERSON_NAME]" at bounding box center [363, 160] width 43 height 6
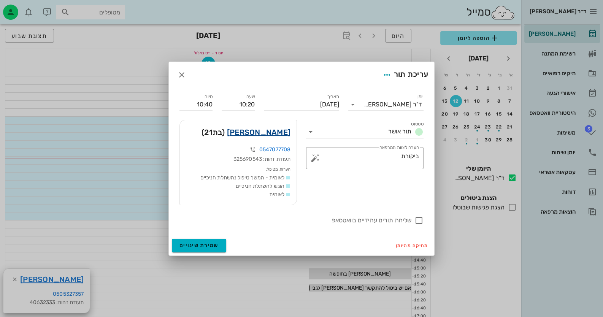
click at [277, 133] on link "[PERSON_NAME]" at bounding box center [259, 132] width 64 height 12
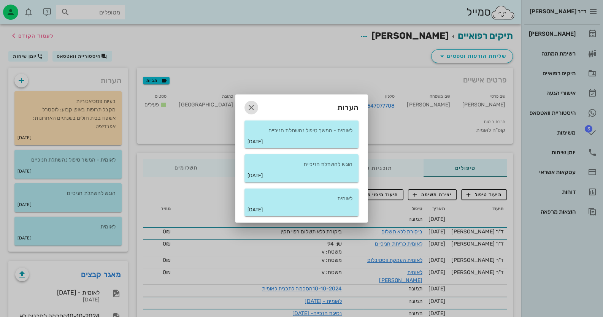
click at [255, 105] on icon "button" at bounding box center [251, 107] width 9 height 9
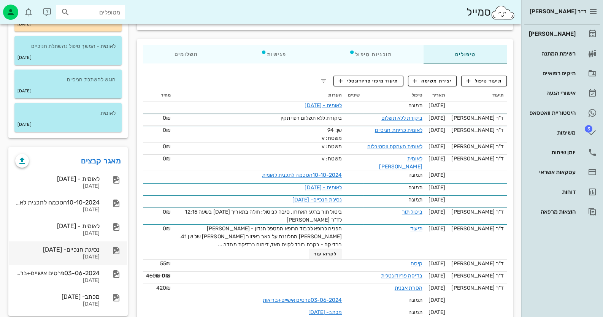
scroll to position [114, 0]
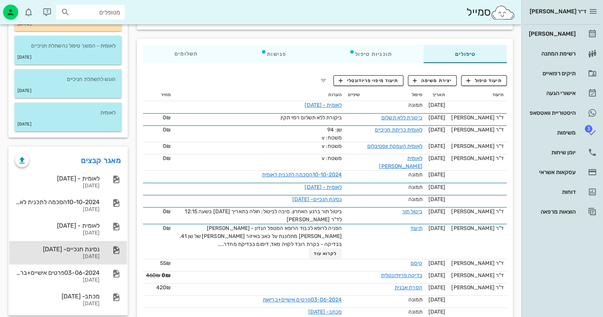
click at [68, 255] on div "[DATE]" at bounding box center [57, 257] width 84 height 6
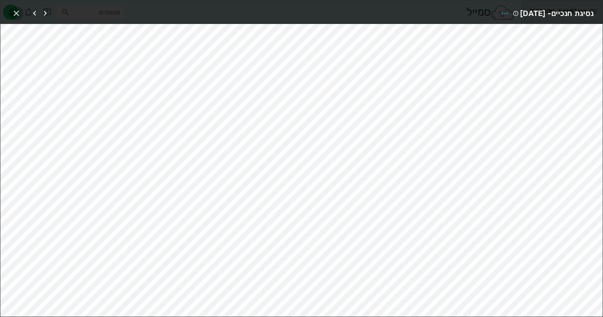
click at [17, 13] on icon "button" at bounding box center [16, 13] width 9 height 9
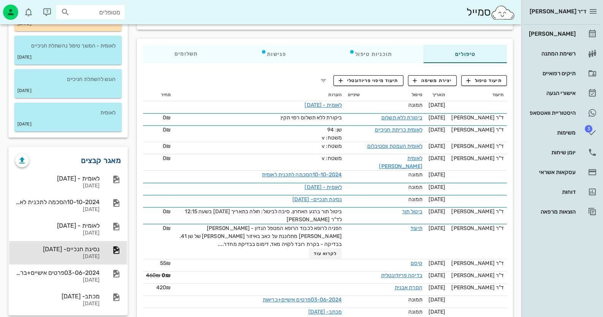
click at [110, 157] on link "מאגר קבצים" at bounding box center [101, 160] width 40 height 12
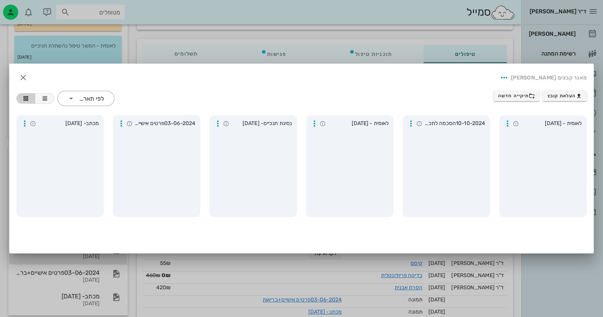
click at [30, 75] on div "מאגר קבצים [PERSON_NAME]" at bounding box center [301, 78] width 583 height 26
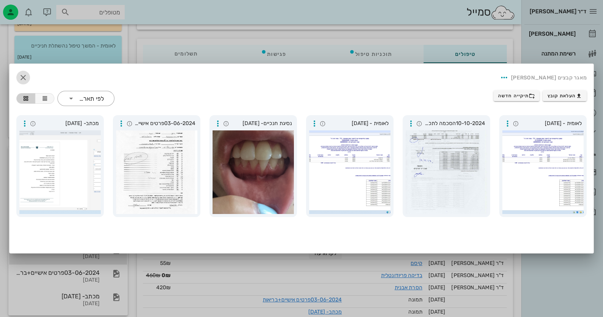
click at [22, 78] on icon "button" at bounding box center [23, 77] width 9 height 9
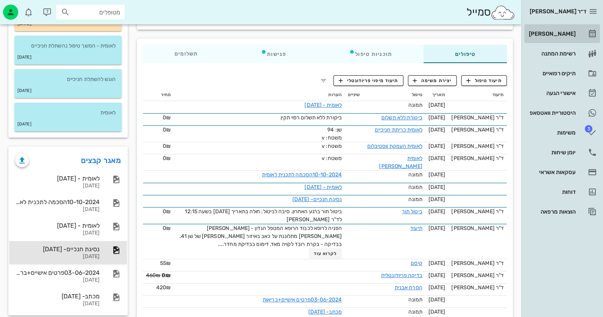
click at [543, 33] on div "[PERSON_NAME]" at bounding box center [552, 34] width 48 height 6
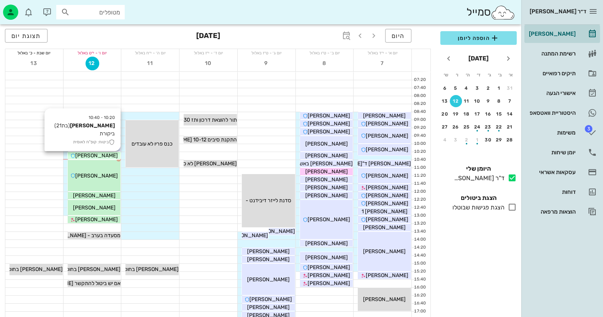
click at [75, 154] on icon at bounding box center [72, 156] width 5 height 5
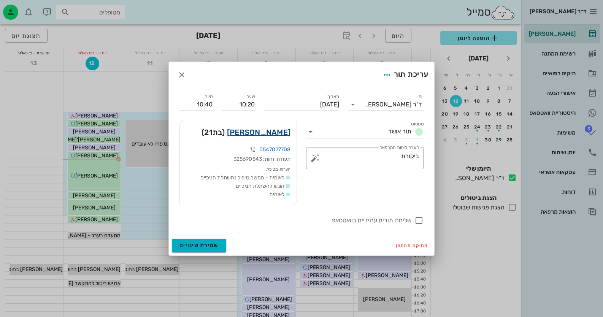
click at [286, 131] on link "[PERSON_NAME]" at bounding box center [259, 132] width 64 height 12
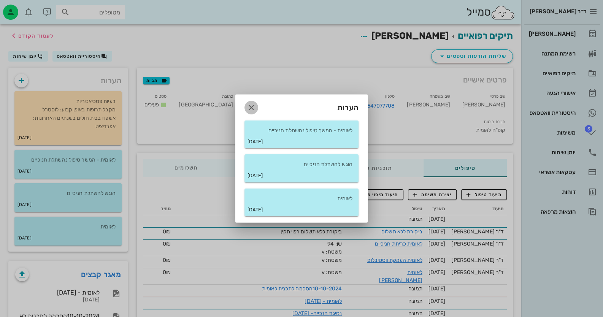
click at [251, 108] on icon "button" at bounding box center [251, 107] width 9 height 9
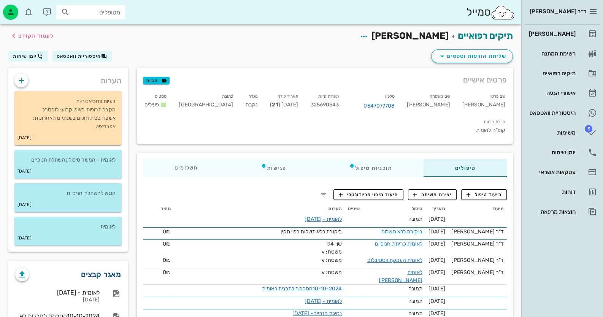
click at [106, 271] on link "מאגר קבצים" at bounding box center [101, 275] width 40 height 12
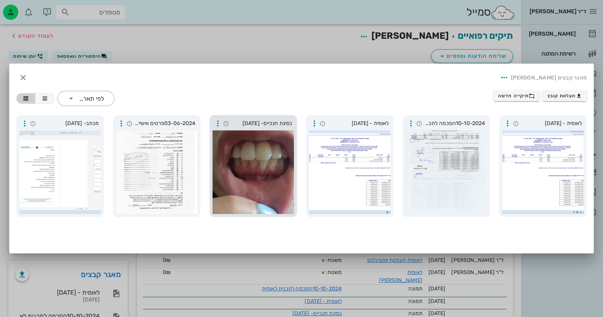
click at [259, 194] on div at bounding box center [253, 172] width 81 height 84
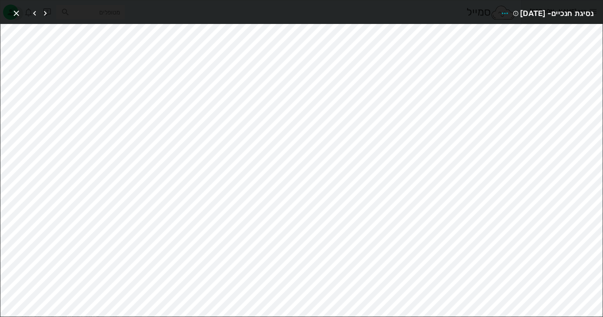
click at [19, 12] on icon "button" at bounding box center [16, 13] width 9 height 9
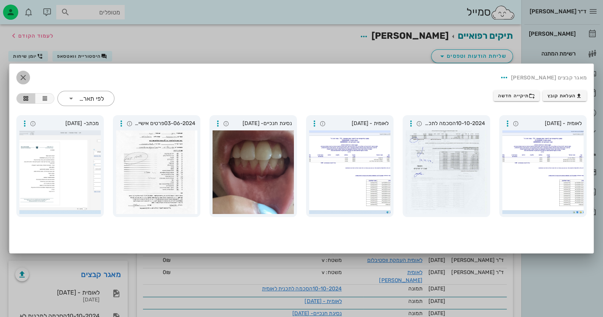
click at [19, 74] on icon "button" at bounding box center [23, 77] width 9 height 9
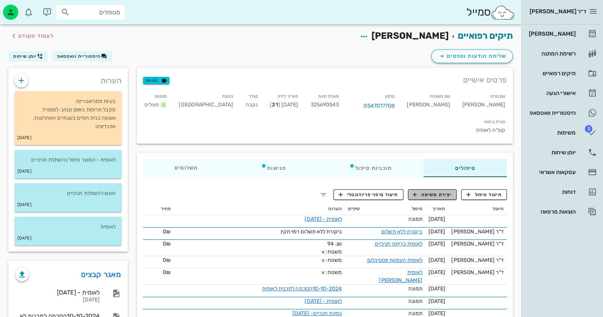
click at [444, 191] on span "יצירת משימה" at bounding box center [432, 194] width 39 height 7
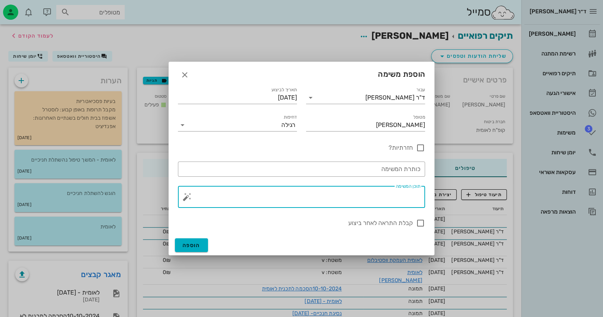
click at [400, 204] on textarea "תוכן המשימה" at bounding box center [305, 199] width 232 height 18
type textarea "להגיש להשתלת חנכיים ועקירות [PERSON_NAME] תחתונה 48.38"
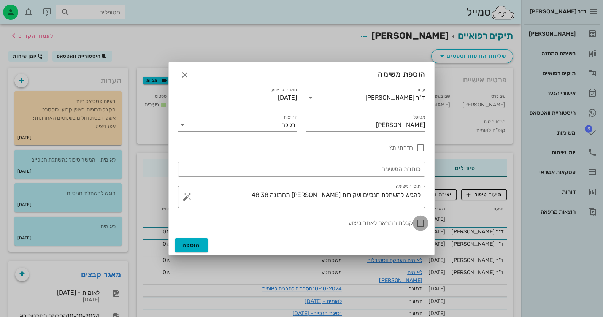
click at [419, 226] on div at bounding box center [420, 223] width 13 height 13
click at [413, 224] on label "קבלת התראה לאחר ביצוע" at bounding box center [380, 223] width 65 height 8
checkbox input "false"
click at [200, 248] on button "הוספה" at bounding box center [191, 246] width 33 height 14
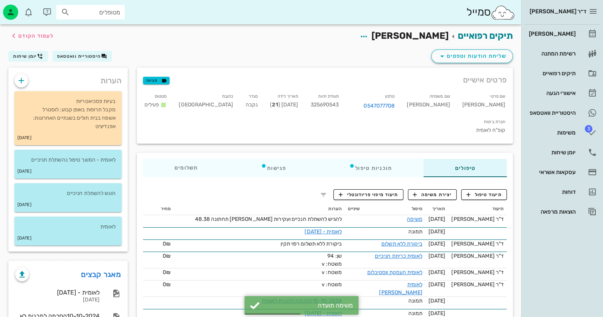
click at [339, 105] on span "325690543" at bounding box center [324, 105] width 29 height 6
copy span "325690543"
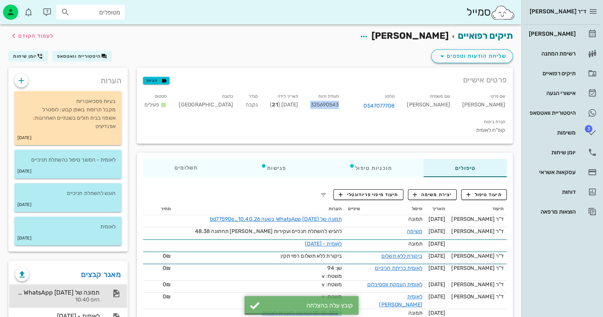
click at [87, 290] on div "תמונה של WhatsApp [DATE] בשעה 10.40.26_bd77590e" at bounding box center [57, 292] width 84 height 7
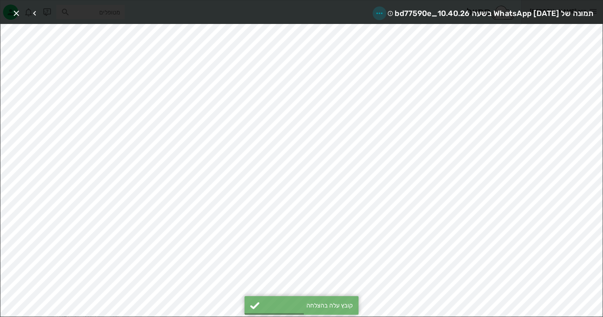
click at [375, 10] on icon "button" at bounding box center [379, 13] width 9 height 9
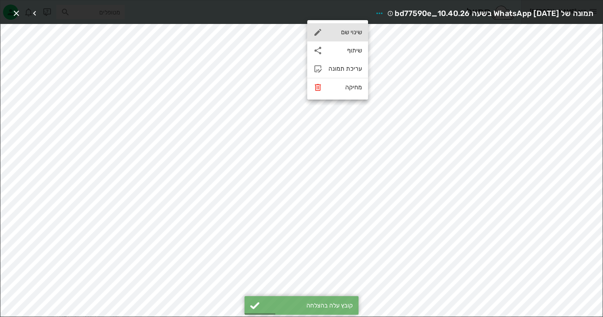
click at [361, 33] on div "שינוי שם" at bounding box center [345, 32] width 33 height 7
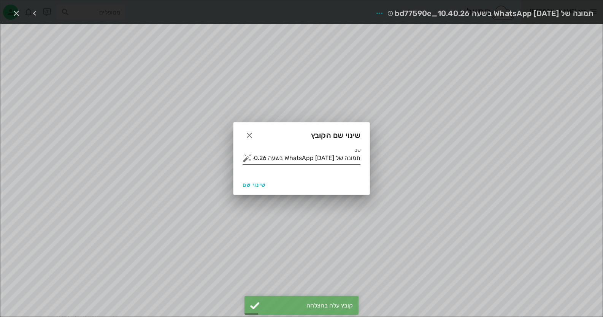
click at [323, 158] on input "תמונה של WhatsApp [DATE] בשעה 10.40.26_bd77590e" at bounding box center [306, 158] width 107 height 12
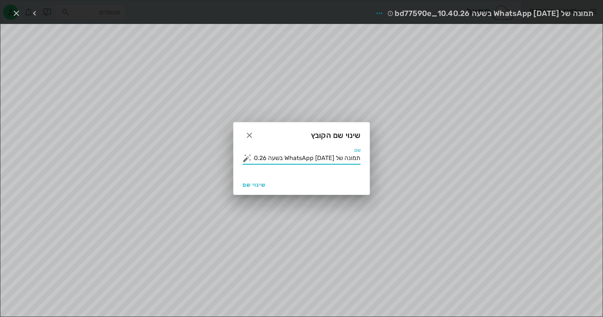
click at [323, 158] on input "תמונה של WhatsApp [DATE] בשעה 10.40.26_bd77590e" at bounding box center [306, 158] width 107 height 12
click at [247, 159] on button "button" at bounding box center [247, 158] width 9 height 9
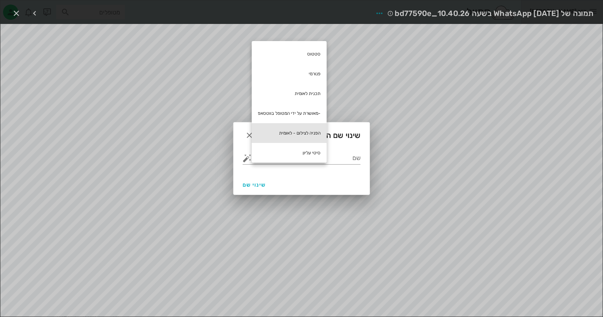
click at [303, 130] on div "הפניה לצילום - לאומית" at bounding box center [289, 133] width 75 height 20
type input "הפניה לצילום - לאומית"
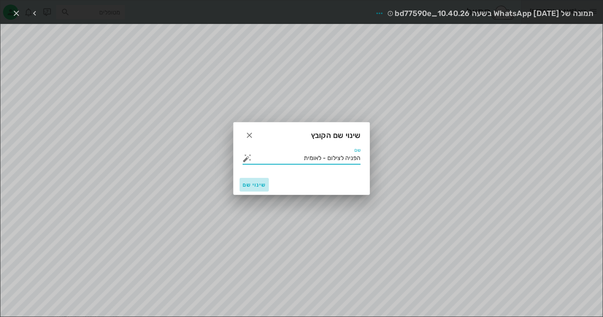
click at [262, 182] on span "שינוי שם" at bounding box center [254, 185] width 23 height 6
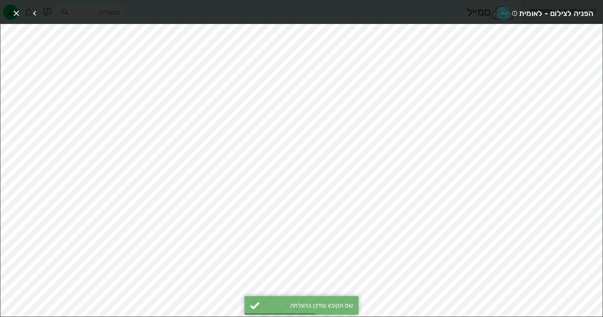
click at [507, 10] on icon "button" at bounding box center [503, 13] width 9 height 9
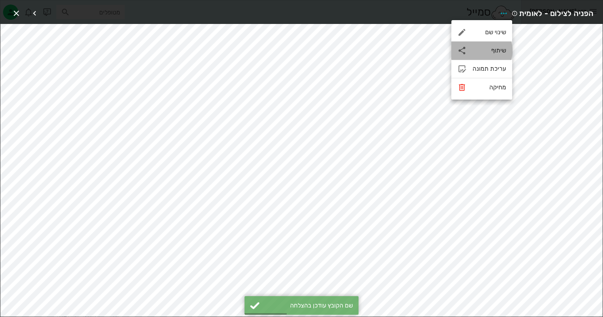
click at [496, 58] on div "שיתוף" at bounding box center [482, 50] width 61 height 18
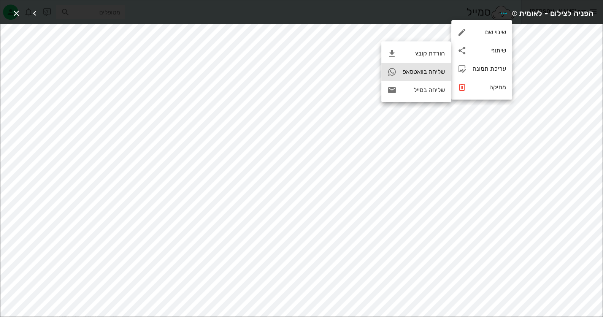
click at [431, 69] on div "שליחה בוואטסאפ" at bounding box center [424, 71] width 42 height 7
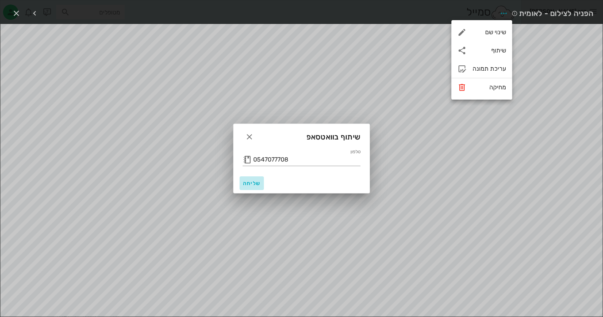
click at [252, 185] on span "שליחה" at bounding box center [252, 183] width 18 height 6
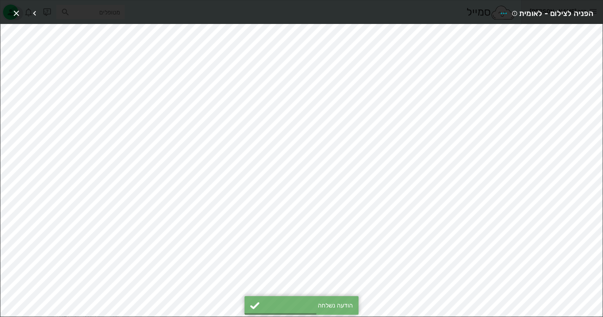
click at [13, 10] on icon "button" at bounding box center [16, 13] width 9 height 9
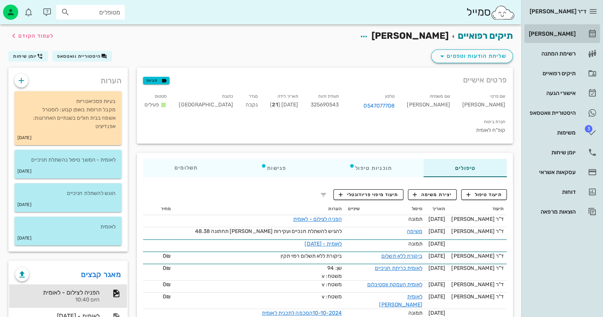
click at [569, 34] on div "[PERSON_NAME]" at bounding box center [552, 34] width 48 height 6
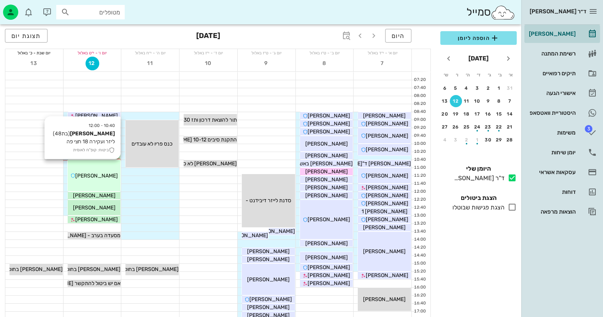
click at [95, 167] on div "10:40 - 12:00 [PERSON_NAME] (בת 48 ) ליזר ועקירה 18 חצי פה ביטוח: קופ"ח לאומית …" at bounding box center [94, 175] width 53 height 31
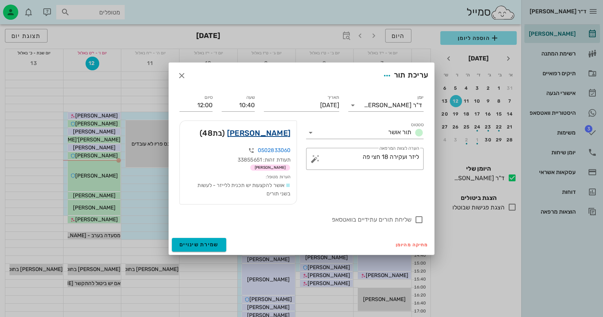
click at [278, 132] on link "[PERSON_NAME]" at bounding box center [259, 133] width 64 height 12
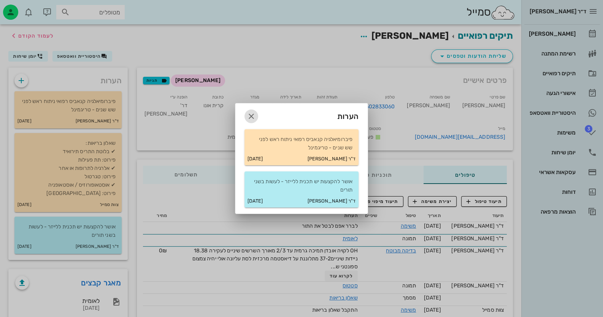
click at [254, 115] on icon "button" at bounding box center [251, 116] width 9 height 9
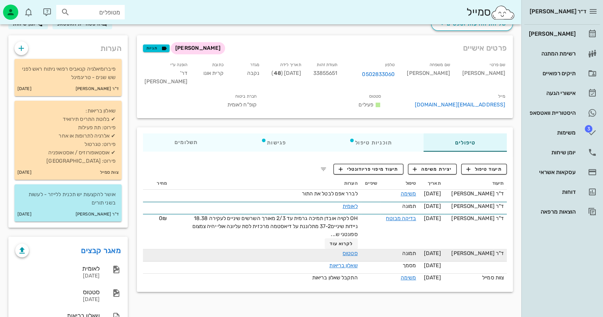
scroll to position [62, 0]
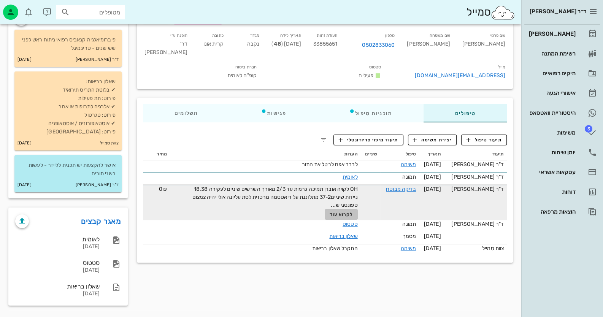
click at [346, 217] on span "לקרוא עוד" at bounding box center [341, 214] width 24 height 5
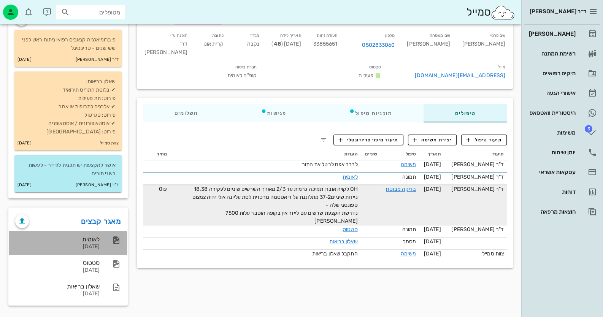
click at [96, 242] on div "לאומית" at bounding box center [57, 239] width 84 height 7
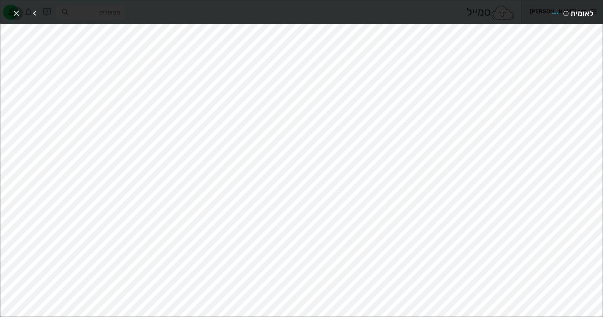
click at [15, 14] on icon "button" at bounding box center [16, 13] width 9 height 9
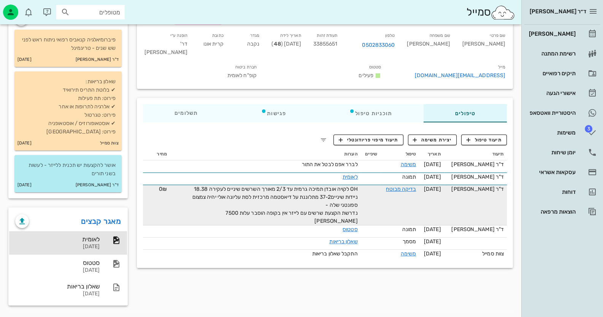
click at [561, 143] on div "[PERSON_NAME] רשימת המתנה תיקים רפואיים אישורי הגעה היסטוריית וואטסאפ 3 משימות …" at bounding box center [563, 123] width 76 height 196
click at [562, 152] on div "יומן שיחות" at bounding box center [552, 153] width 48 height 6
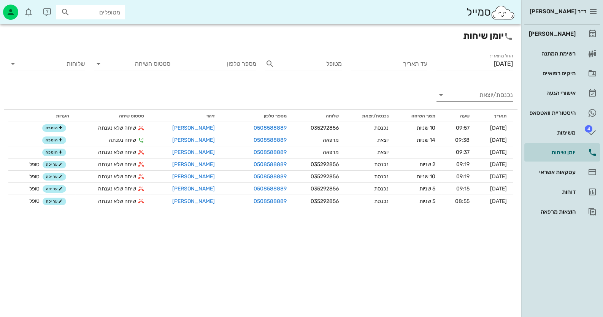
click at [498, 99] on input "נכנסת/יוצאת" at bounding box center [481, 95] width 64 height 12
click at [498, 103] on div "נכנסת" at bounding box center [493, 101] width 27 height 18
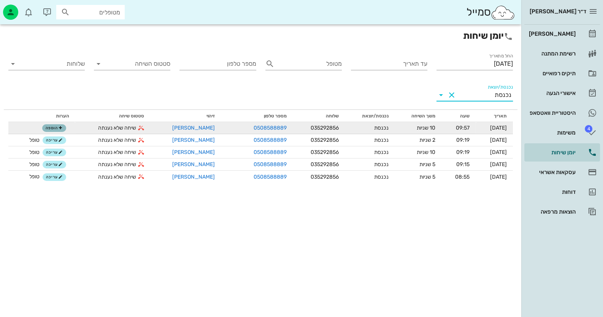
click at [60, 130] on icon "button" at bounding box center [60, 128] width 5 height 5
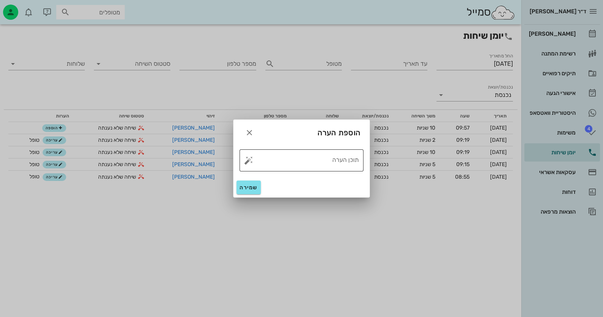
click at [245, 159] on button "button" at bounding box center [248, 160] width 9 height 9
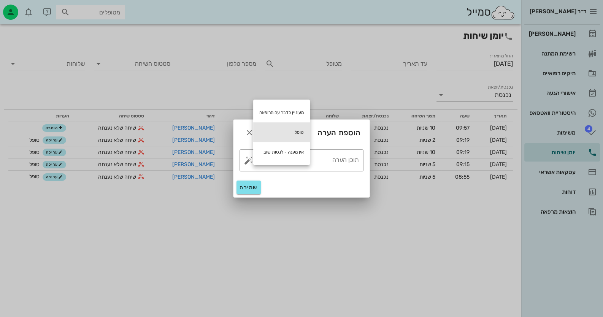
click at [290, 132] on div "טופל" at bounding box center [281, 132] width 57 height 20
type textarea "טופל"
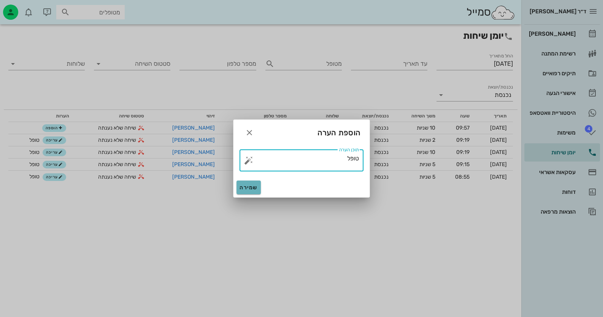
click at [250, 185] on span "שמירה" at bounding box center [249, 187] width 18 height 6
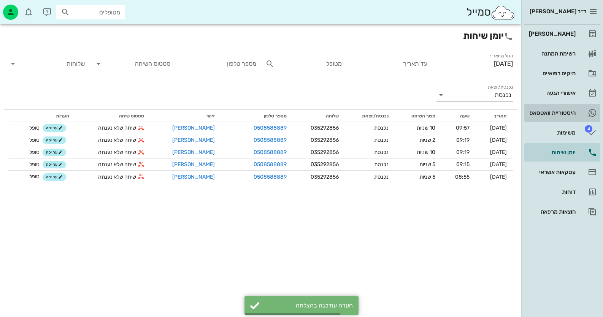
click at [592, 109] on icon at bounding box center [592, 112] width 9 height 9
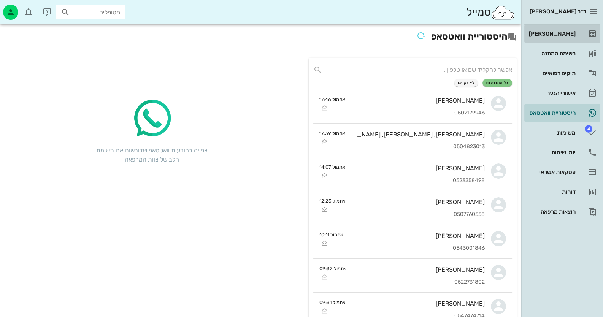
click at [569, 32] on div "[PERSON_NAME]" at bounding box center [552, 34] width 48 height 6
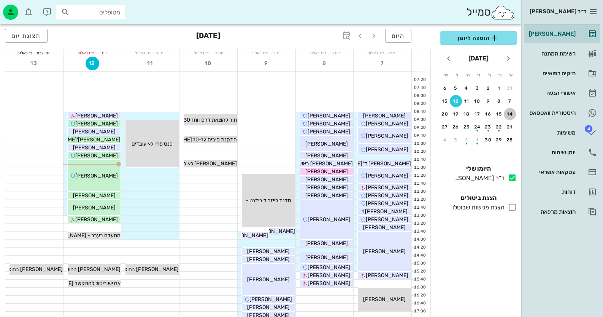
click at [510, 114] on div "14" at bounding box center [510, 113] width 12 height 5
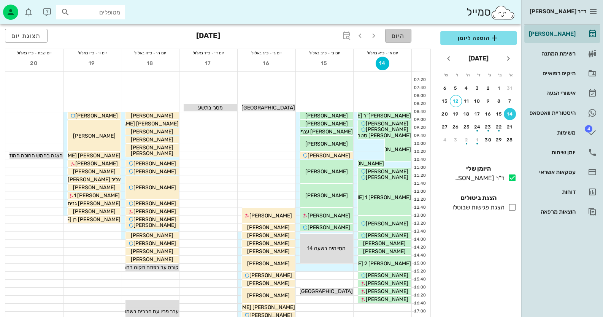
click at [401, 36] on span "היום" at bounding box center [398, 35] width 13 height 7
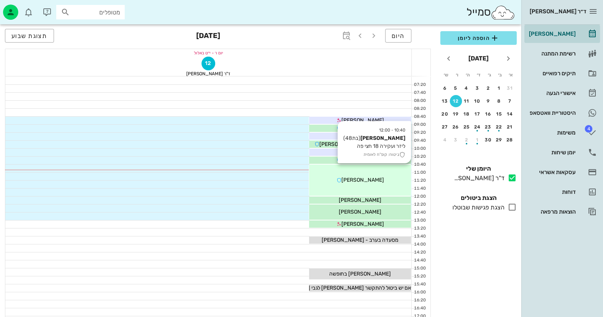
click at [331, 182] on div "[PERSON_NAME]" at bounding box center [360, 180] width 102 height 8
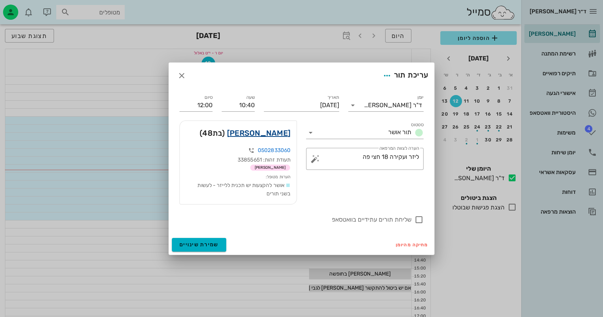
click at [277, 131] on link "[PERSON_NAME]" at bounding box center [259, 133] width 64 height 12
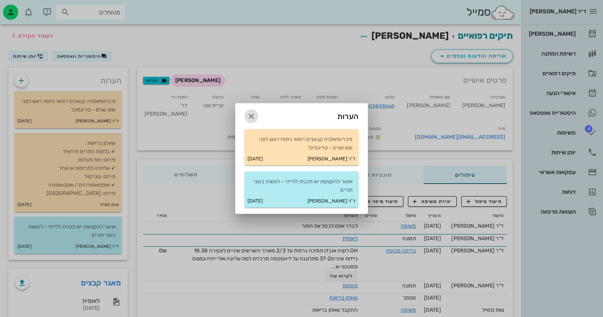
click at [249, 116] on icon "button" at bounding box center [251, 116] width 9 height 9
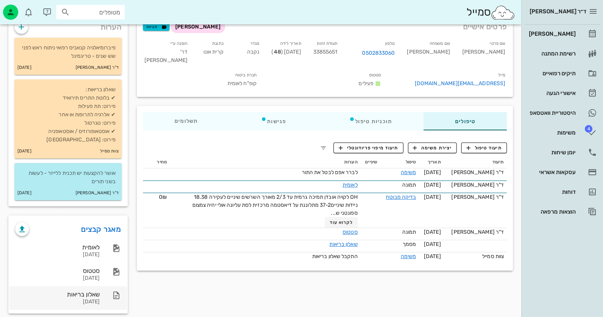
scroll to position [62, 0]
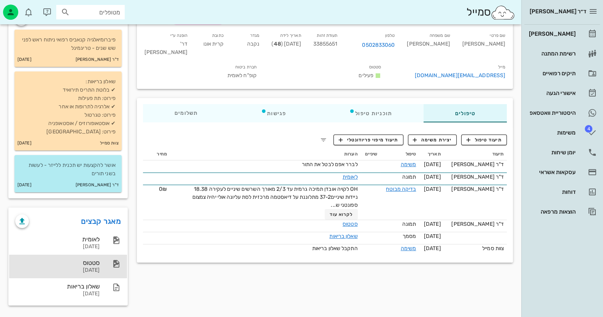
click at [97, 270] on div "[DATE]" at bounding box center [57, 270] width 84 height 6
